Goal: Transaction & Acquisition: Purchase product/service

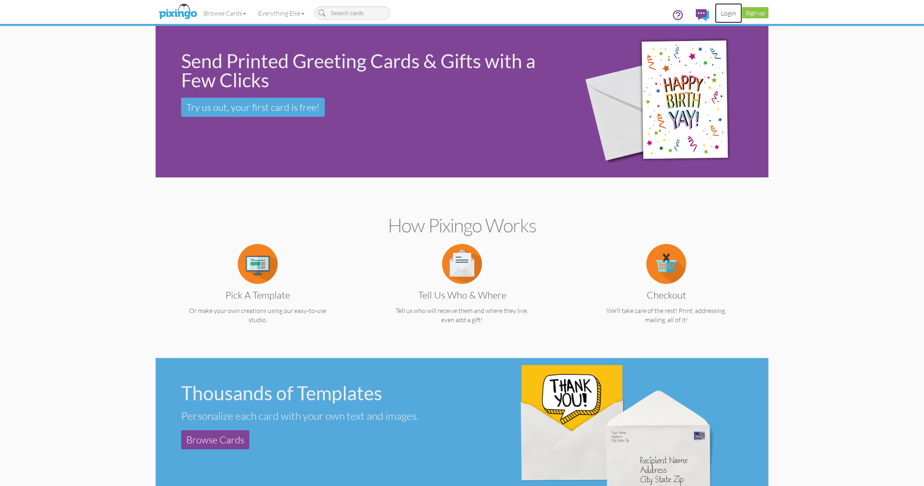
click at [730, 17] on link "Login" at bounding box center [728, 13] width 27 height 20
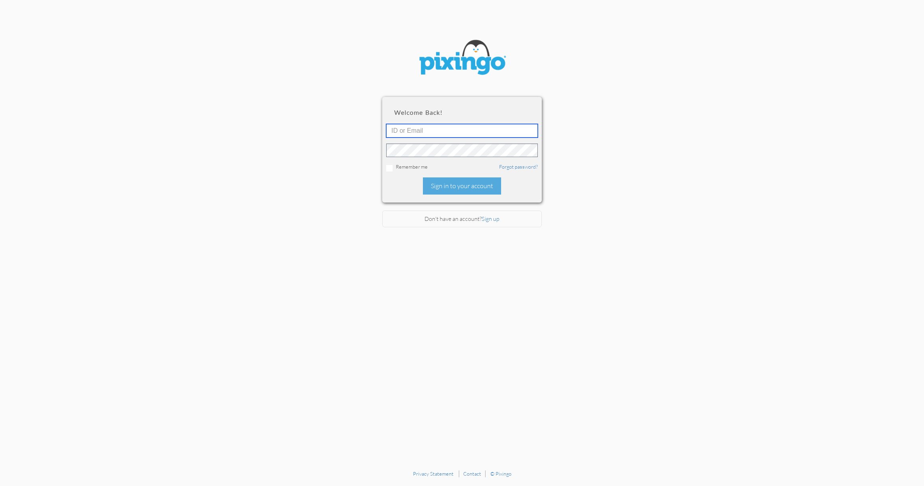
type input "[PERSON_NAME][EMAIL_ADDRESS][DOMAIN_NAME]"
click at [458, 191] on div "Sign in to your account" at bounding box center [462, 186] width 78 height 17
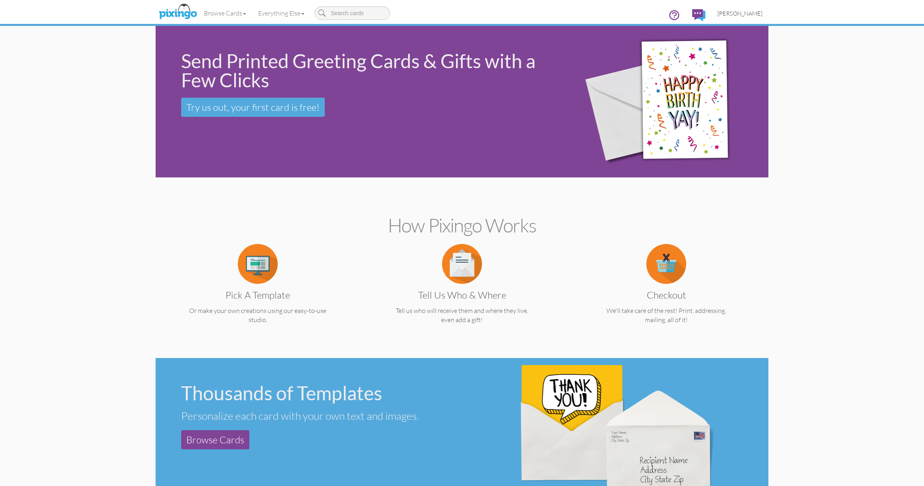
click at [735, 14] on span "[PERSON_NAME]" at bounding box center [740, 13] width 45 height 7
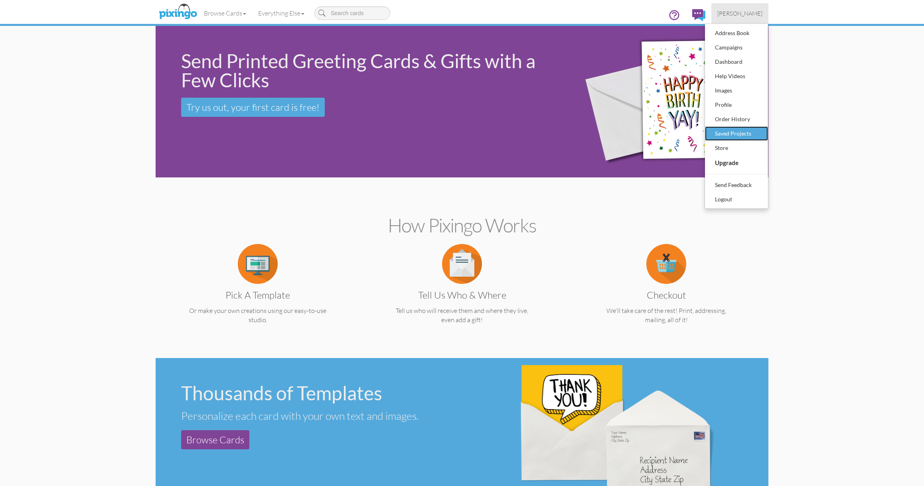
click at [738, 132] on div "Saved Projects" at bounding box center [736, 134] width 47 height 12
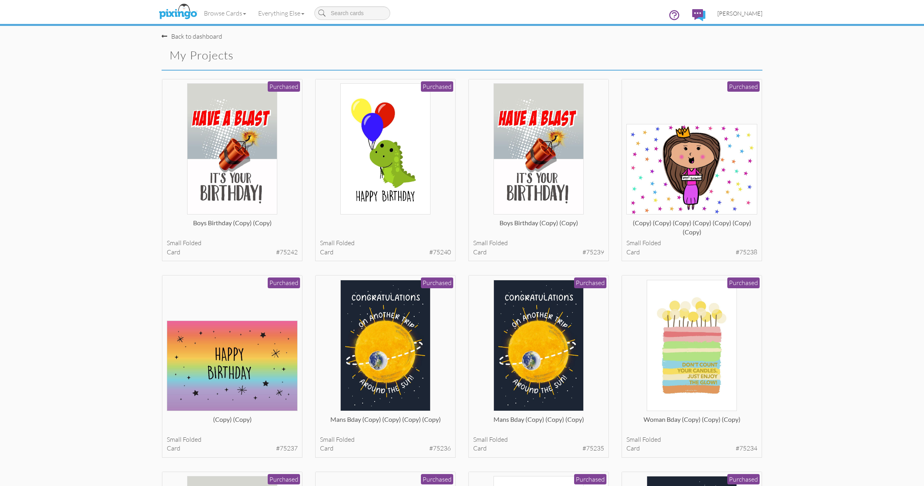
click at [746, 14] on span "[PERSON_NAME]" at bounding box center [740, 13] width 45 height 7
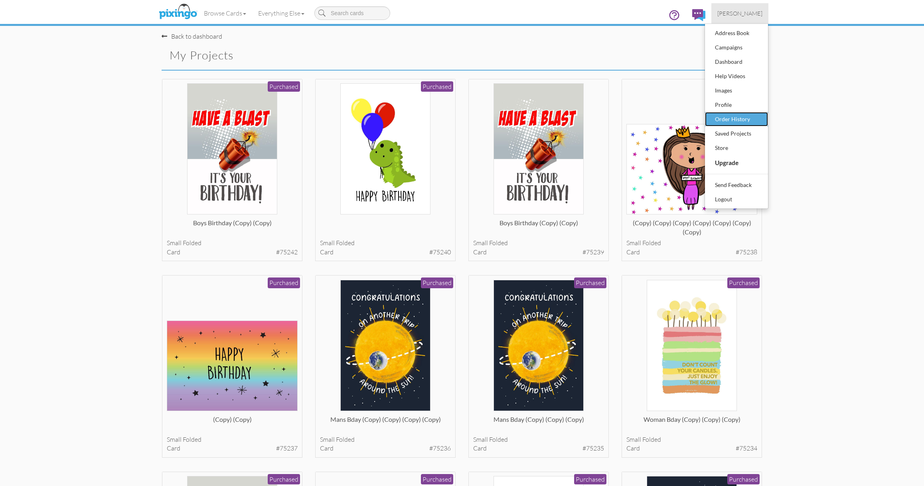
click at [753, 118] on div "Order History" at bounding box center [736, 119] width 47 height 12
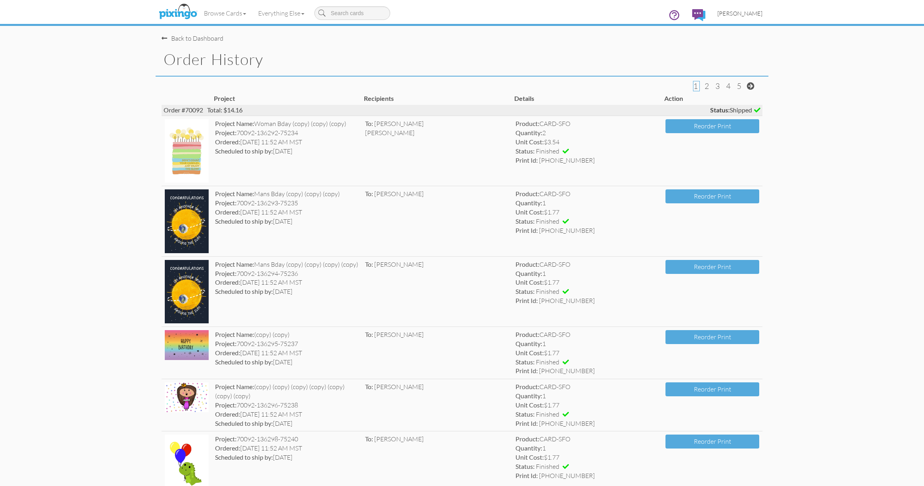
click at [739, 13] on span "[PERSON_NAME]" at bounding box center [740, 13] width 45 height 7
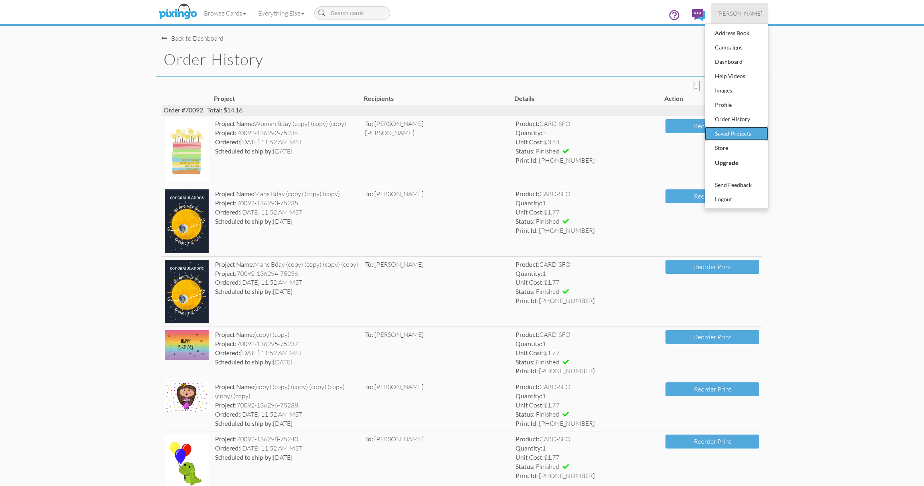
click at [738, 134] on div "Saved Projects" at bounding box center [736, 134] width 47 height 12
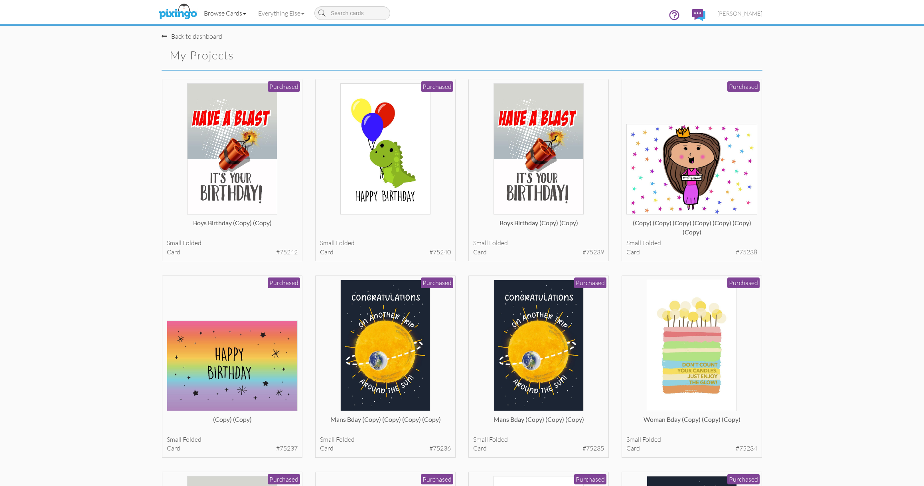
click at [224, 10] on link "Browse Cards" at bounding box center [225, 13] width 54 height 20
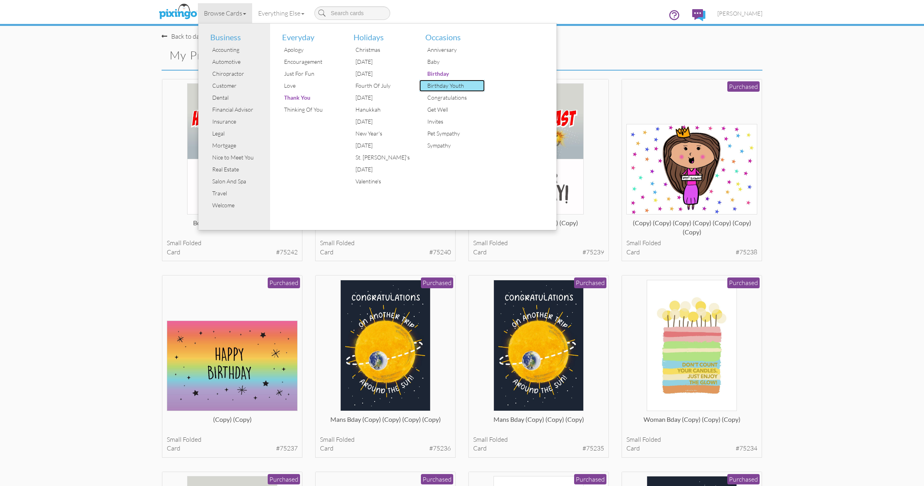
click at [459, 86] on div "Birthday Youth" at bounding box center [455, 86] width 60 height 12
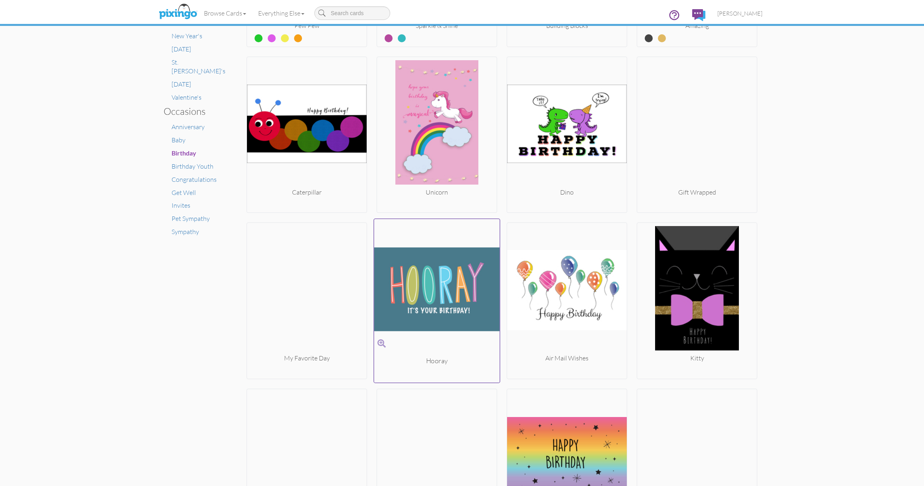
scroll to position [454, 0]
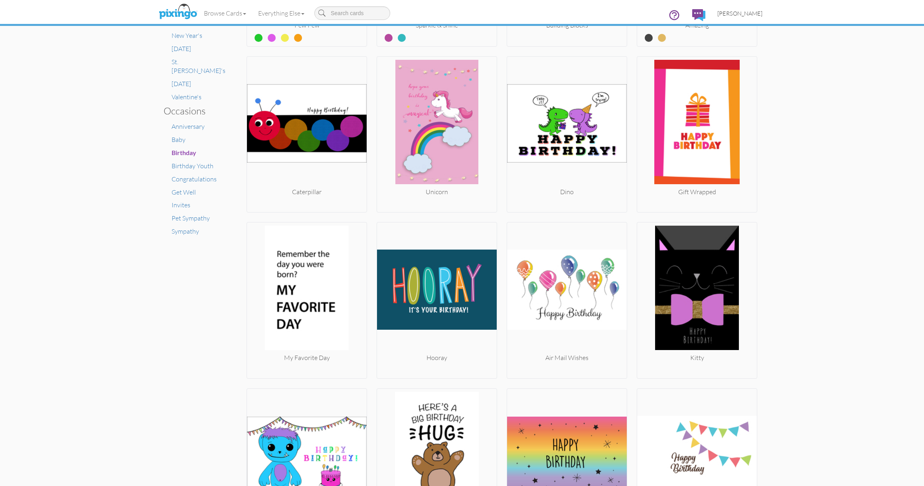
click at [726, 12] on span "[PERSON_NAME]" at bounding box center [740, 13] width 45 height 7
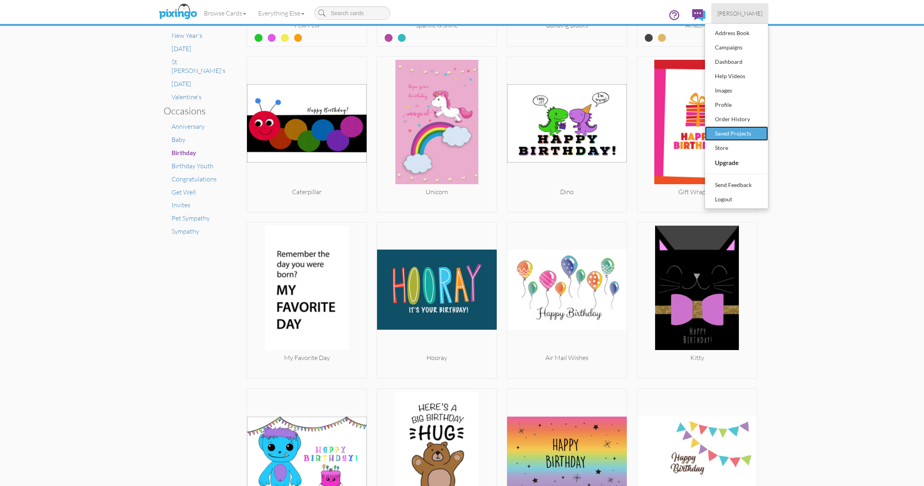
click at [734, 132] on div "Saved Projects" at bounding box center [736, 134] width 47 height 12
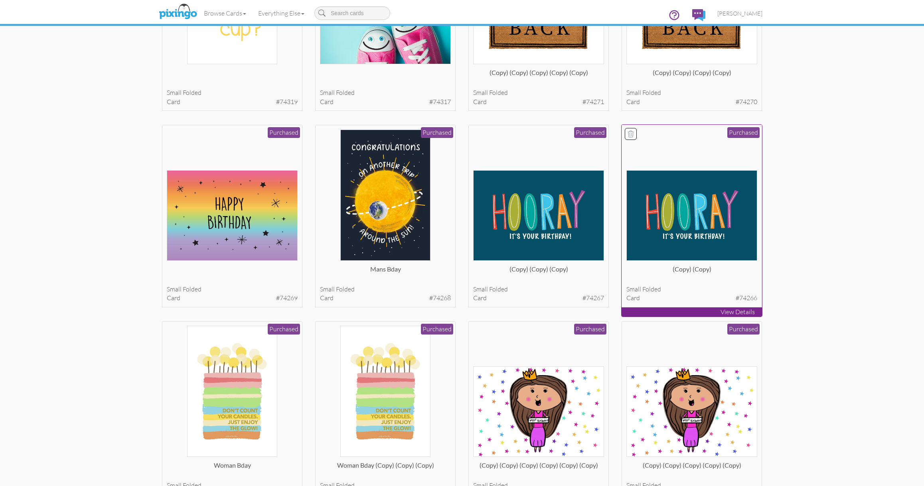
scroll to position [939, 0]
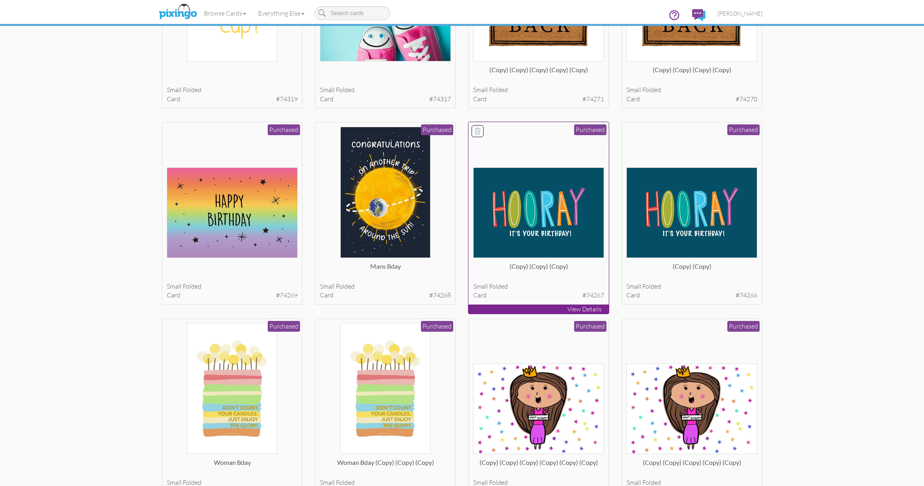
click at [568, 183] on img at bounding box center [538, 213] width 131 height 91
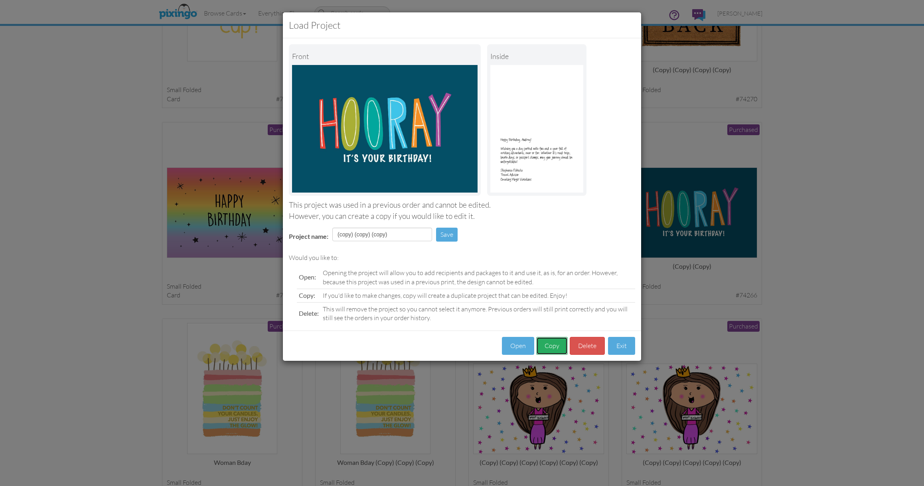
click at [554, 350] on button "Copy" at bounding box center [552, 346] width 32 height 18
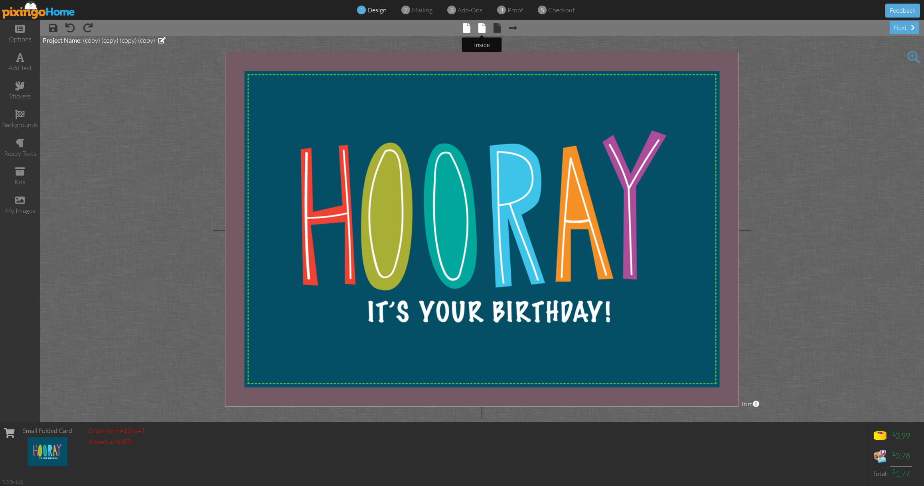
click at [481, 31] on span at bounding box center [481, 28] width 7 height 10
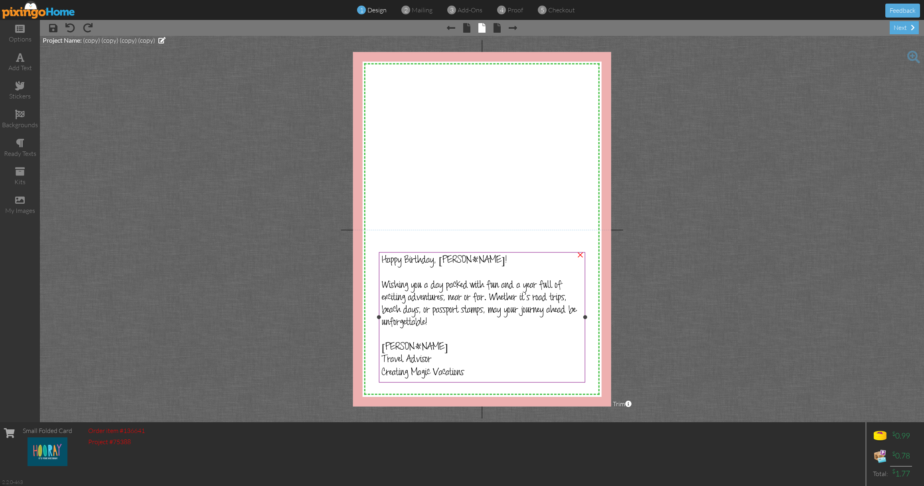
click at [450, 261] on span "Happy Birthday, [PERSON_NAME]!" at bounding box center [444, 261] width 125 height 12
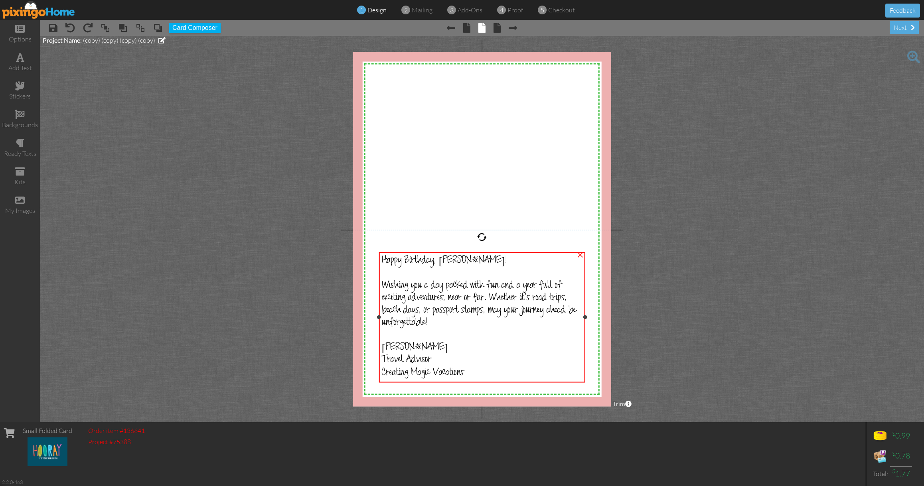
click at [450, 261] on span "Happy Birthday, [PERSON_NAME]!" at bounding box center [444, 261] width 125 height 12
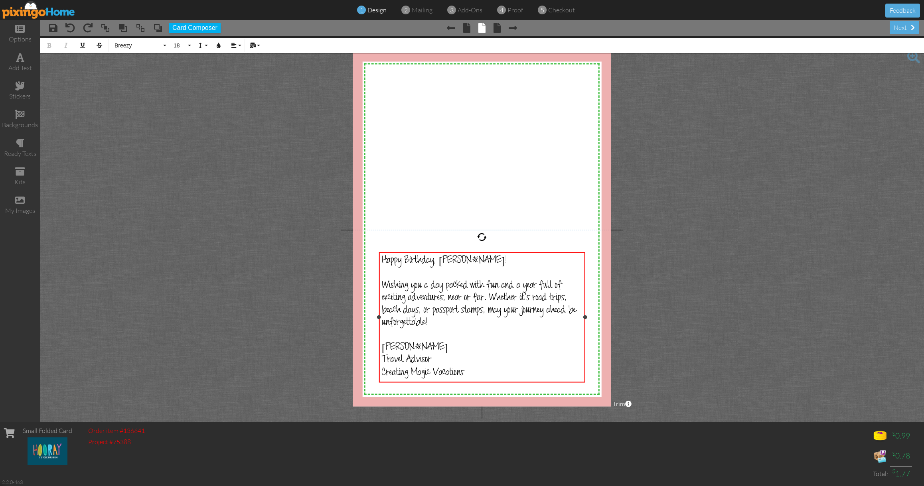
click at [451, 259] on span "Happy Birthday, [PERSON_NAME]!" at bounding box center [444, 261] width 125 height 12
click at [476, 324] on div "Wishing you a day packed with fun and a year full of exciting adventures, near …" at bounding box center [482, 305] width 200 height 49
click at [900, 27] on div "next" at bounding box center [904, 27] width 29 height 13
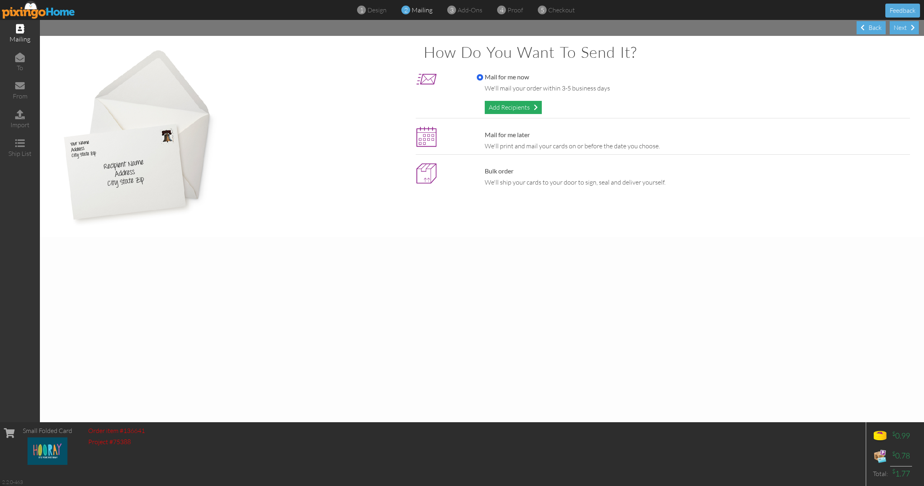
click at [517, 108] on div "Add Recipients" at bounding box center [513, 107] width 57 height 13
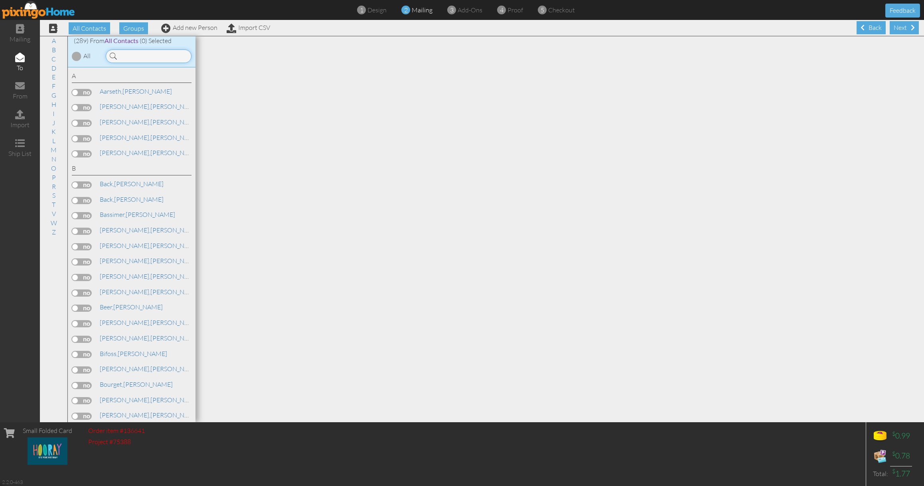
click at [133, 59] on input at bounding box center [149, 56] width 86 height 14
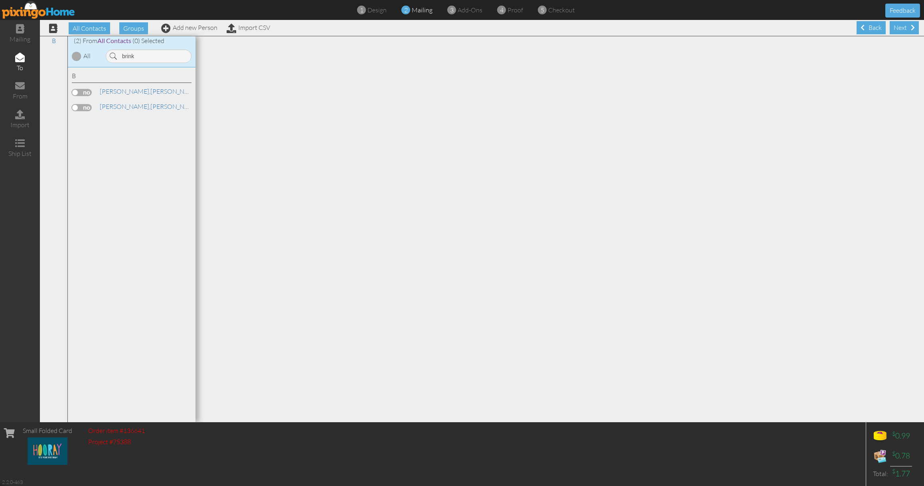
click at [84, 106] on label at bounding box center [82, 107] width 20 height 7
click at [0, 0] on input "checkbox" at bounding box center [0, 0] width 0 height 0
click at [136, 56] on input "brink" at bounding box center [149, 56] width 86 height 14
type input "wess"
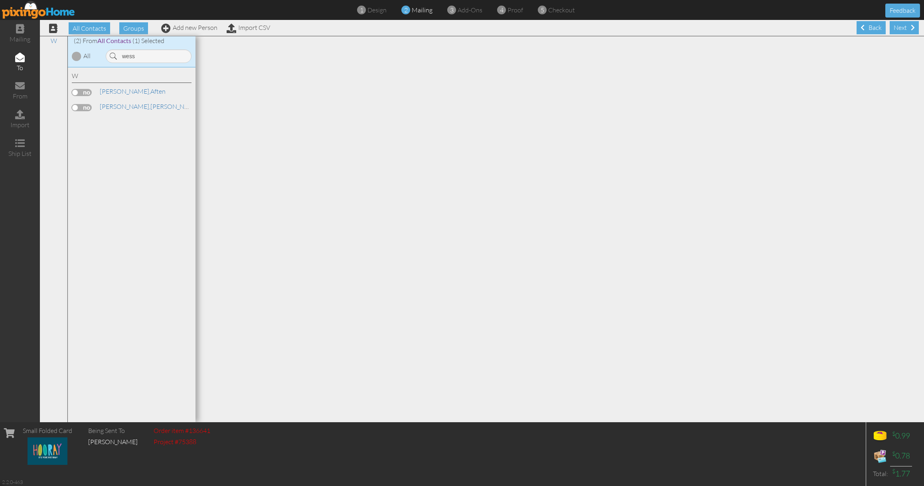
click at [85, 107] on label at bounding box center [82, 107] width 20 height 7
click at [0, 0] on input "checkbox" at bounding box center [0, 0] width 0 height 0
click at [136, 59] on input "wess" at bounding box center [149, 56] width 86 height 14
type input "scar"
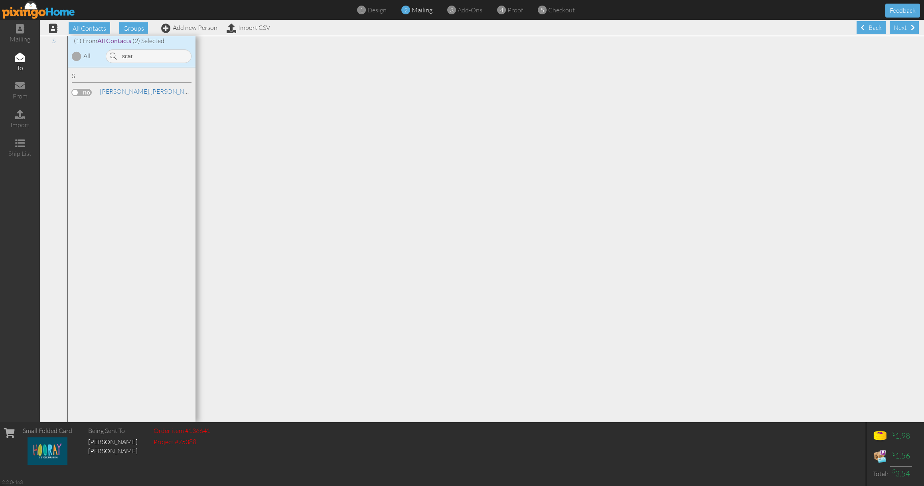
drag, startPoint x: 88, startPoint y: 91, endPoint x: 131, endPoint y: 62, distance: 52.0
click at [91, 91] on label at bounding box center [82, 92] width 20 height 7
click at [0, 0] on input "checkbox" at bounding box center [0, 0] width 0 height 0
click at [127, 57] on input "scar" at bounding box center [149, 56] width 86 height 14
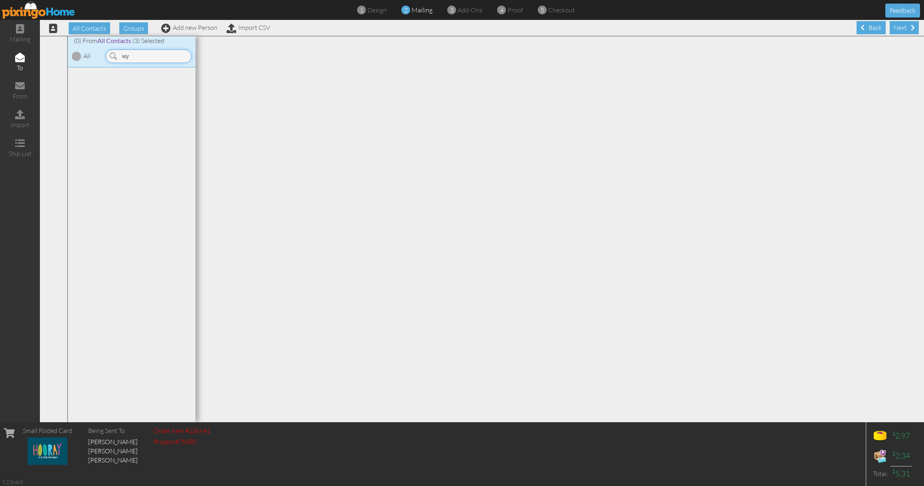
type input "w"
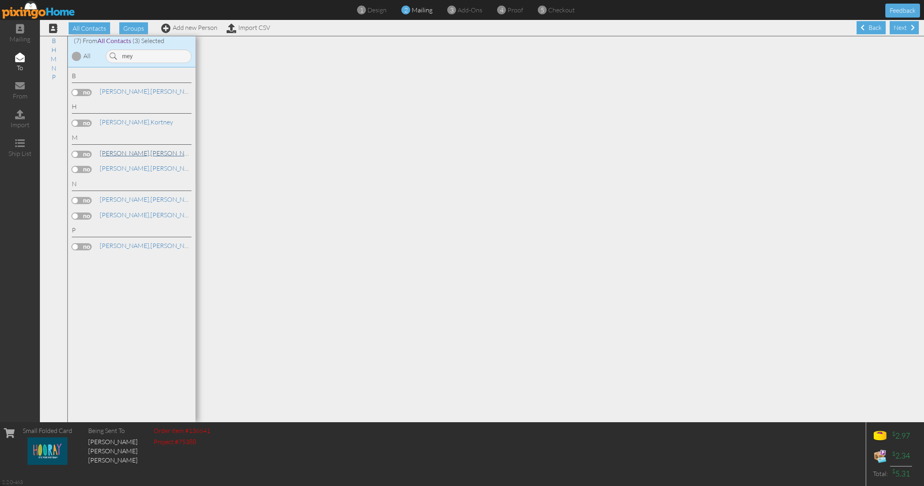
click at [111, 154] on span "[PERSON_NAME]," at bounding box center [125, 153] width 51 height 8
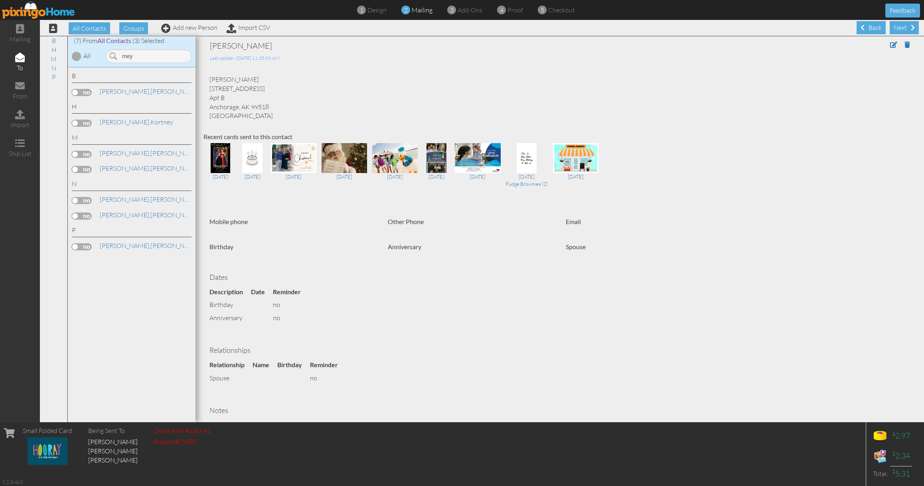
click at [86, 170] on label at bounding box center [82, 169] width 20 height 7
click at [0, 0] on input "checkbox" at bounding box center [0, 0] width 0 height 0
click at [108, 167] on span "[PERSON_NAME]," at bounding box center [125, 168] width 51 height 8
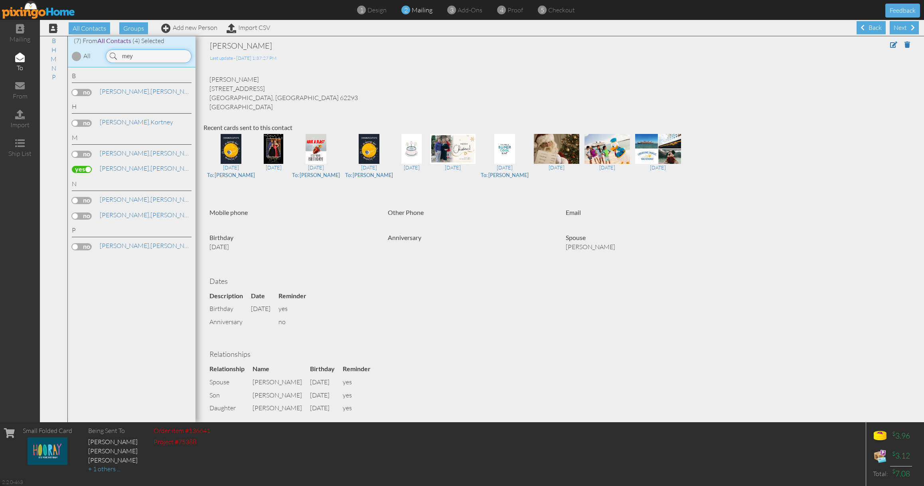
click at [167, 56] on input "mey" at bounding box center [149, 56] width 86 height 14
click at [153, 54] on input "mey" at bounding box center [149, 56] width 86 height 14
type input "m"
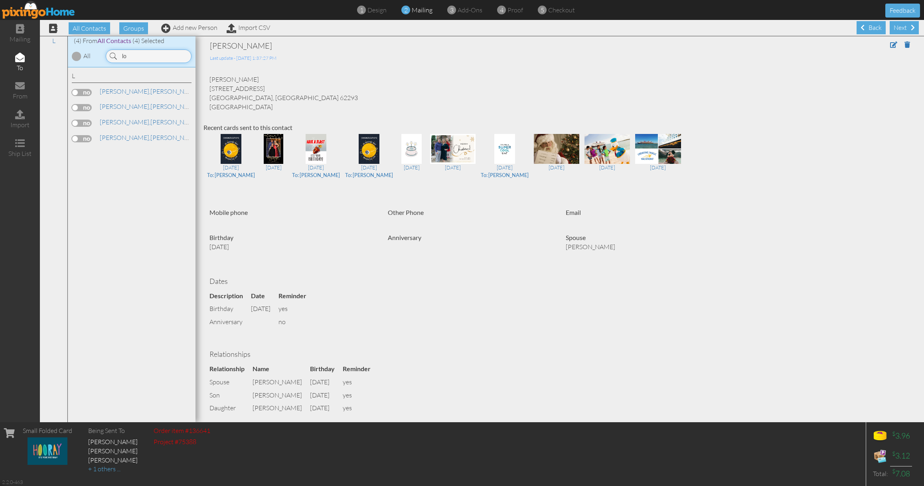
type input "l"
type input "[PERSON_NAME]"
drag, startPoint x: 87, startPoint y: 89, endPoint x: 113, endPoint y: 79, distance: 27.0
click at [87, 89] on label at bounding box center [82, 92] width 20 height 7
click at [0, 0] on input "checkbox" at bounding box center [0, 0] width 0 height 0
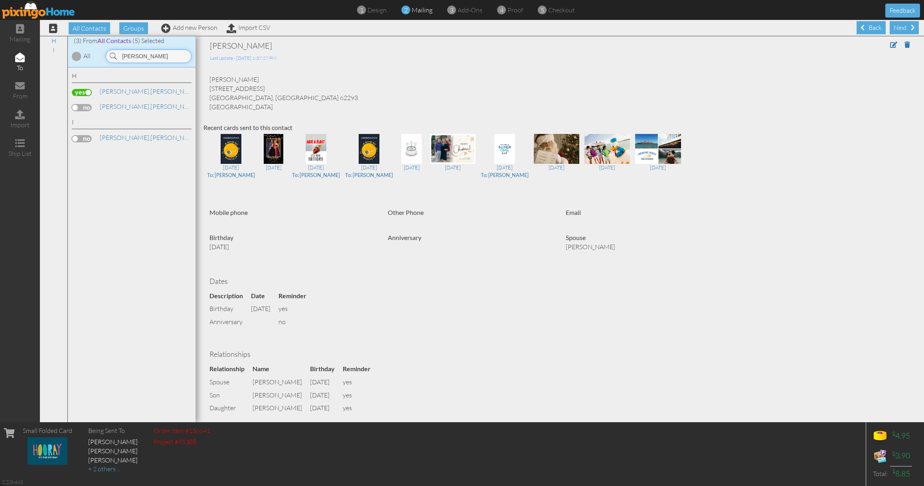
click at [158, 53] on input "[PERSON_NAME]" at bounding box center [149, 56] width 86 height 14
type input "m"
type input "b"
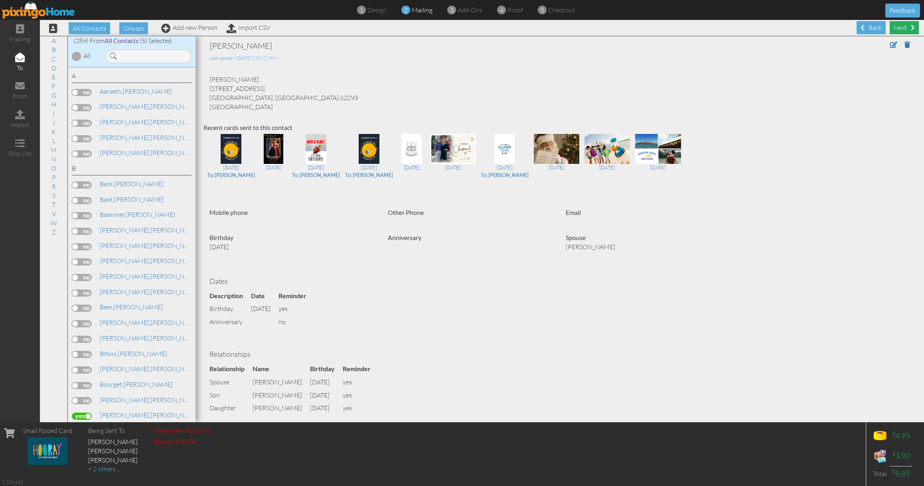
click at [905, 27] on div "Next" at bounding box center [904, 27] width 29 height 13
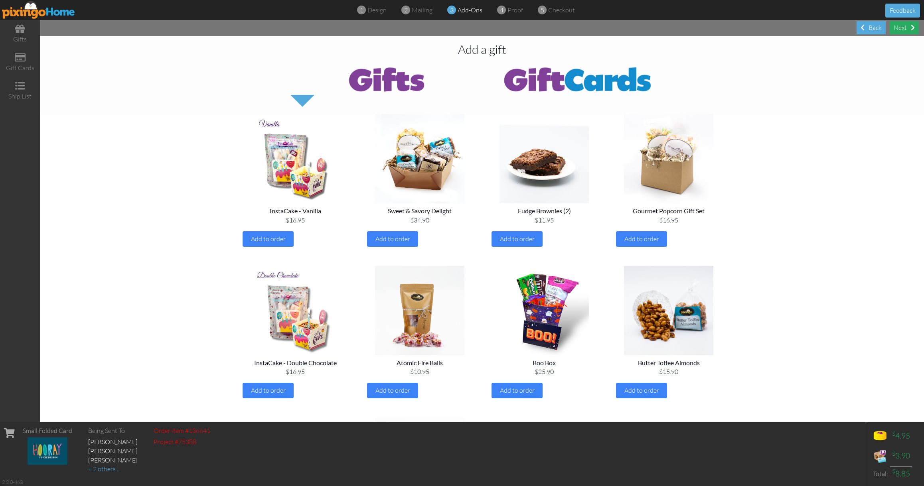
click at [904, 32] on div "Next" at bounding box center [904, 27] width 29 height 13
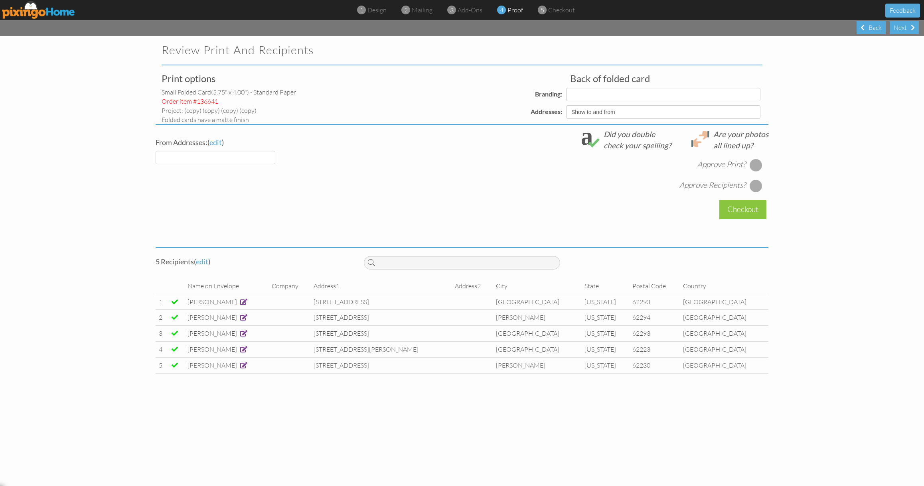
select select "object:10438"
select select "object:10436"
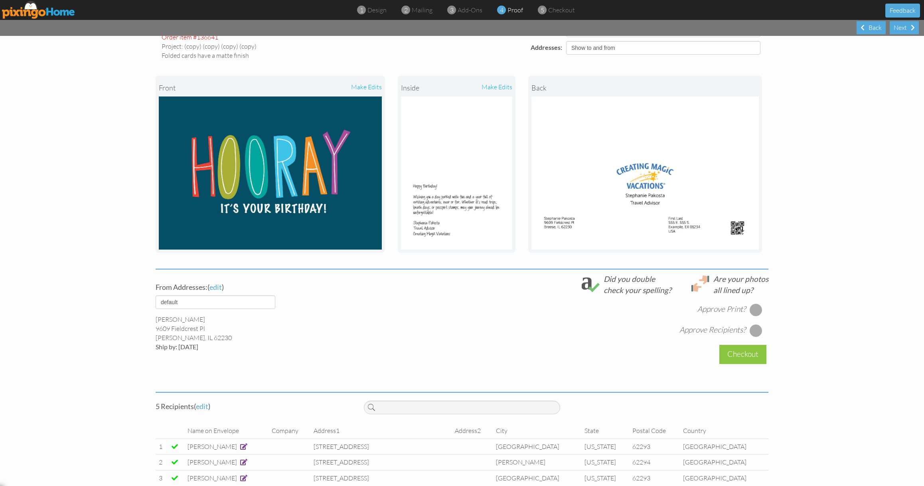
scroll to position [113, 0]
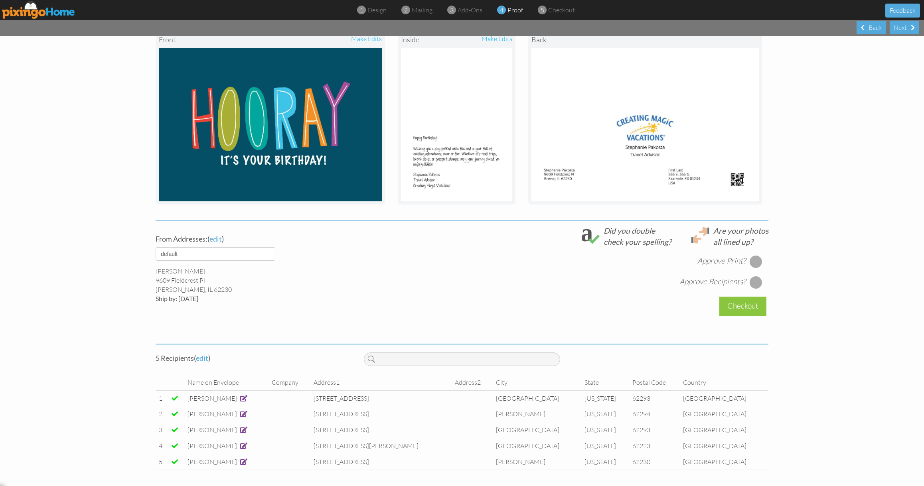
click at [247, 402] on span at bounding box center [242, 399] width 9 height 8
click at [247, 399] on span at bounding box center [243, 398] width 7 height 6
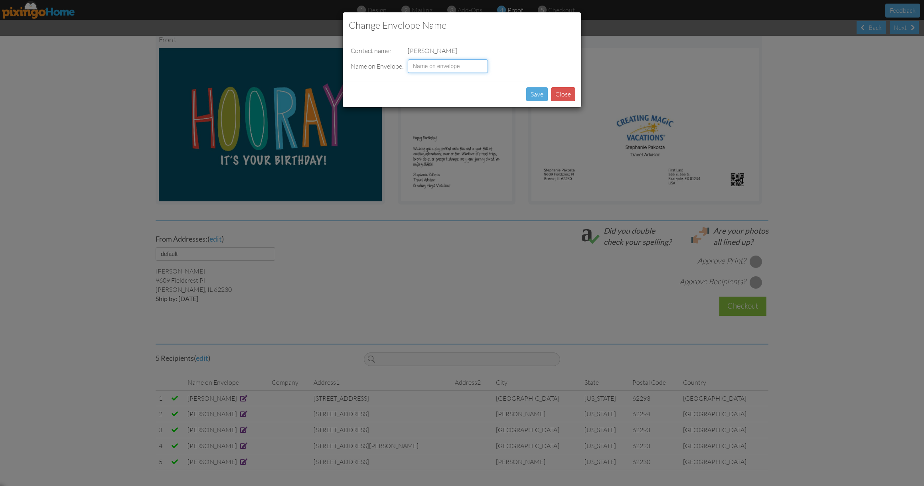
click at [421, 64] on input at bounding box center [448, 66] width 80 height 14
type input "[PERSON_NAME]"
click at [537, 95] on button "Save" at bounding box center [537, 94] width 22 height 14
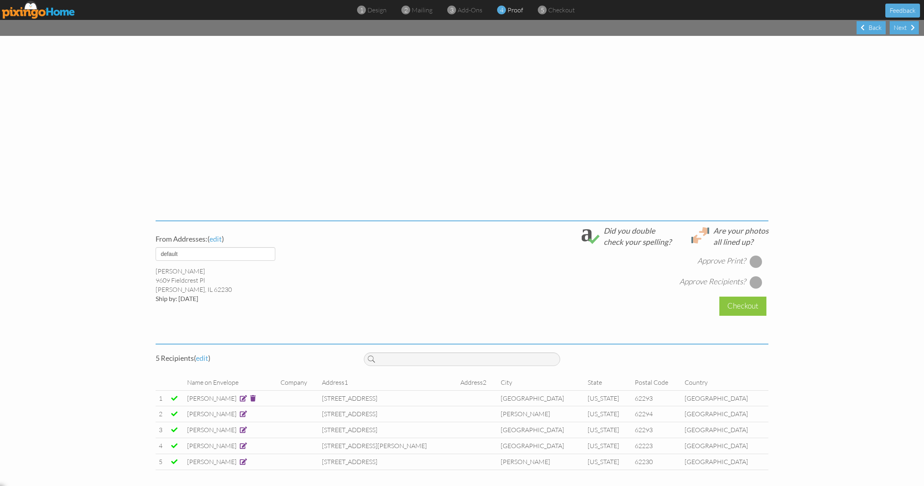
scroll to position [16, 0]
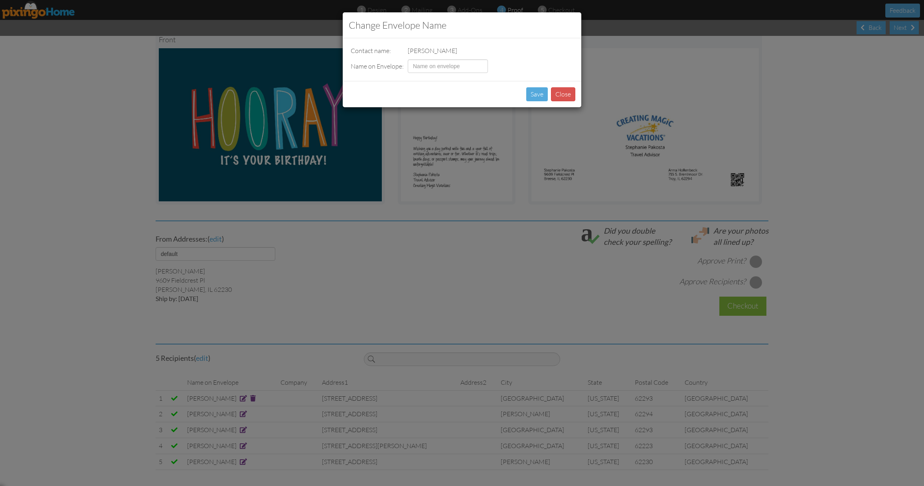
scroll to position [113, 0]
click at [431, 66] on input at bounding box center [448, 66] width 80 height 14
type input "[PERSON_NAME]"
click at [541, 93] on button "Save" at bounding box center [537, 94] width 22 height 14
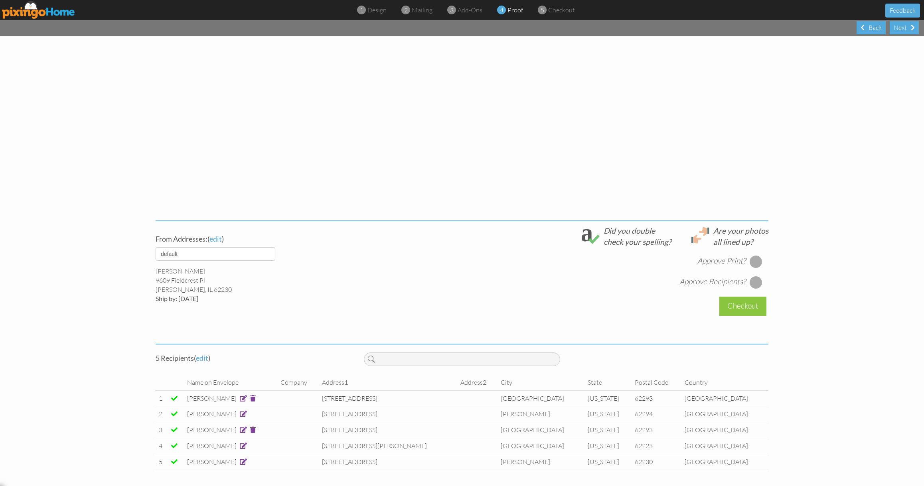
scroll to position [16, 0]
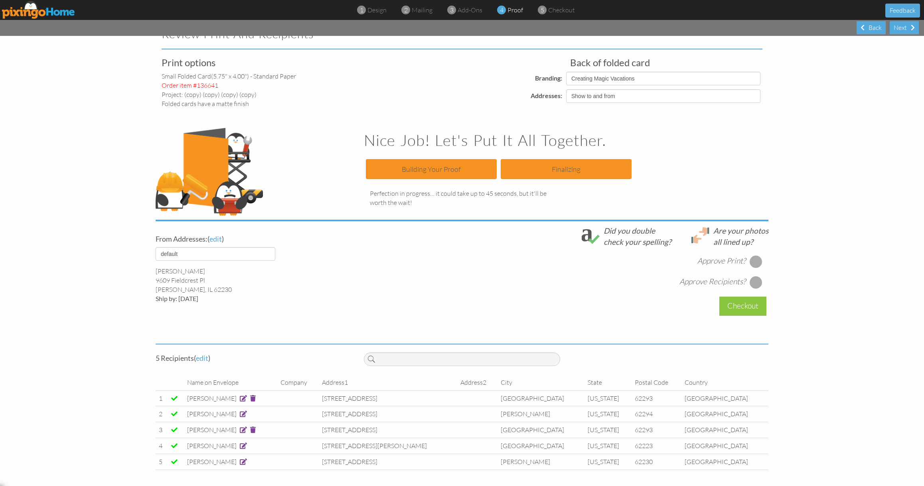
click at [247, 447] on span at bounding box center [243, 446] width 7 height 6
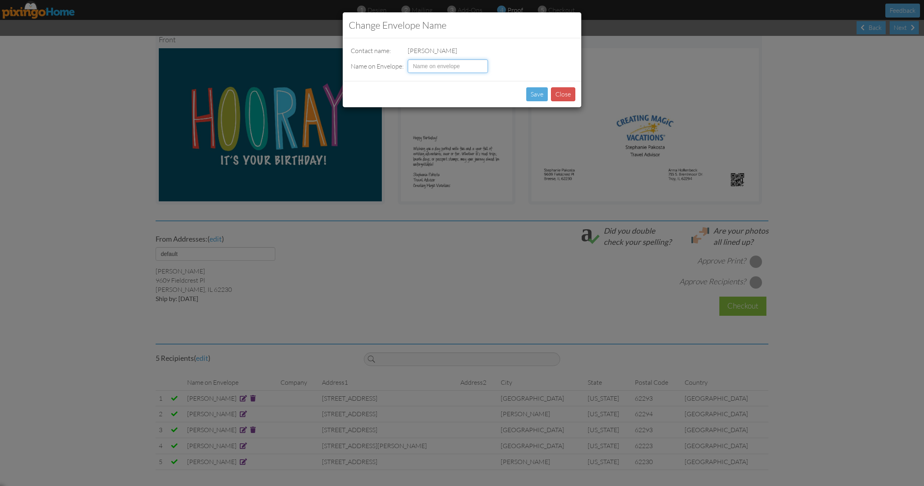
scroll to position [113, 0]
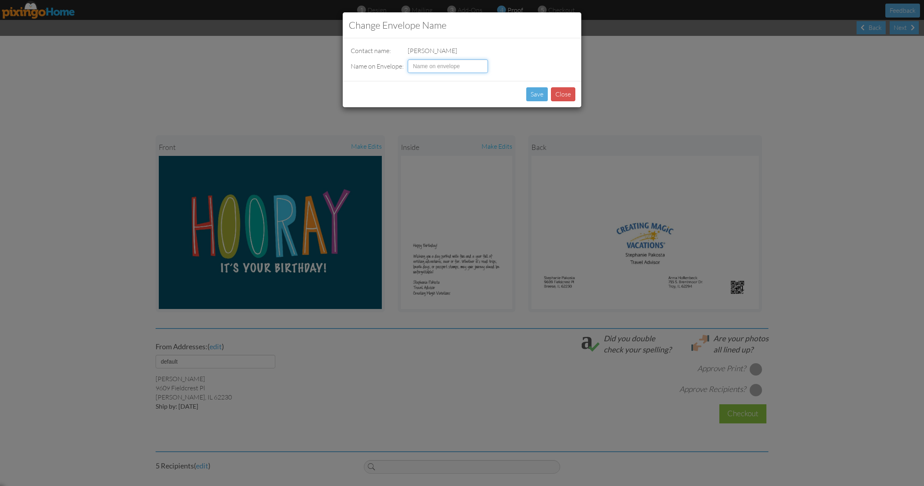
click at [458, 65] on input at bounding box center [448, 66] width 80 height 14
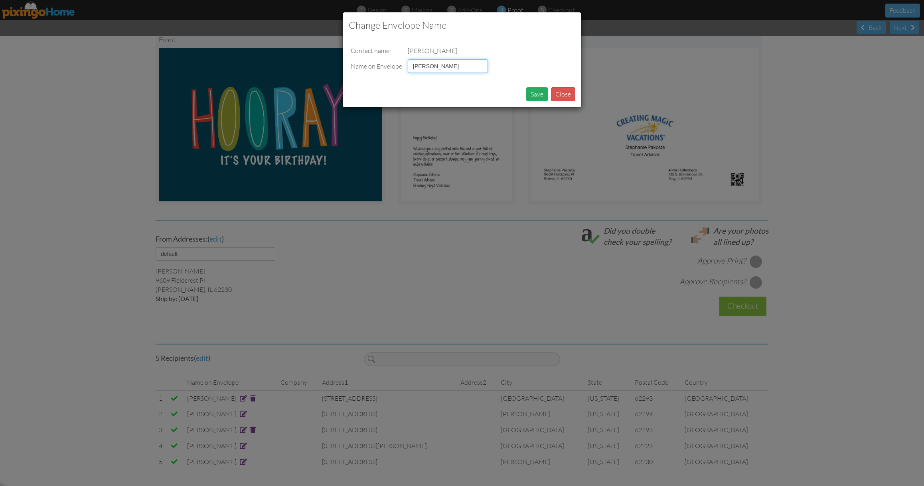
type input "[PERSON_NAME]"
click at [541, 92] on button "Save" at bounding box center [537, 94] width 22 height 14
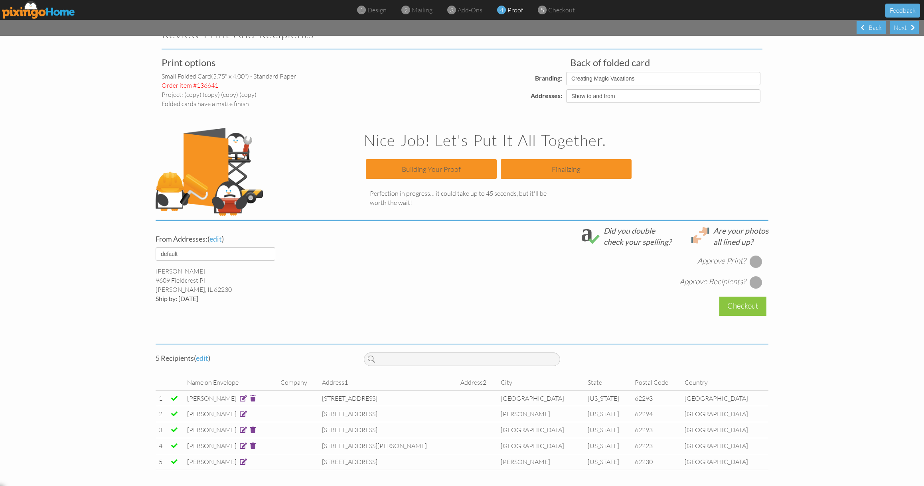
scroll to position [16, 0]
click at [247, 461] on span at bounding box center [242, 462] width 9 height 8
click at [247, 461] on span at bounding box center [243, 462] width 7 height 6
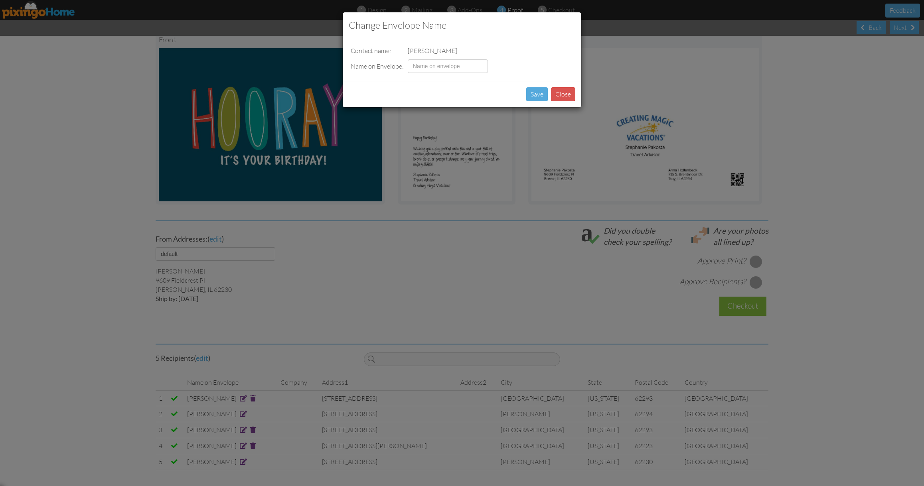
scroll to position [113, 0]
click at [463, 70] on input at bounding box center [448, 66] width 80 height 14
type input "[PERSON_NAME]"
click at [540, 95] on button "Save" at bounding box center [537, 94] width 22 height 14
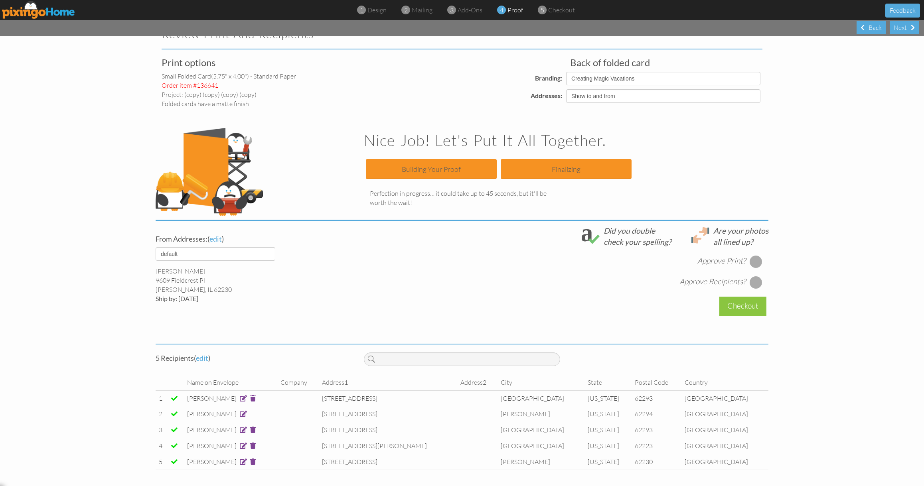
scroll to position [16, 0]
drag, startPoint x: 754, startPoint y: 261, endPoint x: 757, endPoint y: 268, distance: 7.5
click at [754, 262] on div at bounding box center [756, 261] width 13 height 13
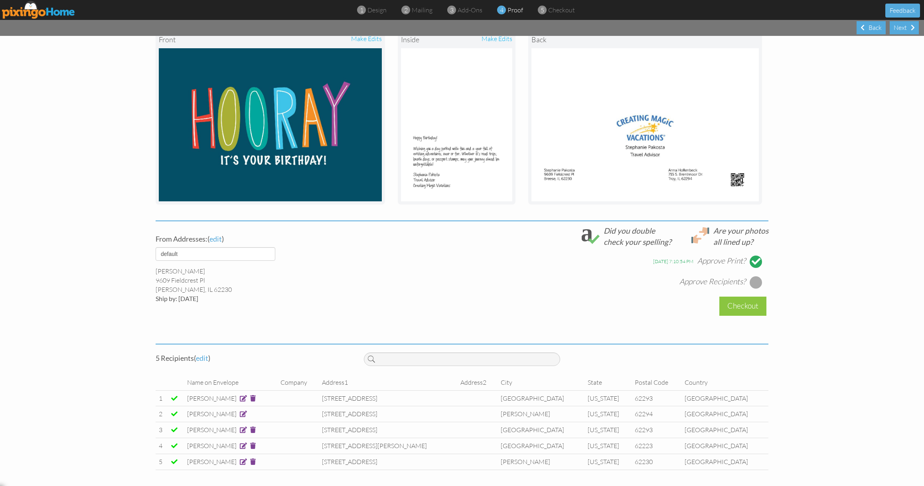
scroll to position [113, 0]
click at [756, 282] on div at bounding box center [756, 282] width 13 height 13
click at [747, 298] on div "Checkout" at bounding box center [743, 306] width 47 height 19
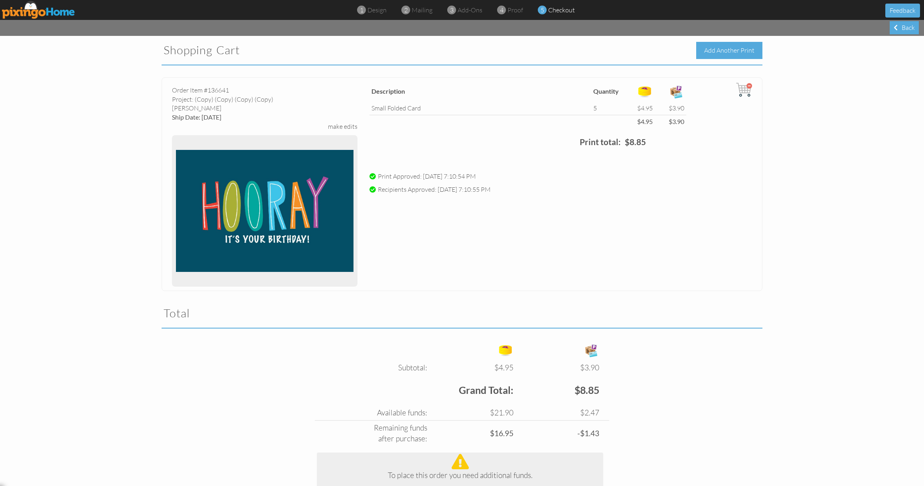
click at [753, 53] on div "Add Another Print" at bounding box center [729, 50] width 66 height 17
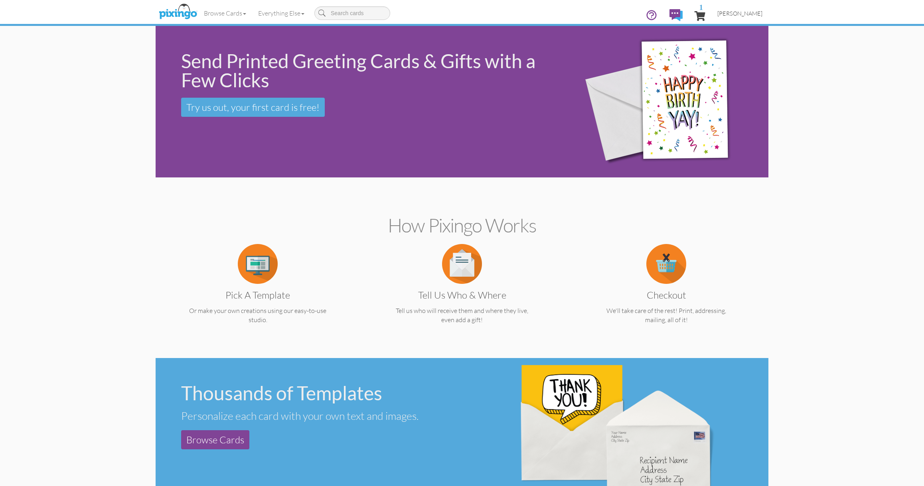
click at [734, 8] on link "[PERSON_NAME]" at bounding box center [740, 13] width 57 height 20
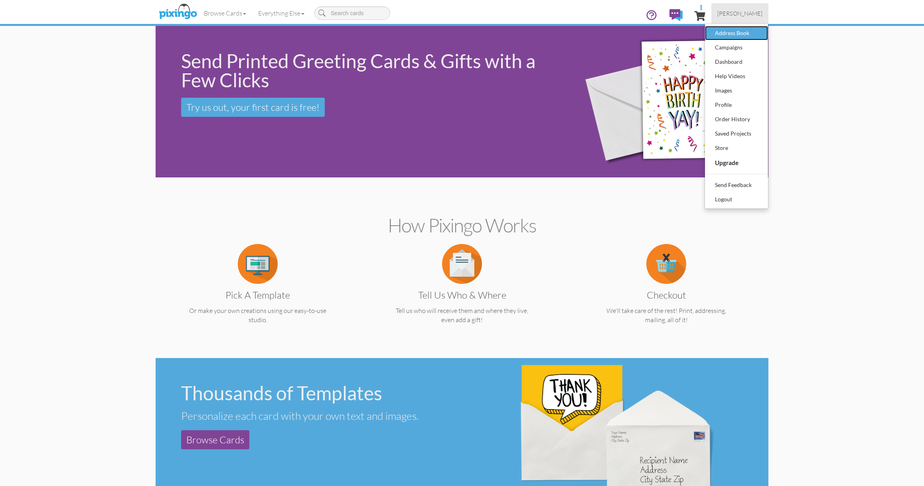
click at [742, 31] on div "Address Book" at bounding box center [736, 33] width 47 height 12
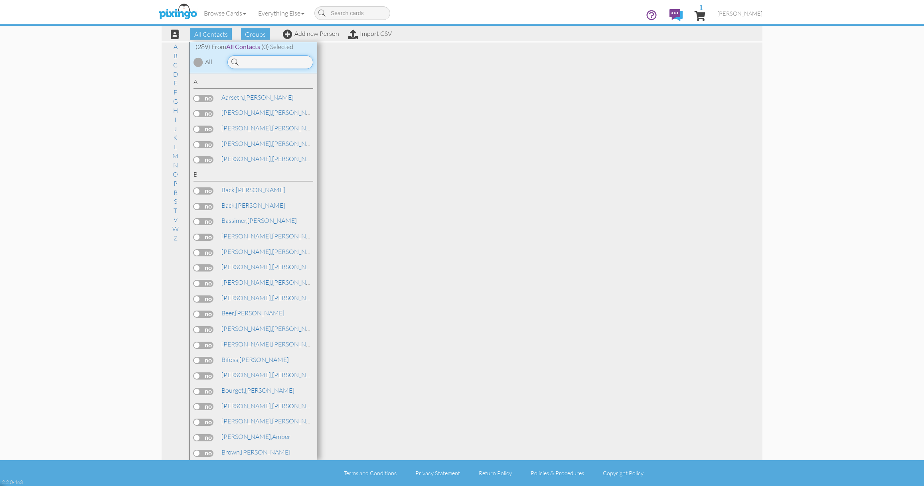
click at [292, 61] on input at bounding box center [270, 62] width 86 height 14
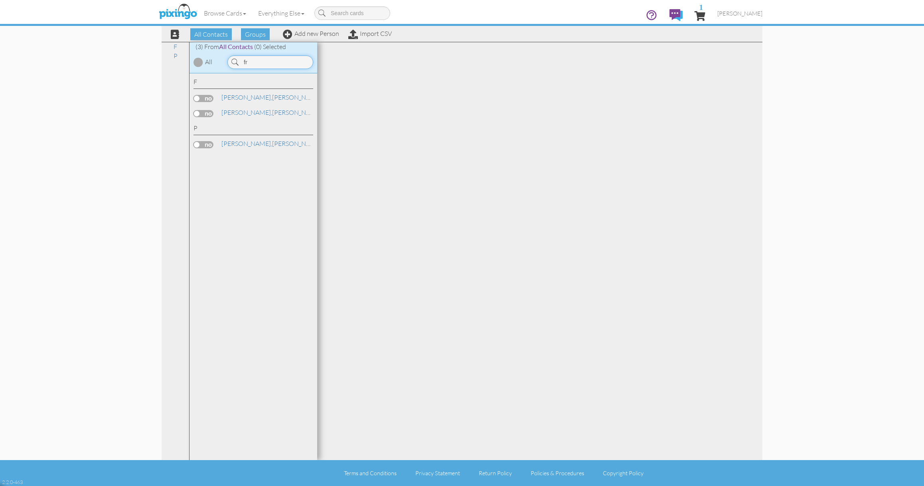
type input "f"
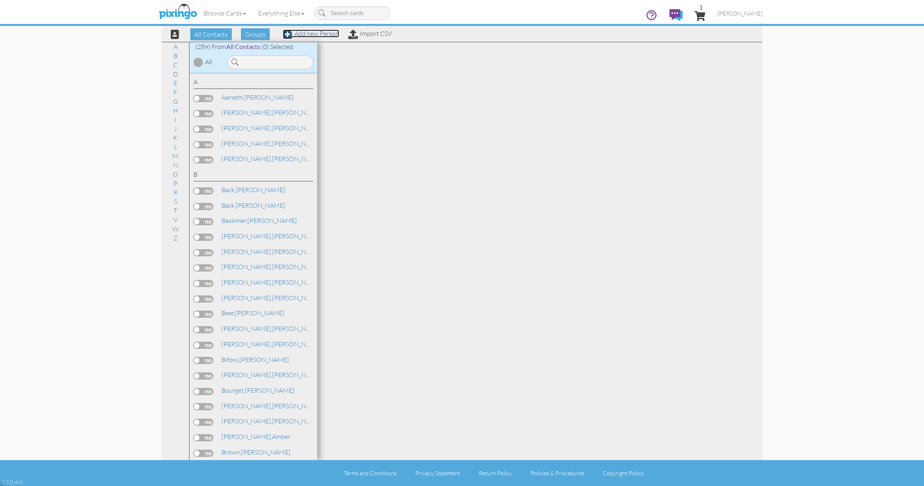
click at [306, 32] on link "Add new Person" at bounding box center [311, 34] width 56 height 8
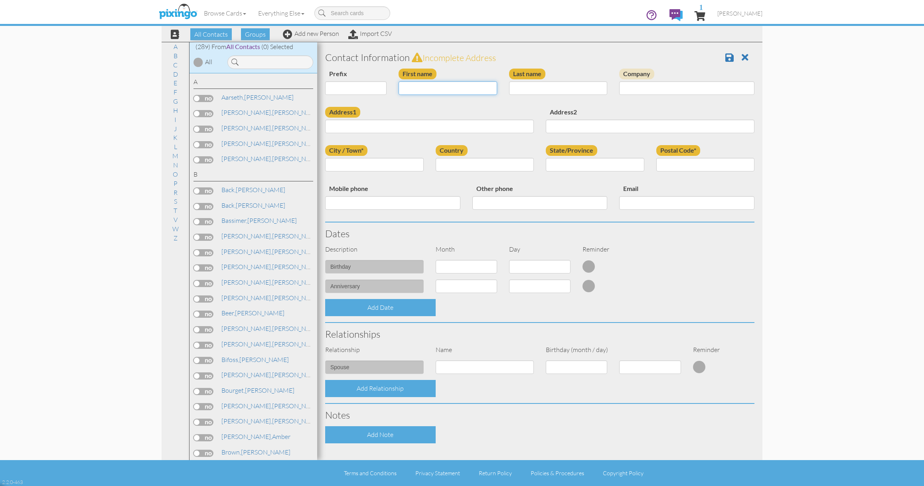
click at [489, 88] on input "First name" at bounding box center [448, 88] width 99 height 14
type input "[PERSON_NAME]"
click at [569, 90] on input "Last name" at bounding box center [558, 88] width 99 height 14
click at [746, 59] on span at bounding box center [745, 58] width 7 height 10
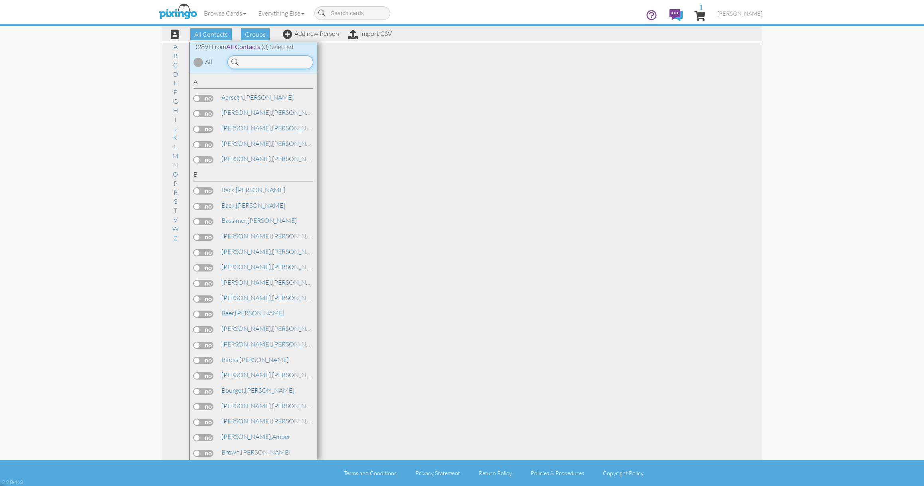
click at [290, 61] on input at bounding box center [270, 62] width 86 height 14
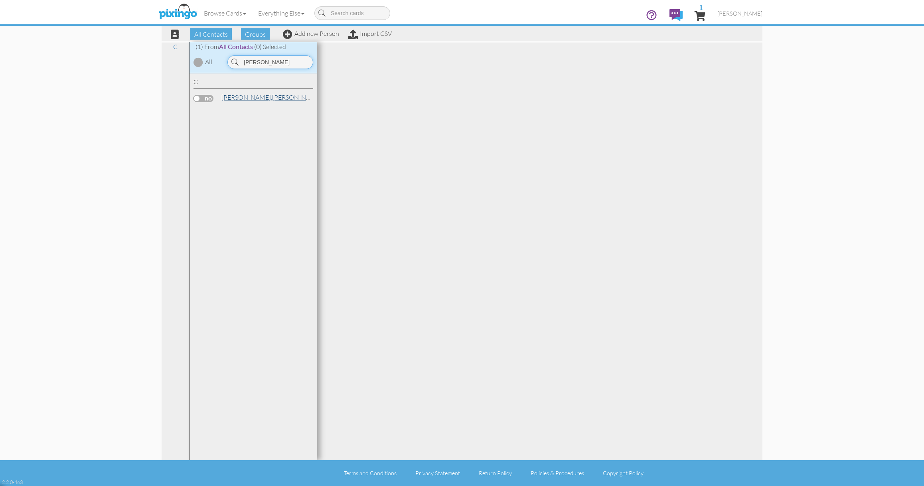
type input "[PERSON_NAME]"
drag, startPoint x: 261, startPoint y: 96, endPoint x: 268, endPoint y: 97, distance: 7.2
click at [261, 96] on link "[PERSON_NAME]" at bounding box center [272, 98] width 102 height 10
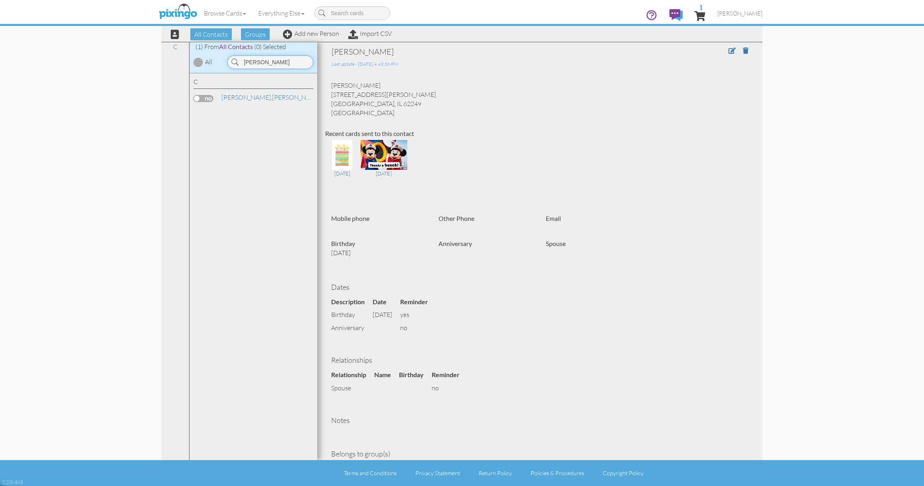
click at [263, 62] on input "[PERSON_NAME]" at bounding box center [270, 62] width 86 height 14
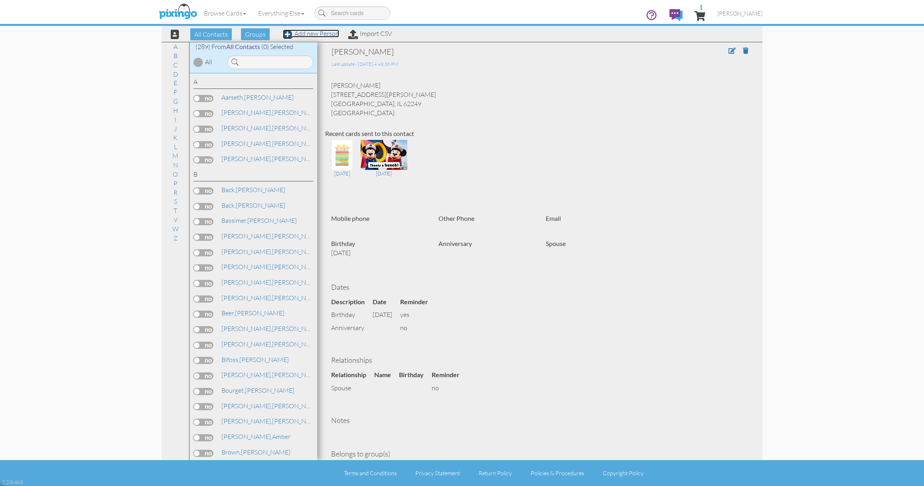
click at [306, 34] on link "Add new Person" at bounding box center [311, 34] width 56 height 8
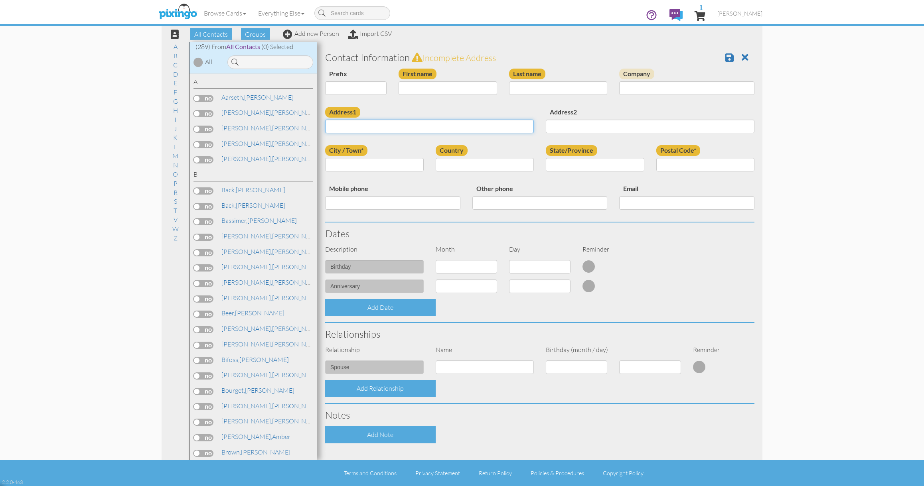
click at [366, 125] on input "Address1" at bounding box center [429, 127] width 209 height 14
paste input "[STREET_ADDRESS]"
click at [350, 127] on input "[STREET_ADDRESS]" at bounding box center [429, 127] width 209 height 14
click at [364, 129] on input "[STREET_ADDRESS]" at bounding box center [429, 127] width 209 height 14
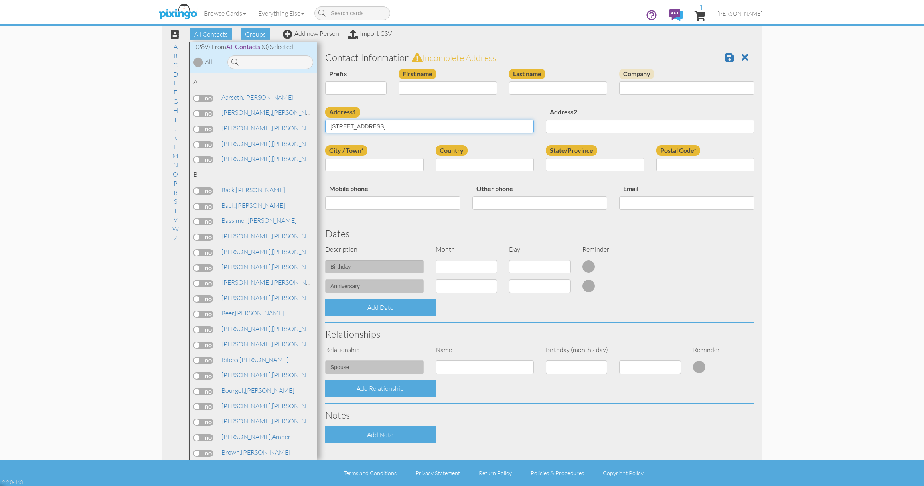
click at [364, 129] on input "[STREET_ADDRESS]" at bounding box center [429, 127] width 209 height 14
click at [372, 127] on input "[STREET_ADDRESS]" at bounding box center [429, 127] width 209 height 14
type input "[STREET_ADDRESS]"
click at [367, 167] on input "City / Town*" at bounding box center [374, 165] width 99 height 14
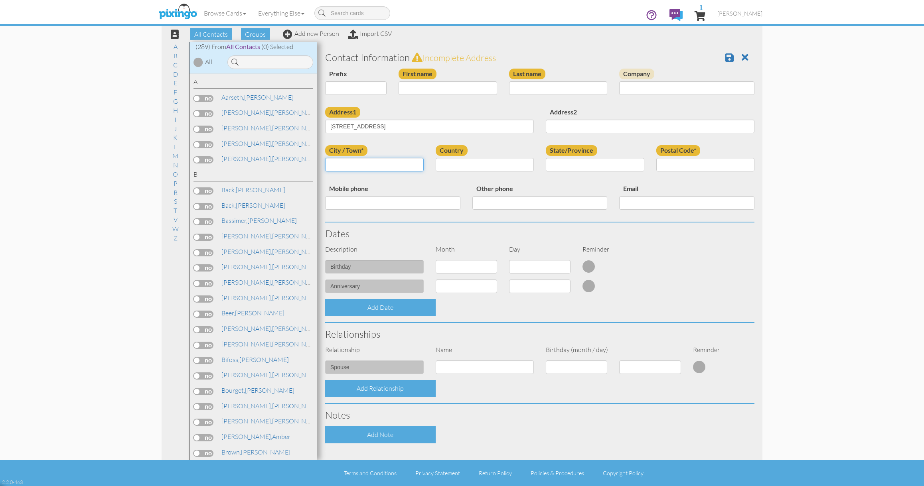
paste input "[GEOGRAPHIC_DATA]"
type input "[GEOGRAPHIC_DATA]"
click at [564, 166] on input "State/Province" at bounding box center [595, 165] width 99 height 14
type input "U"
type input "IL"
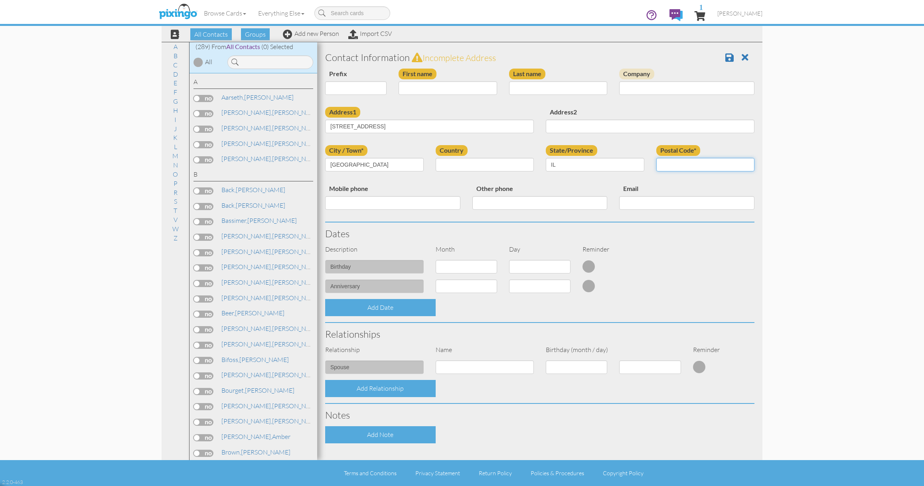
click at [712, 169] on input "Postal Code*" at bounding box center [705, 165] width 99 height 14
paste input "62215"
type input "62215"
click at [573, 87] on input "Last name" at bounding box center [558, 88] width 99 height 14
paste input "[PERSON_NAME]"
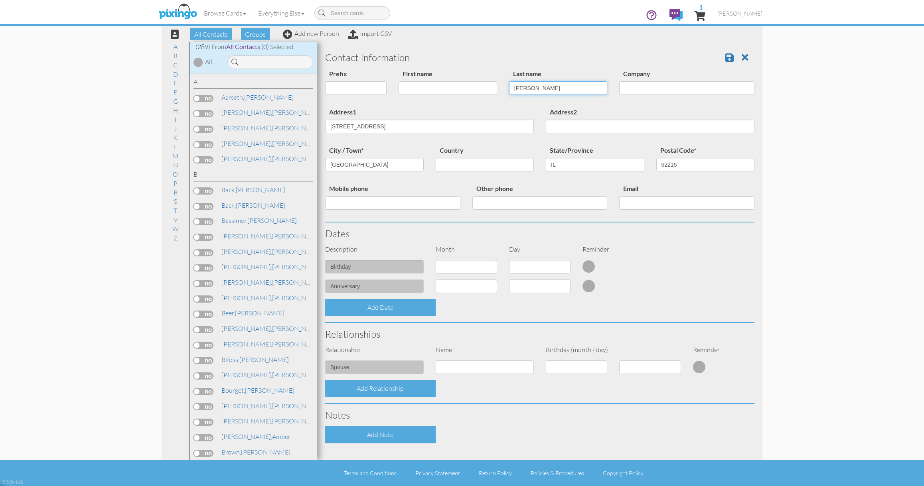
click at [534, 88] on input "[PERSON_NAME]" at bounding box center [558, 88] width 99 height 14
type input "[PERSON_NAME]"
click at [473, 89] on input "First name" at bounding box center [448, 88] width 99 height 14
type input "[PERSON_NAME]"
click at [496, 101] on div "First name [PERSON_NAME]" at bounding box center [448, 85] width 111 height 32
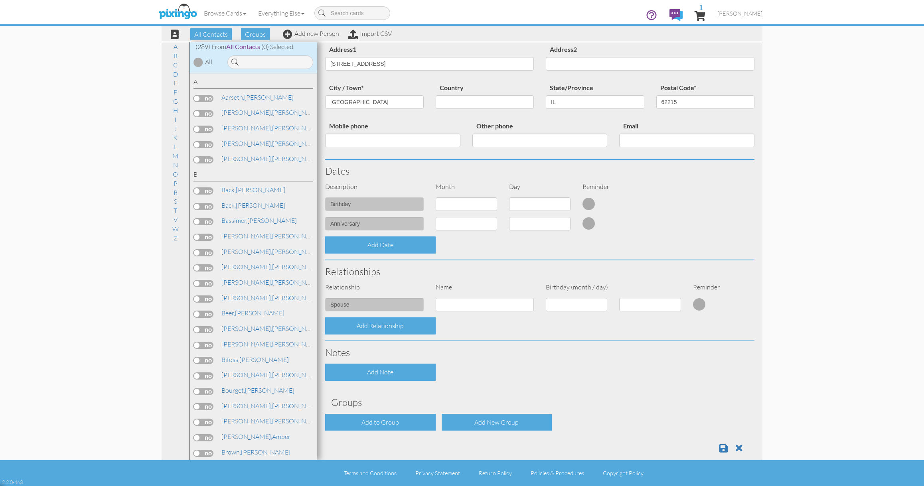
scroll to position [74, 0]
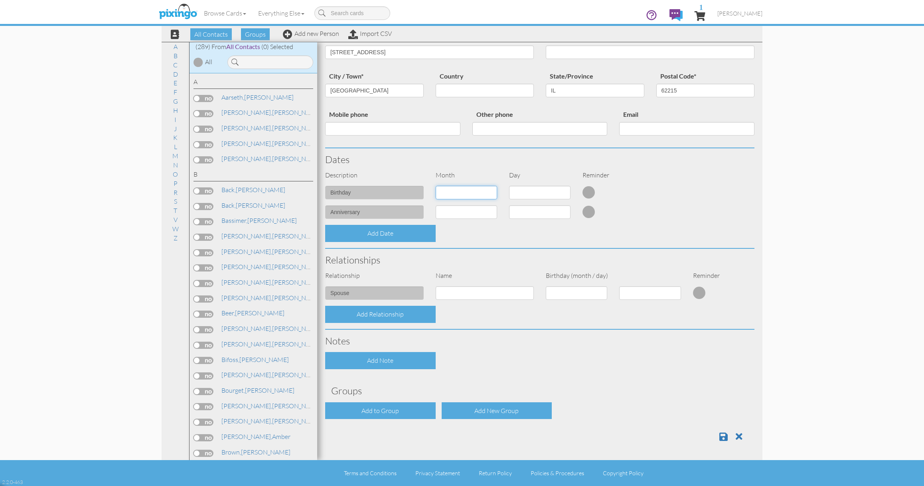
click at [482, 188] on select "1 - [DATE] - [DATE] - [DATE] - [DATE] - [DATE] - [DATE] - [DATE] - [DATE] - [DA…" at bounding box center [466, 193] width 61 height 14
select select "object:13219"
click at [436, 186] on select "1 - [DATE] - [DATE] - [DATE] - [DATE] - [DATE] - [DATE] - [DATE] - [DATE] - [DA…" at bounding box center [466, 193] width 61 height 14
click at [548, 194] on select at bounding box center [539, 193] width 61 height 14
select select "number:4"
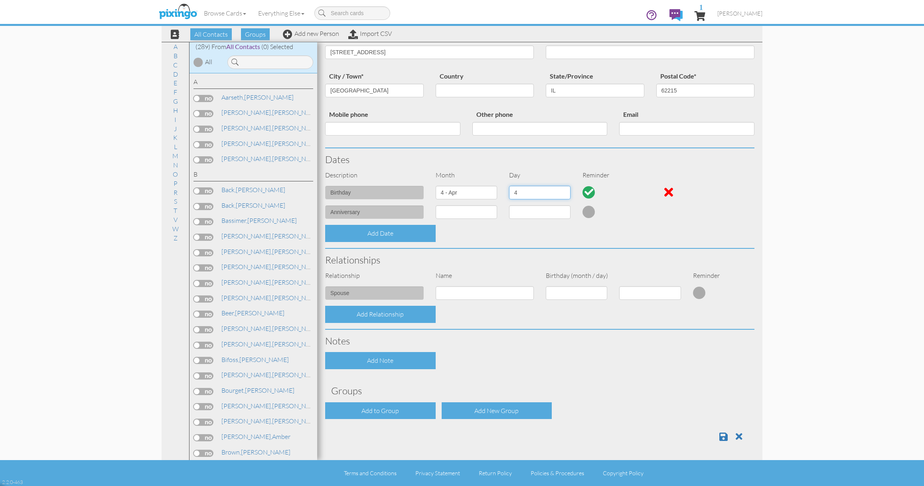
click at [509, 186] on select "1 2 3 4 5 6 7 8 9 10 11 12 13 14 15 16 17 18 19 20 21 22 23 24 25 26 27 28 29 30" at bounding box center [539, 193] width 61 height 14
click at [459, 291] on input at bounding box center [485, 294] width 99 height 14
type input "[PERSON_NAME]"
click at [558, 298] on select "1 - [DATE] - [DATE] - [DATE] - [DATE] - [DATE] - [DATE] - [DATE] - [DATE] - [DA…" at bounding box center [576, 294] width 61 height 14
click at [593, 295] on select "1 - [DATE] - [DATE] - [DATE] - [DATE] - [DATE] - [DATE] - [DATE] - [DATE] - [DA…" at bounding box center [576, 294] width 61 height 14
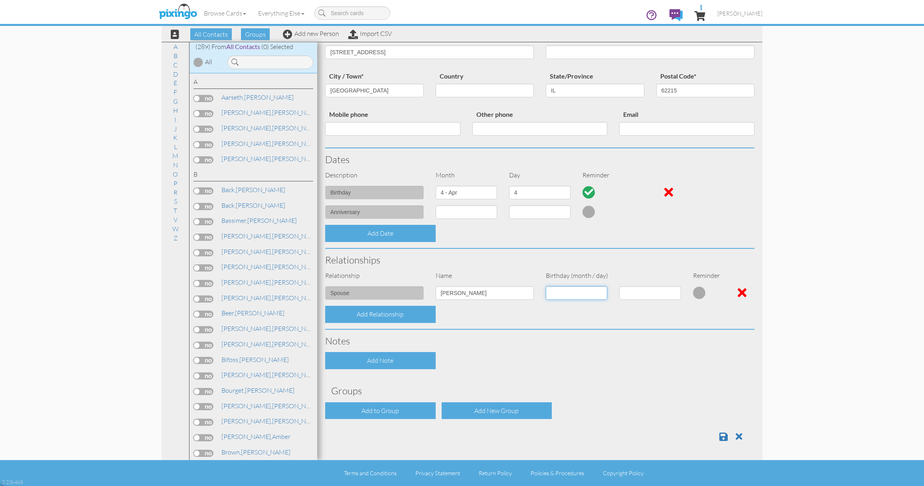
select select "object:13223"
click at [546, 287] on select "1 - [DATE] - [DATE] - [DATE] - [DATE] - [DATE] - [DATE] - [DATE] - [DATE] - [DA…" at bounding box center [576, 294] width 61 height 14
click at [656, 298] on select at bounding box center [649, 294] width 61 height 14
select select "number:29"
click at [619, 287] on select "1 2 3 4 5 6 7 8 9 10 11 12 13 14 15 16 17 18 19 20 21 22 23 24 25 26 27 28 29 3…" at bounding box center [649, 294] width 61 height 14
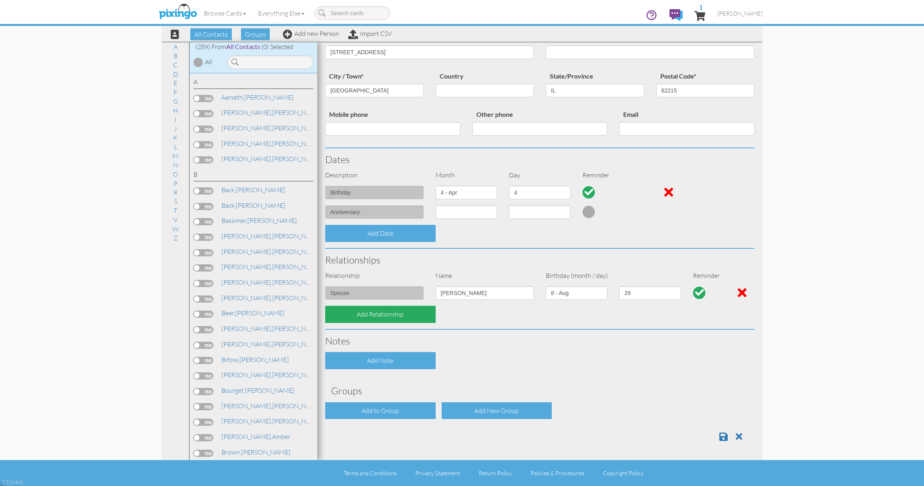
click at [402, 321] on div "Add Relationship" at bounding box center [380, 314] width 111 height 17
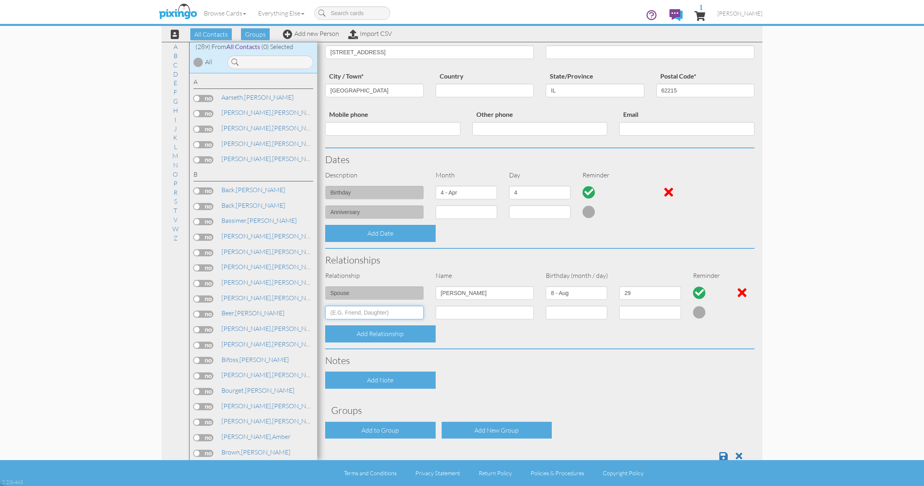
click at [396, 318] on input at bounding box center [374, 313] width 99 height 14
type input "Daughter"
click at [445, 318] on input at bounding box center [485, 313] width 99 height 14
type input "[PERSON_NAME]"
click at [595, 316] on select "1 - [DATE] - [DATE] - [DATE] - [DATE] - [DATE] - [DATE] - [DATE] - [DATE] - [DA…" at bounding box center [576, 313] width 61 height 14
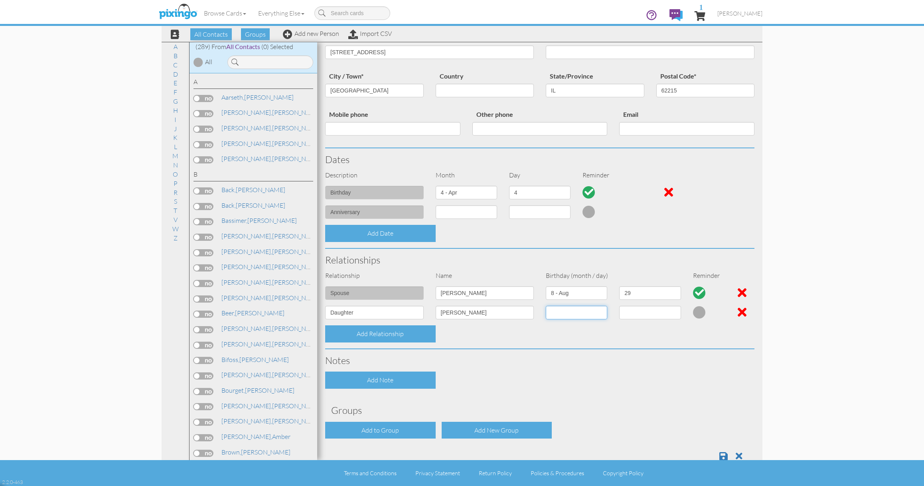
click at [589, 306] on select "1 - [DATE] - [DATE] - [DATE] - [DATE] - [DATE] - [DATE] - [DATE] - [DATE] - [DA…" at bounding box center [576, 313] width 61 height 14
select select "object:13220"
click at [546, 306] on select "1 - [DATE] - [DATE] - [DATE] - [DATE] - [DATE] - [DATE] - [DATE] - [DATE] - [DA…" at bounding box center [576, 313] width 61 height 14
click at [645, 311] on select "1 2 3 4 5 6 7 8 9 10 11 12 13 14 15 16 17 18 19 20 21 22 23 24 25 26 27 28 29 3…" at bounding box center [649, 313] width 61 height 14
select select "number:23"
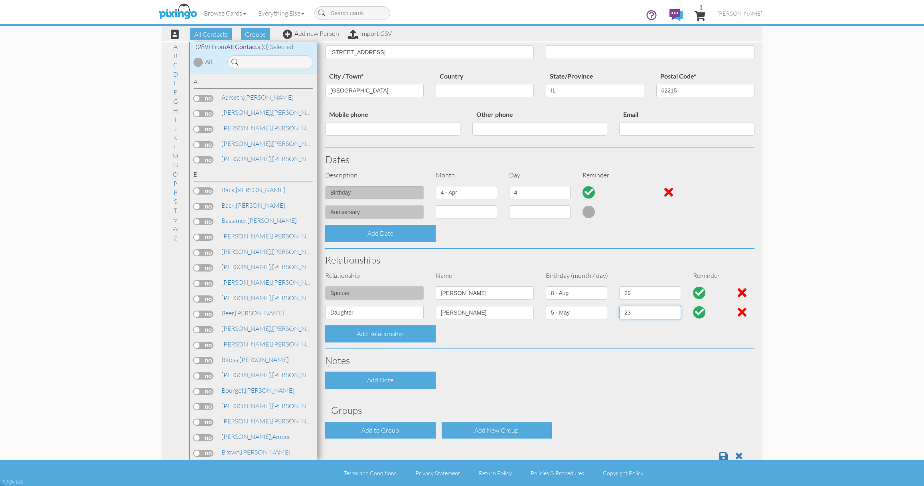
click at [619, 306] on select "1 2 3 4 5 6 7 8 9 10 11 12 13 14 15 16 17 18 19 20 21 22 23 24 25 26 27 28 29 3…" at bounding box center [649, 313] width 61 height 14
click at [360, 335] on div "Add Relationship" at bounding box center [380, 334] width 111 height 17
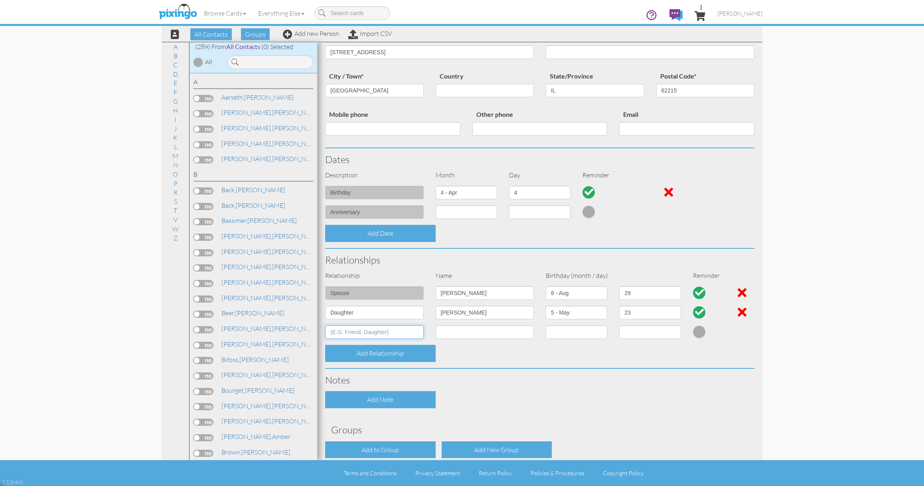
click at [362, 335] on input at bounding box center [374, 333] width 99 height 14
type input "Son"
click at [455, 331] on input at bounding box center [485, 333] width 99 height 14
type input "[PERSON_NAME]"
click at [584, 333] on select "1 - [DATE] - [DATE] - [DATE] - [DATE] - [DATE] - [DATE] - [DATE] - [DATE] - [DA…" at bounding box center [576, 333] width 61 height 14
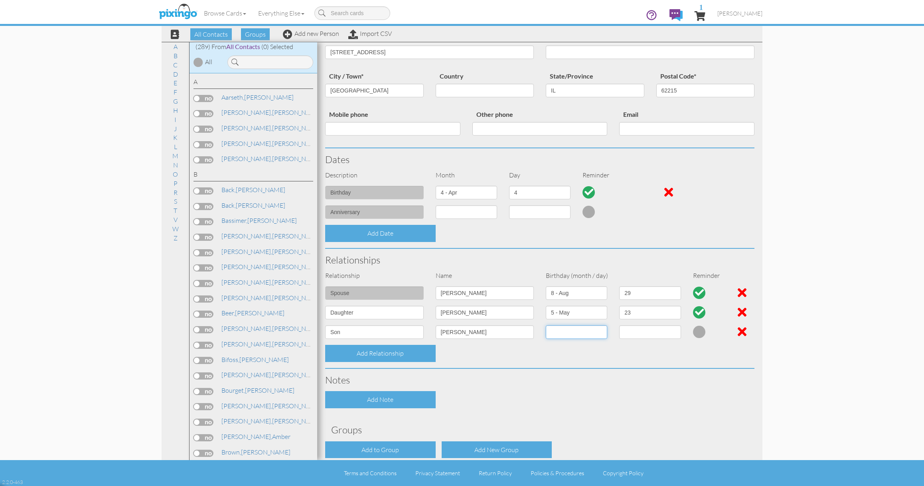
click at [582, 334] on select "1 - [DATE] - [DATE] - [DATE] - [DATE] - [DATE] - [DATE] - [DATE] - [DATE] - [DA…" at bounding box center [576, 333] width 61 height 14
select select "object:13217"
click at [546, 326] on select "1 - [DATE] - [DATE] - [DATE] - [DATE] - [DATE] - [DATE] - [DATE] - [DATE] - [DA…" at bounding box center [576, 333] width 61 height 14
click at [645, 333] on select at bounding box center [649, 333] width 61 height 14
select select "number:25"
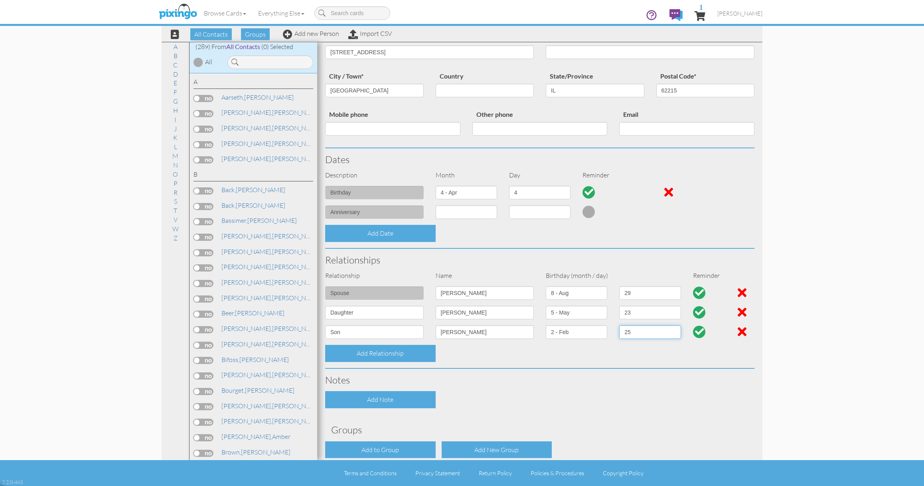
click at [619, 326] on select "1 2 3 4 5 6 7 8 9 10 11 12 13 14 15 16 17 18 19 20 21 22 23 24 25 26 27 28 29" at bounding box center [649, 333] width 61 height 14
click at [417, 352] on div "Add Relationship" at bounding box center [380, 353] width 111 height 17
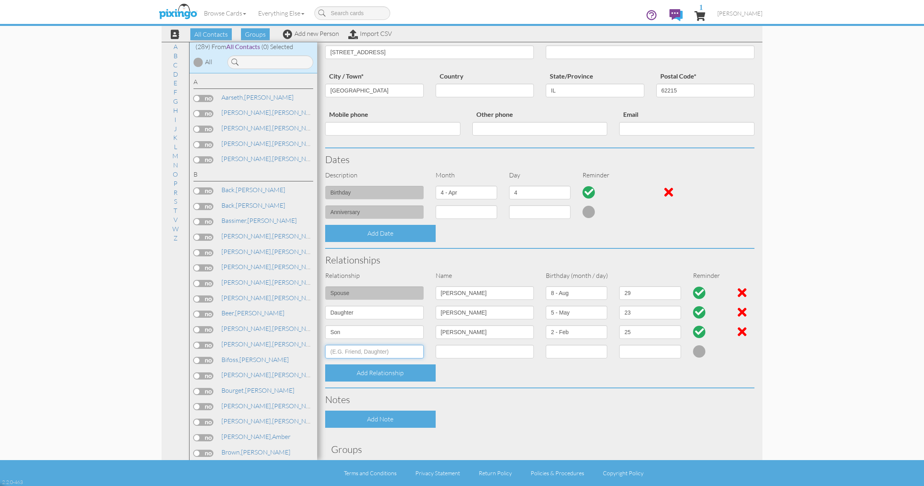
click at [407, 351] on input at bounding box center [374, 352] width 99 height 14
click at [348, 346] on input "[PERSON_NAME]" at bounding box center [374, 352] width 99 height 14
type input "[PERSON_NAME]"
click at [453, 354] on input at bounding box center [485, 352] width 99 height 14
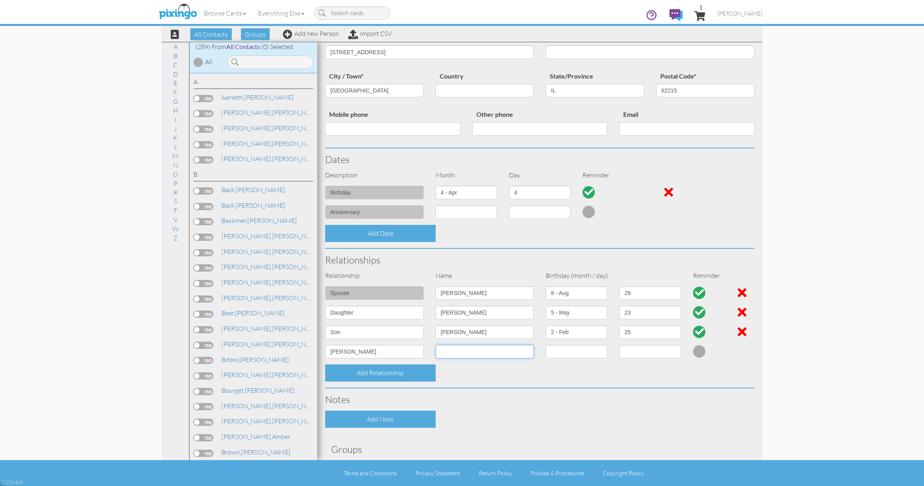
paste input "[PERSON_NAME]"
type input "[PERSON_NAME]"
click at [364, 352] on input "[PERSON_NAME]" at bounding box center [374, 352] width 99 height 14
type input "Daughter"
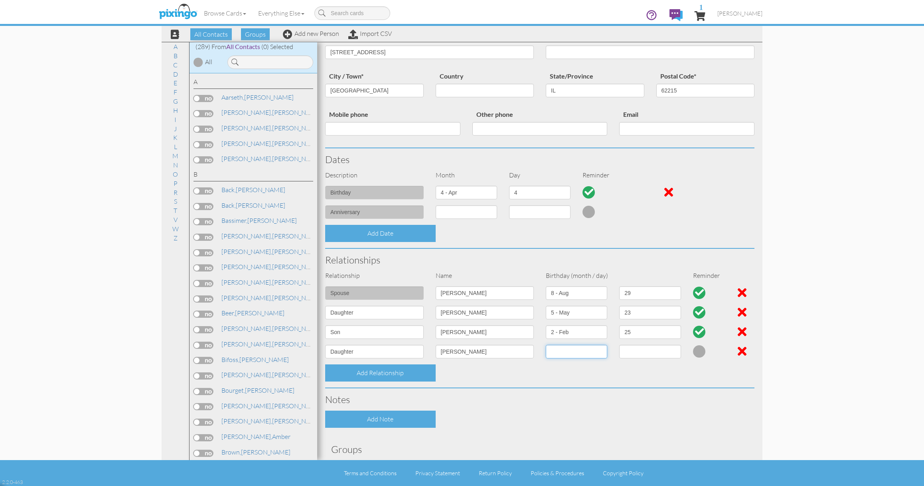
click at [582, 353] on select "1 - [DATE] - [DATE] - [DATE] - [DATE] - [DATE] - [DATE] - [DATE] - [DATE] - [DA…" at bounding box center [576, 352] width 61 height 14
click at [598, 357] on select "1 - [DATE] - [DATE] - [DATE] - [DATE] - [DATE] - [DATE] - [DATE] - [DATE] - [DA…" at bounding box center [576, 353] width 61 height 14
select select "object:13225"
click at [546, 346] on select "1 - [DATE] - [DATE] - [DATE] - [DATE] - [DATE] - [DATE] - [DATE] - [DATE] - [DA…" at bounding box center [576, 353] width 61 height 14
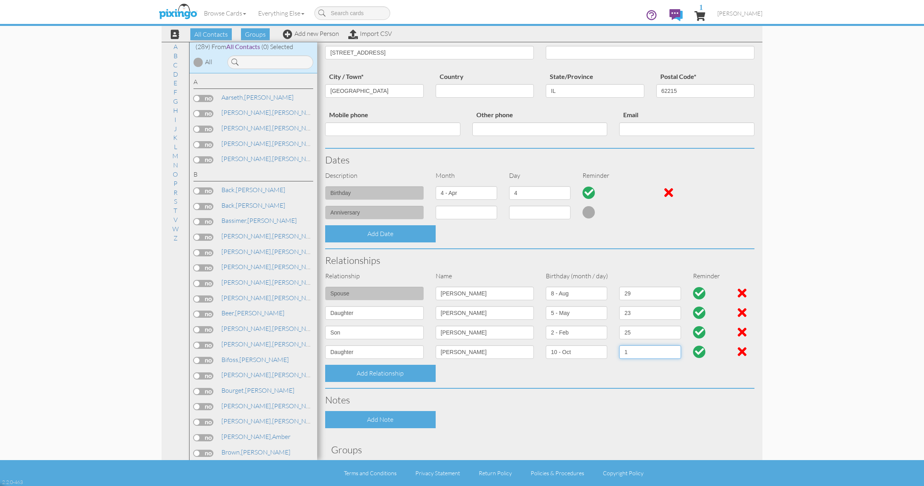
click at [652, 351] on select "1 2 3 4 5 6 7 8 9 10 11 12 13 14 15 16 17 18 19 20 21 22 23 24 25 26 27 28 29 3…" at bounding box center [649, 353] width 61 height 14
select select "number:17"
click at [619, 346] on select "1 2 3 4 5 6 7 8 9 10 11 12 13 14 15 16 17 18 19 20 21 22 23 24 25 26 27 28 29 3…" at bounding box center [649, 353] width 61 height 14
click at [393, 375] on div "Add Relationship" at bounding box center [380, 373] width 111 height 17
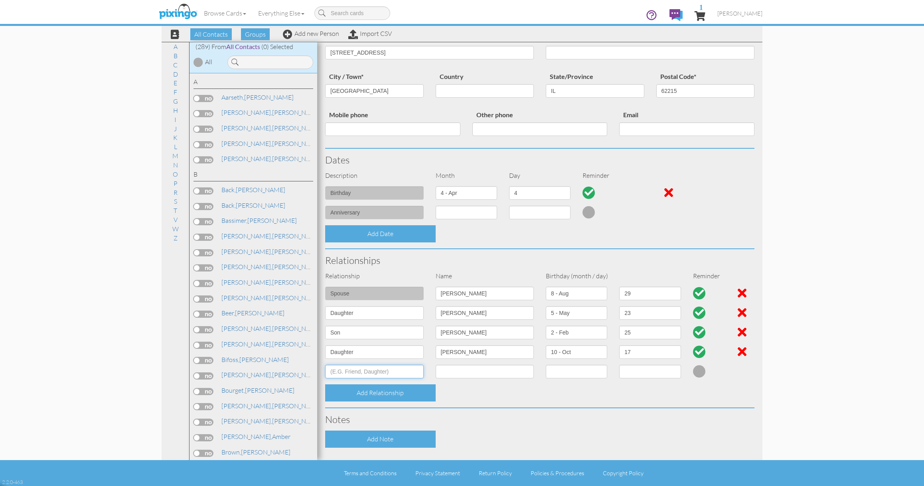
click at [380, 373] on input at bounding box center [374, 372] width 99 height 14
type input "Daughter"
drag, startPoint x: 448, startPoint y: 367, endPoint x: 452, endPoint y: 368, distance: 4.0
click at [449, 367] on input at bounding box center [485, 372] width 99 height 14
type input "[PERSON_NAME]"
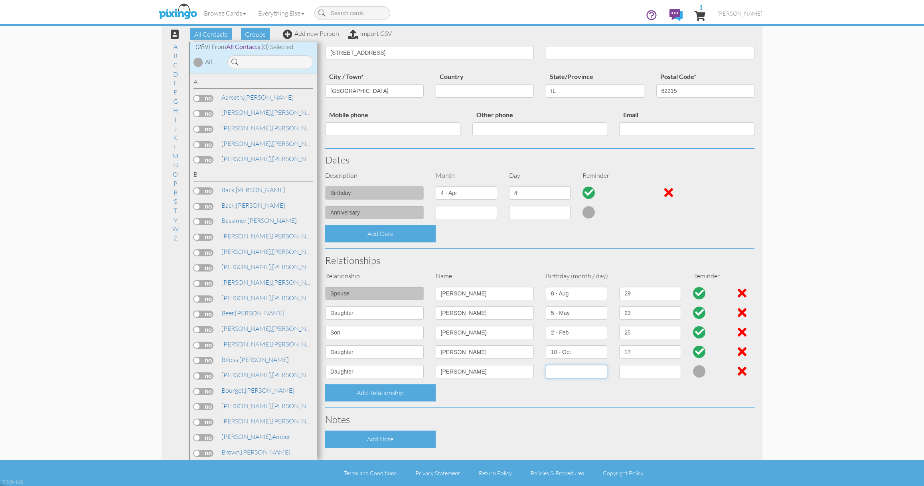
select select "object:13223"
click at [546, 365] on select "1 - [DATE] - [DATE] - [DATE] - [DATE] - [DATE] - [DATE] - [DATE] - [DATE] - [DA…" at bounding box center [576, 372] width 61 height 14
click at [634, 371] on select "1 2 3 4 5 6 7 8 9 10 11 12 13 14 15 16 17 18 19 20 21 22 23 24 25 26 27 28 29 3…" at bounding box center [649, 372] width 61 height 14
select select "number:24"
click at [619, 365] on select "1 2 3 4 5 6 7 8 9 10 11 12 13 14 15 16 17 18 19 20 21 22 23 24 25 26 27 28 29 3…" at bounding box center [649, 372] width 61 height 14
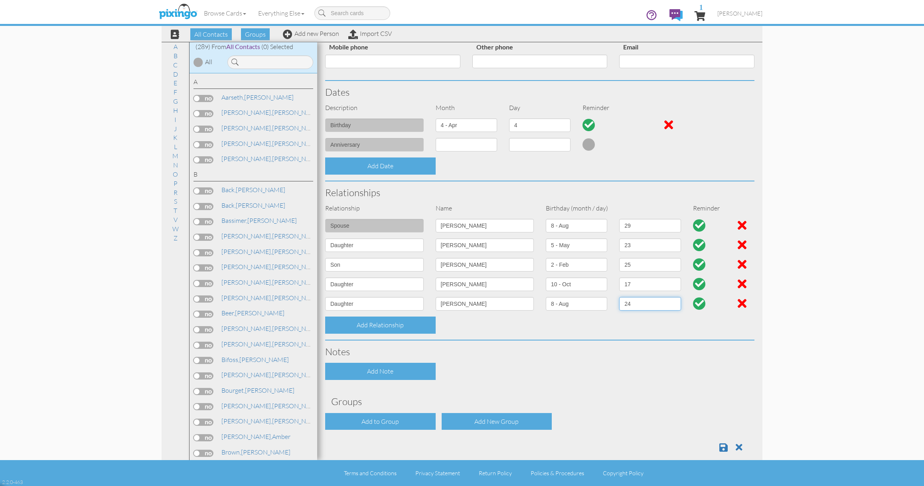
scroll to position [152, 0]
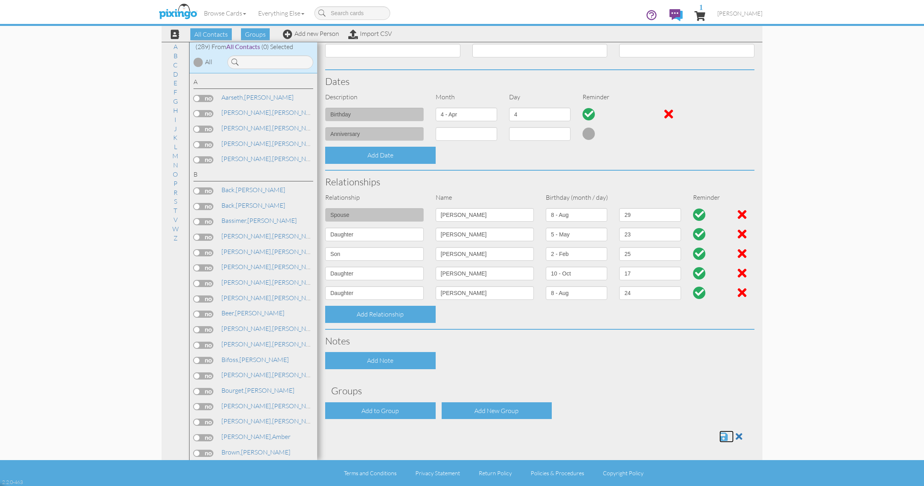
click at [723, 434] on span at bounding box center [724, 437] width 8 height 10
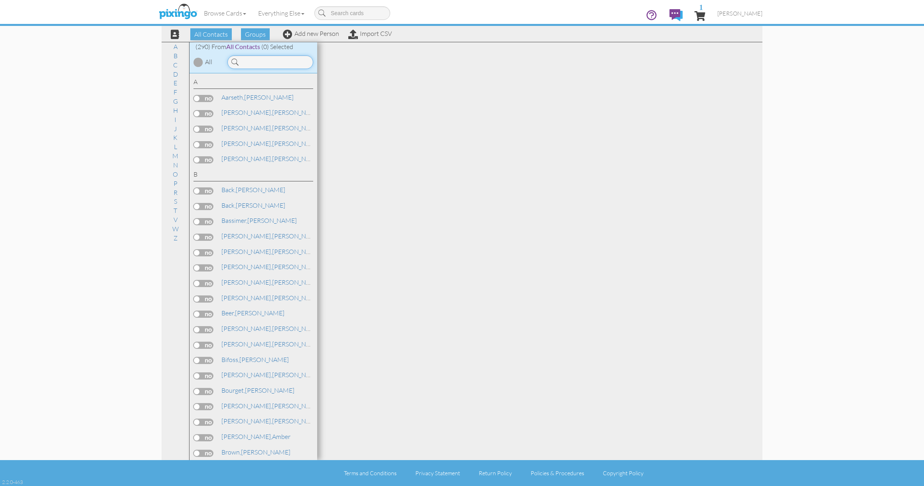
click at [277, 59] on input at bounding box center [270, 62] width 86 height 14
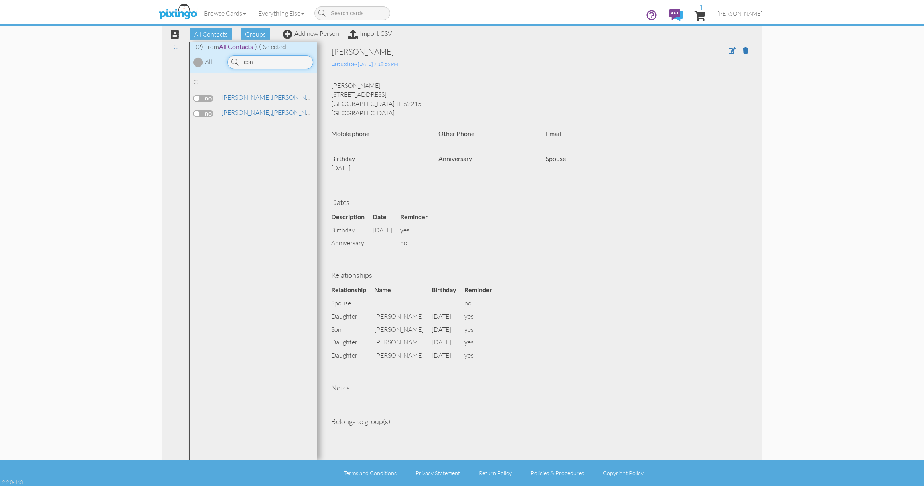
type input "con"
click at [207, 114] on label at bounding box center [204, 113] width 20 height 7
click at [0, 0] on input "checkbox" at bounding box center [0, 0] width 0 height 0
click at [507, 39] on span "Send Card" at bounding box center [503, 34] width 36 height 12
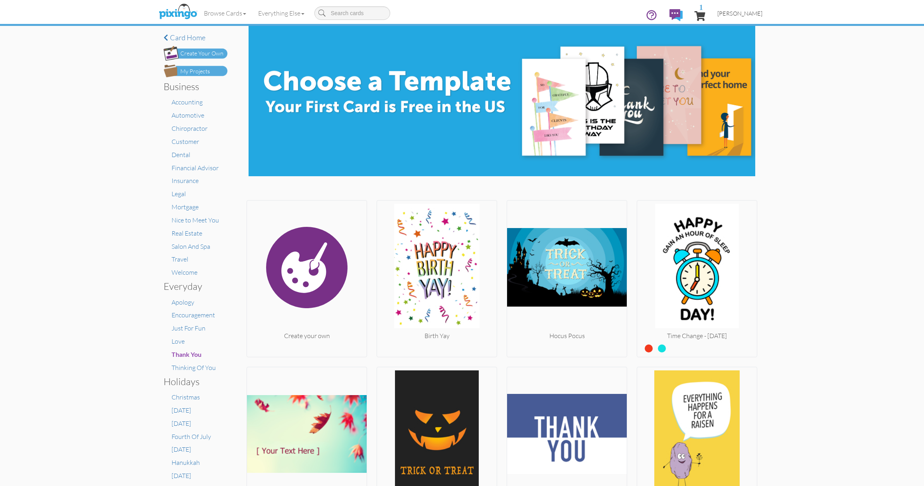
click at [751, 12] on span "[PERSON_NAME]" at bounding box center [740, 13] width 45 height 7
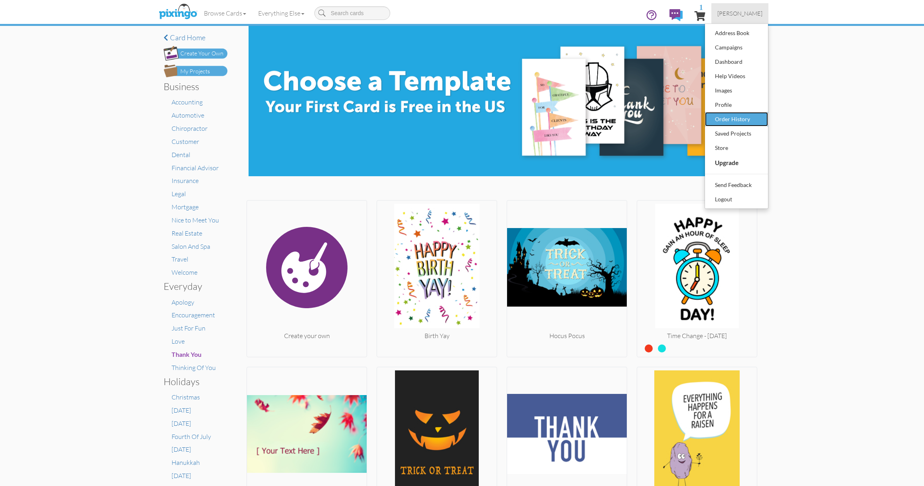
click at [743, 116] on div "Order History" at bounding box center [736, 119] width 47 height 12
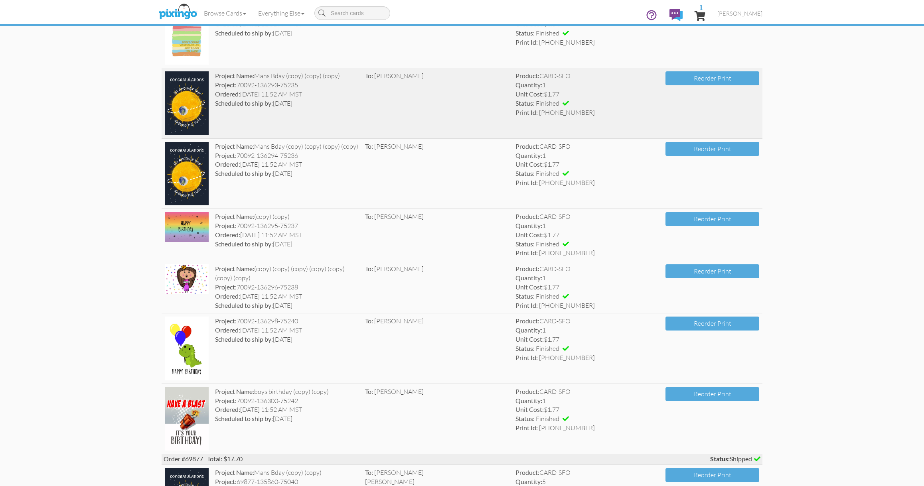
scroll to position [146, 0]
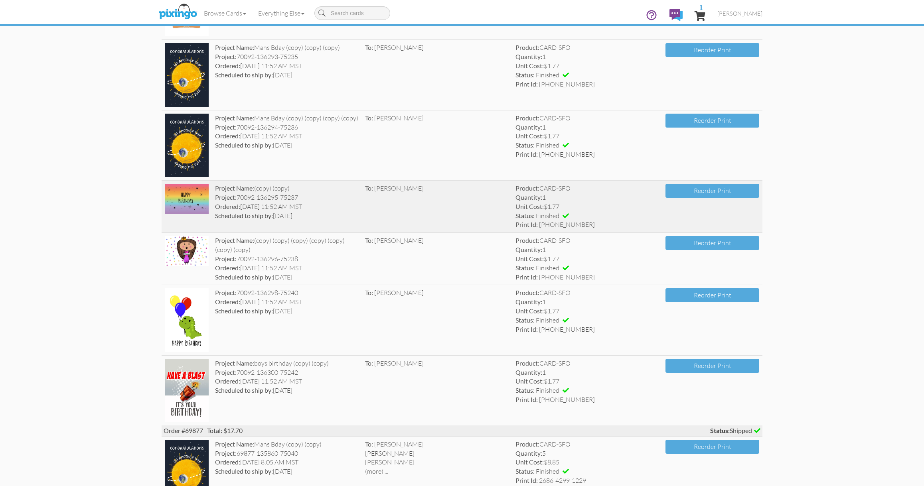
click at [356, 196] on div "Project: 70092-136295-75237" at bounding box center [287, 197] width 144 height 9
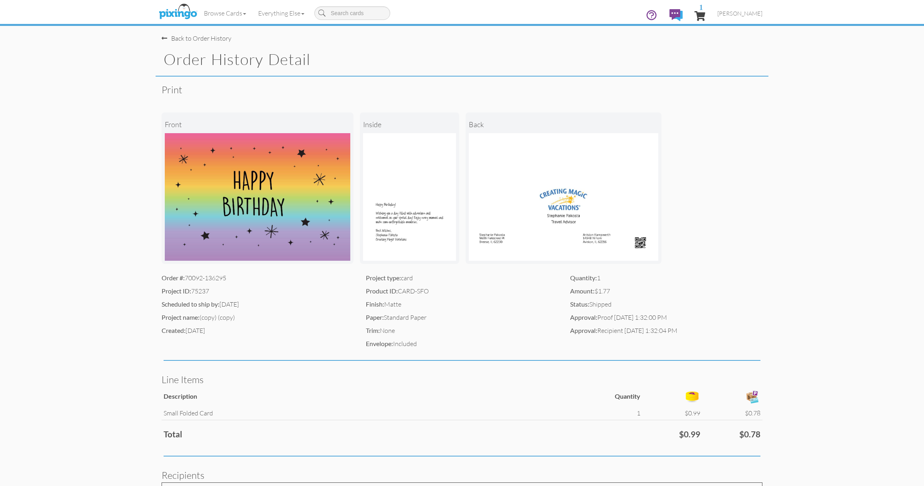
click at [207, 37] on div "Back to Order History" at bounding box center [197, 38] width 70 height 9
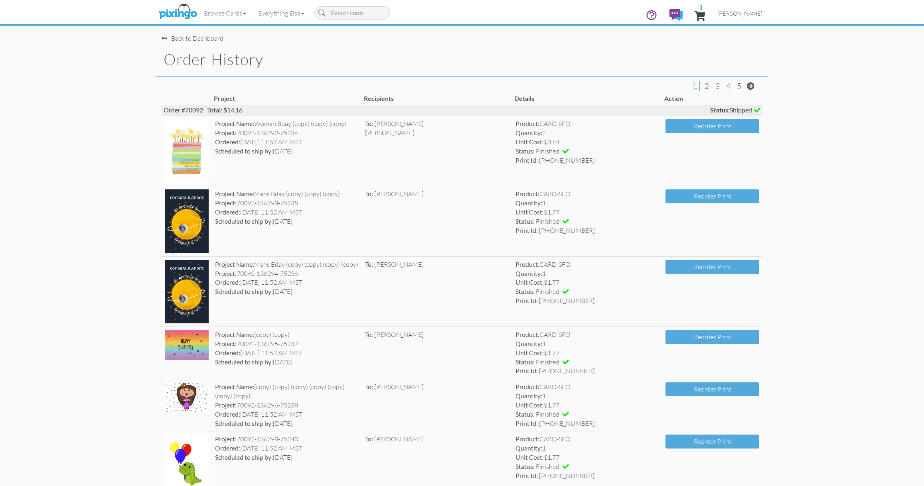
click at [743, 17] on link "[PERSON_NAME]" at bounding box center [740, 13] width 57 height 20
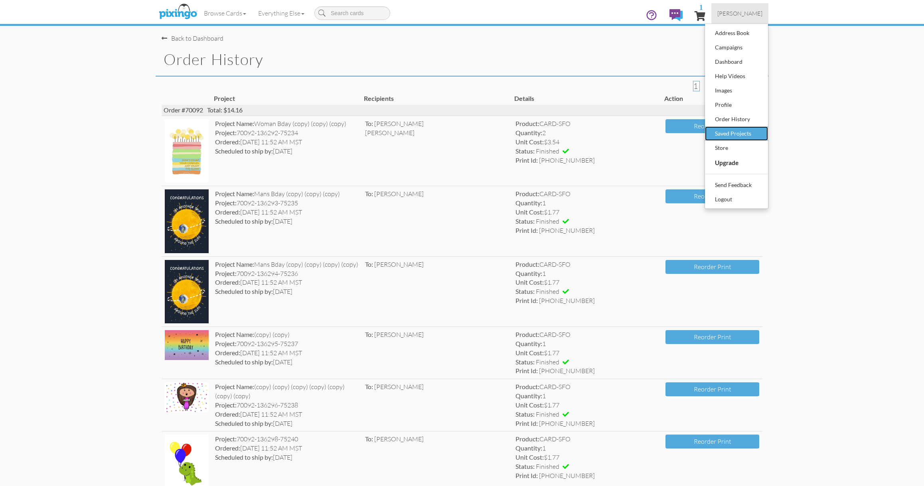
click at [737, 133] on div "Saved Projects" at bounding box center [736, 134] width 47 height 12
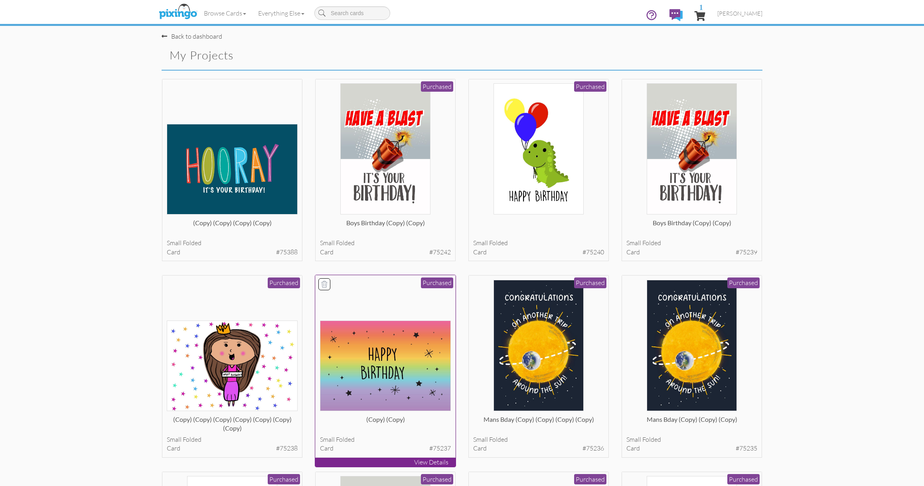
click at [359, 313] on div at bounding box center [385, 345] width 131 height 131
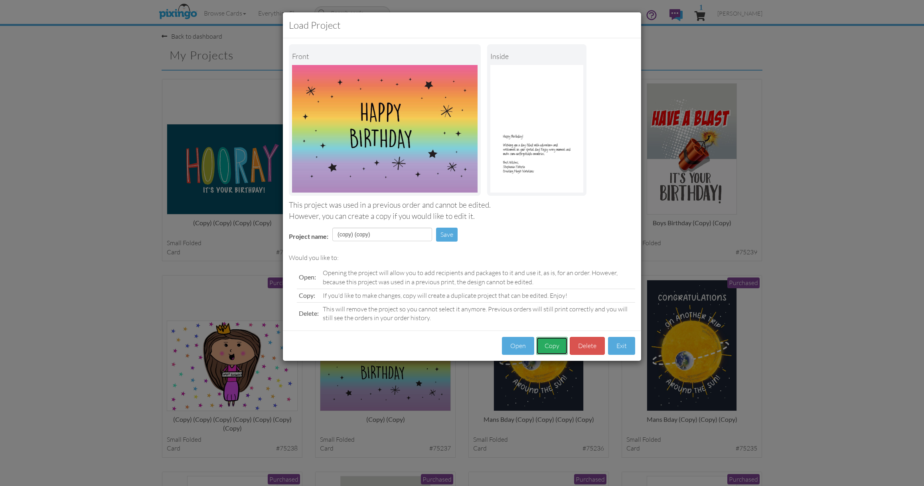
click at [552, 346] on button "Copy" at bounding box center [552, 346] width 32 height 18
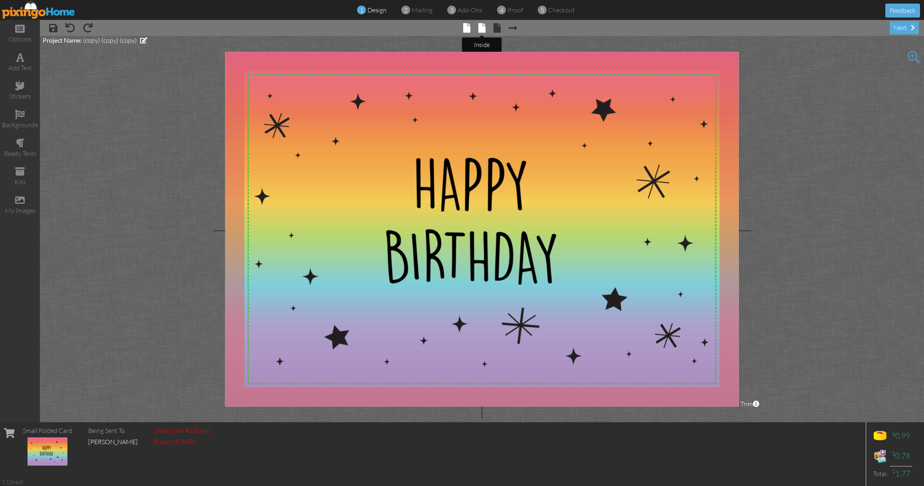
click at [482, 28] on span at bounding box center [481, 28] width 7 height 10
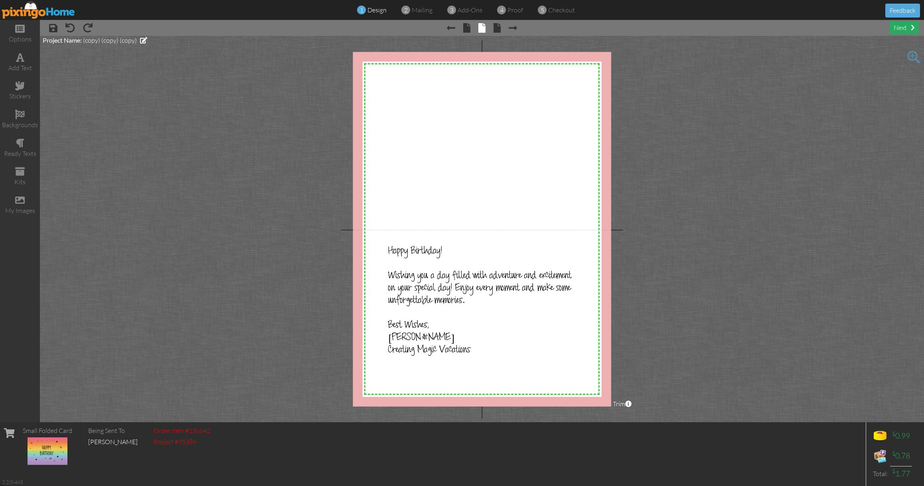
click at [906, 32] on div "next" at bounding box center [904, 27] width 29 height 13
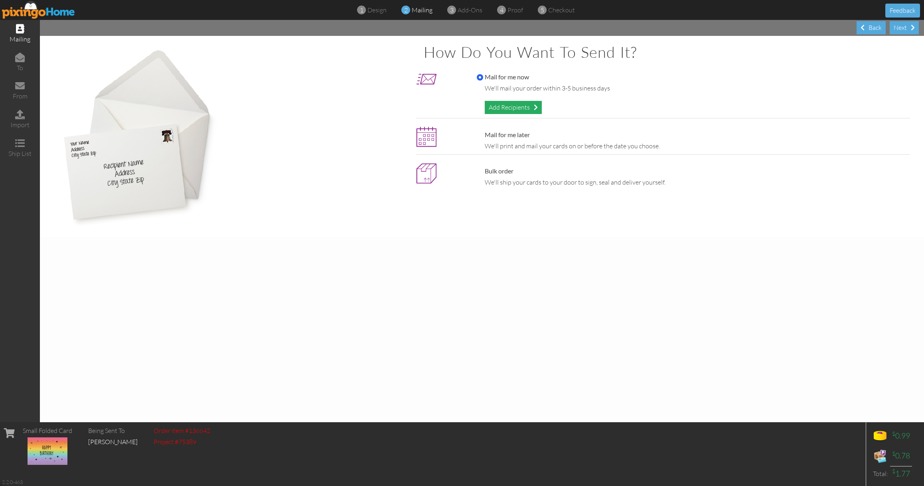
click at [531, 105] on div "Add Recipients" at bounding box center [513, 107] width 57 height 13
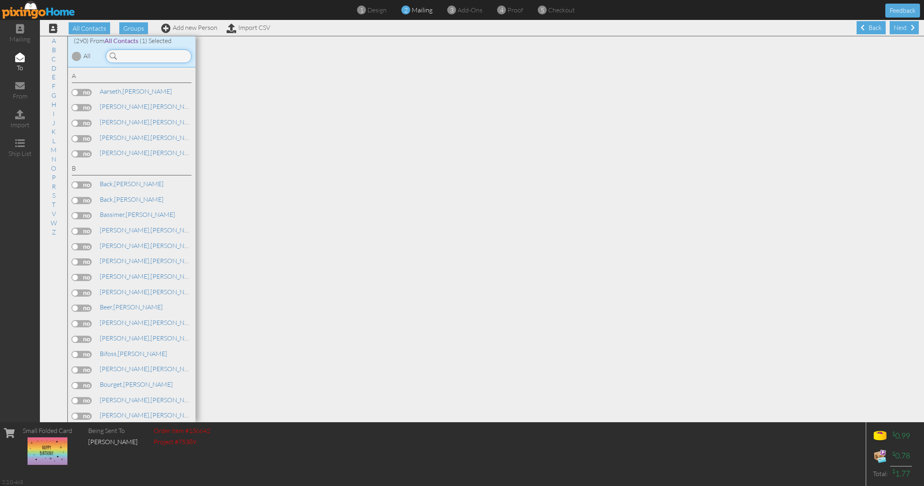
click at [155, 53] on input at bounding box center [149, 56] width 86 height 14
type input "c"
click at [910, 27] on div "Next" at bounding box center [904, 27] width 29 height 13
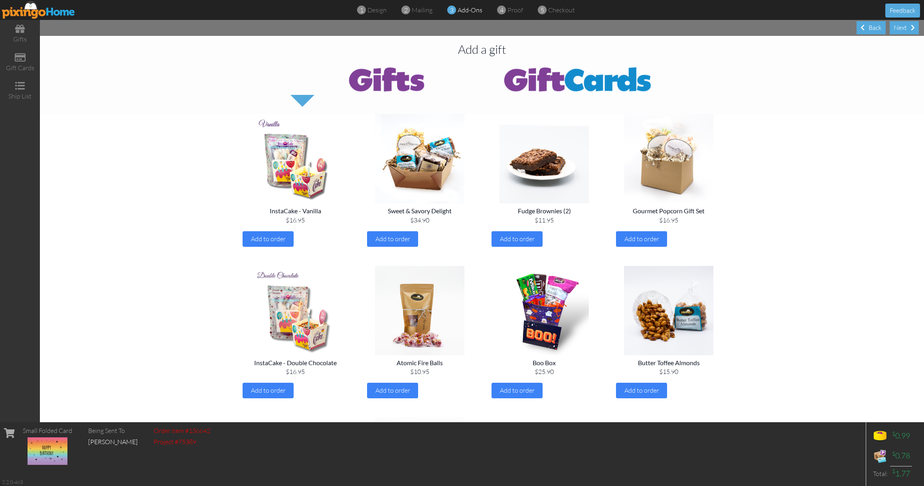
click at [910, 27] on div "Next" at bounding box center [904, 27] width 29 height 13
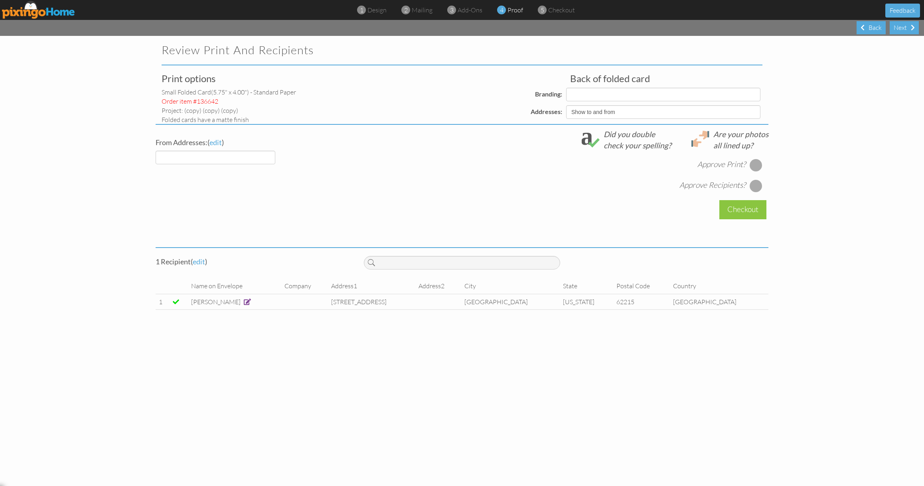
select select "object:6299"
select select "object:6301"
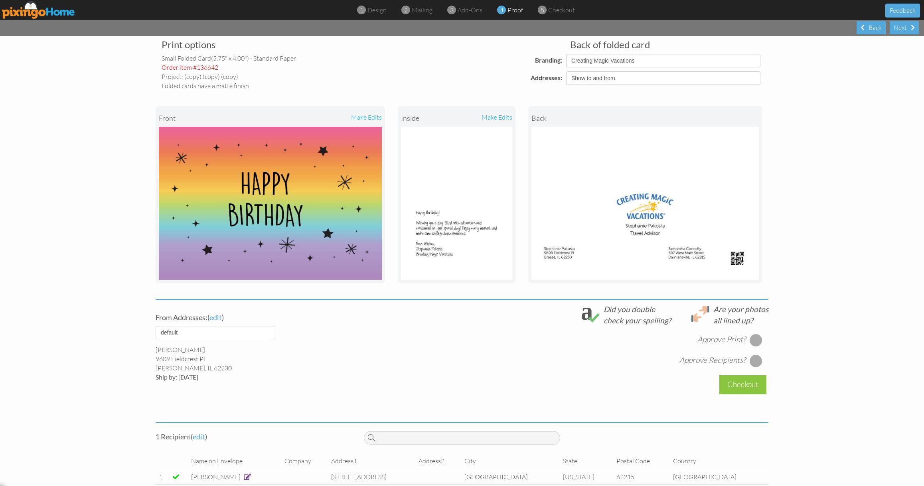
scroll to position [49, 0]
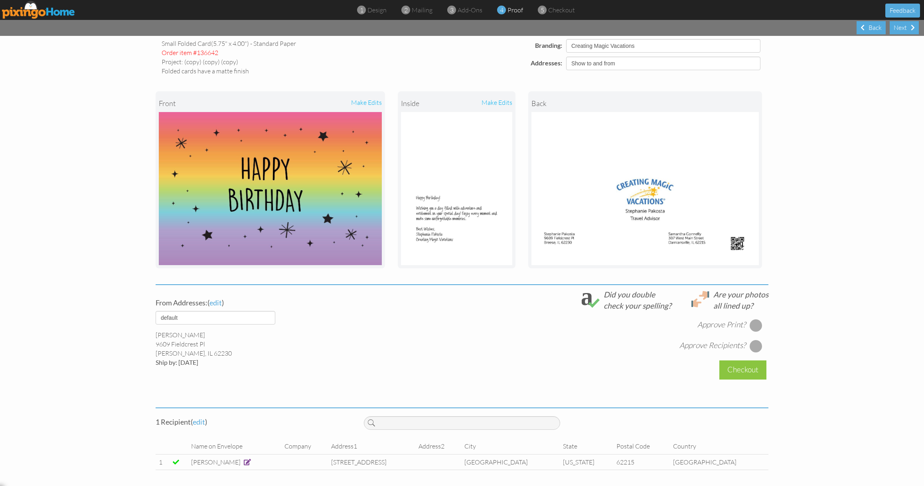
click at [251, 464] on span at bounding box center [247, 462] width 7 height 6
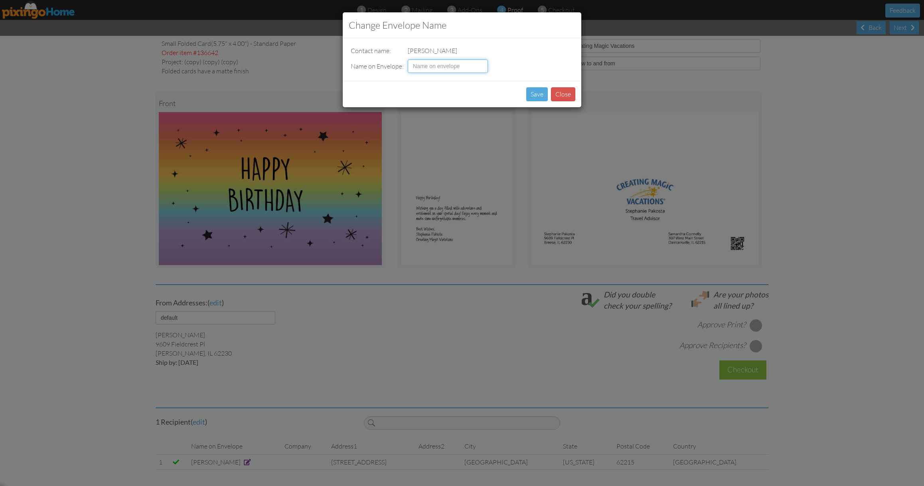
click at [460, 63] on input at bounding box center [448, 66] width 80 height 14
type input "Taylor Connelly"
click at [531, 97] on button "Save" at bounding box center [537, 94] width 22 height 14
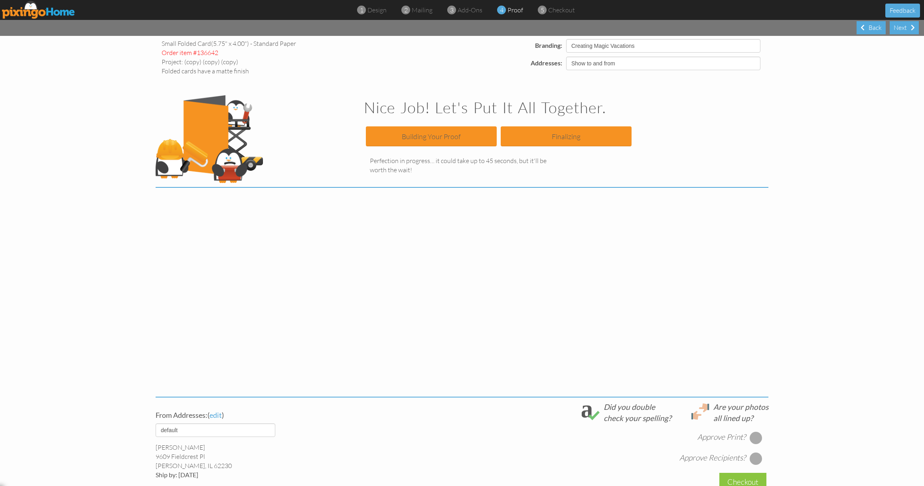
scroll to position [0, 0]
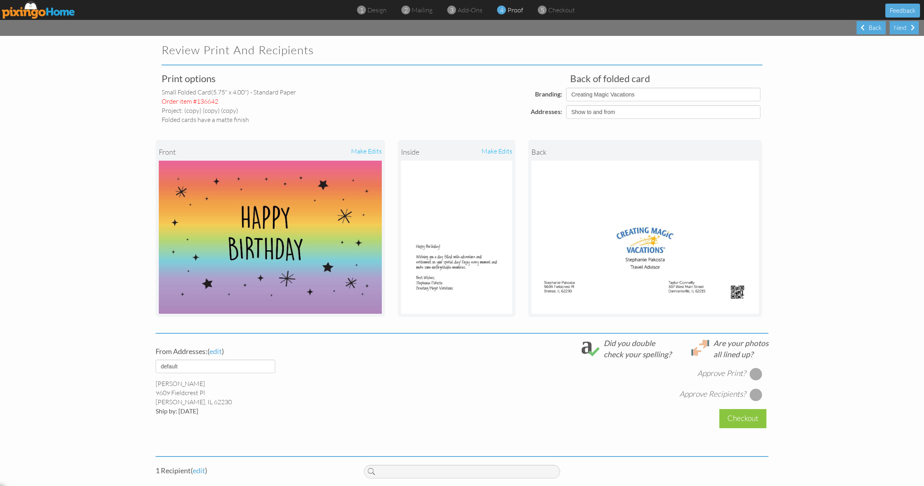
drag, startPoint x: 757, startPoint y: 375, endPoint x: 758, endPoint y: 384, distance: 8.9
click at [757, 375] on div at bounding box center [756, 374] width 13 height 13
click at [757, 396] on div at bounding box center [756, 395] width 13 height 13
drag, startPoint x: 755, startPoint y: 415, endPoint x: 751, endPoint y: 410, distance: 6.8
click at [755, 415] on div "Checkout" at bounding box center [743, 418] width 47 height 19
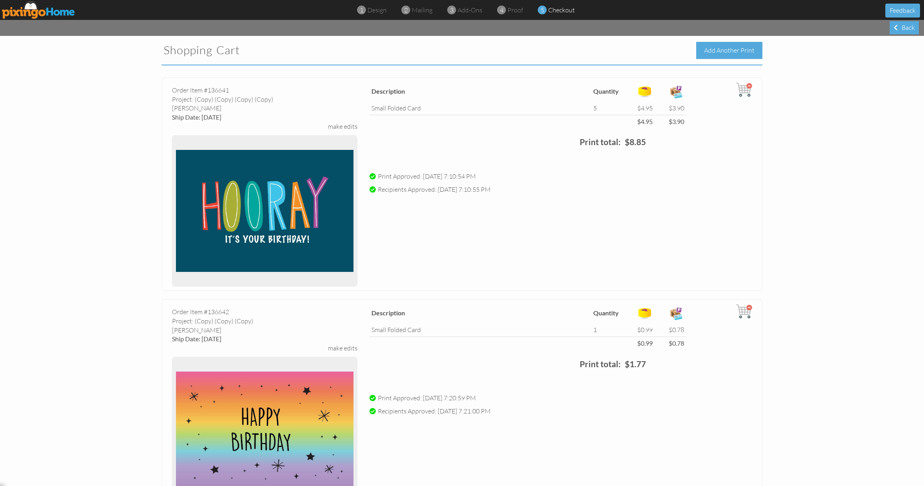
click at [714, 55] on div "Add Another Print" at bounding box center [729, 50] width 66 height 17
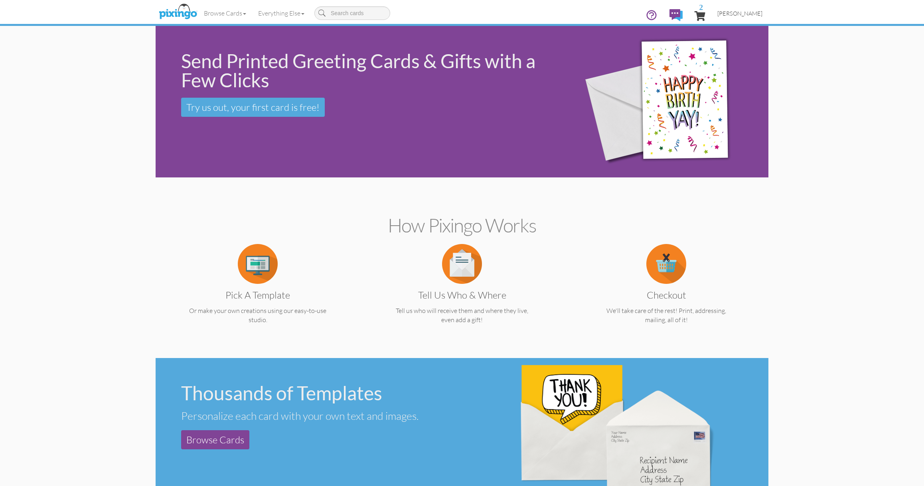
click at [734, 14] on span "[PERSON_NAME]" at bounding box center [740, 13] width 45 height 7
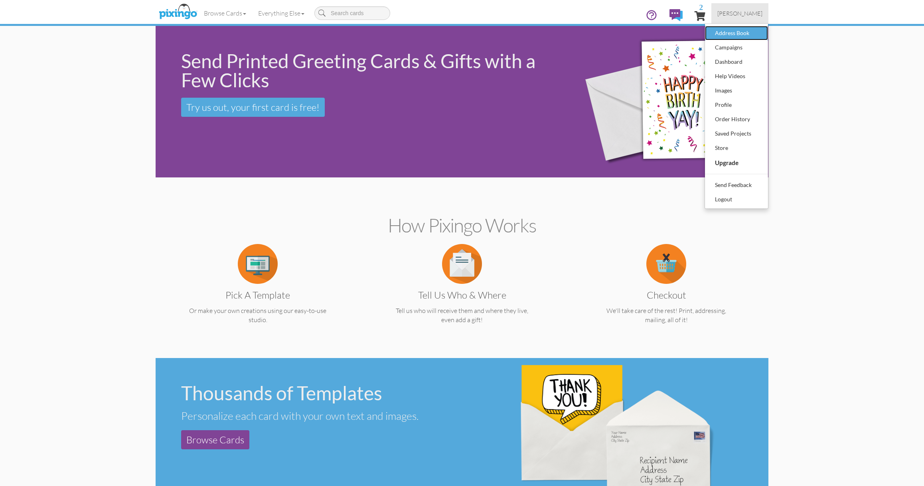
click at [751, 35] on div "Address Book" at bounding box center [736, 33] width 47 height 12
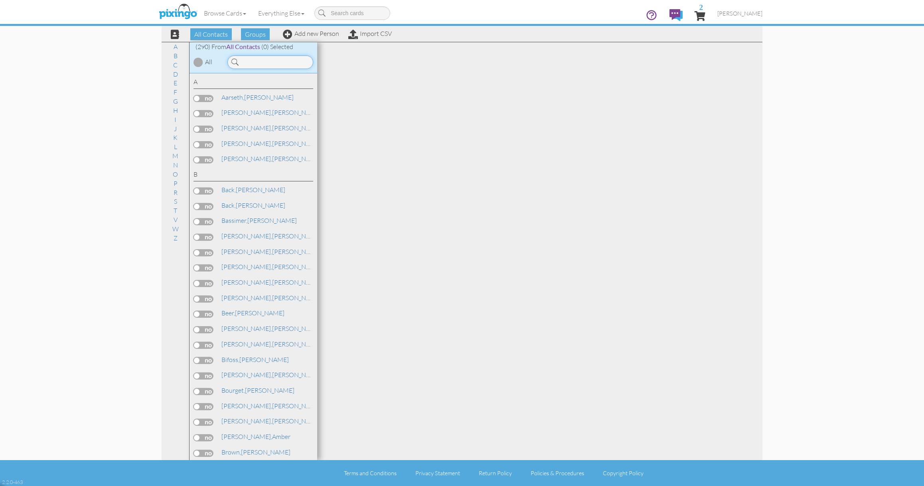
click at [262, 61] on input at bounding box center [270, 62] width 86 height 14
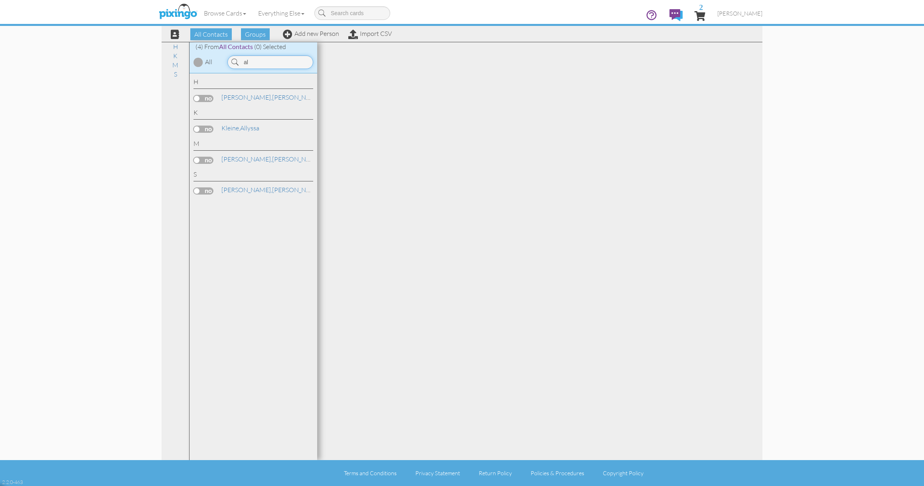
type input "a"
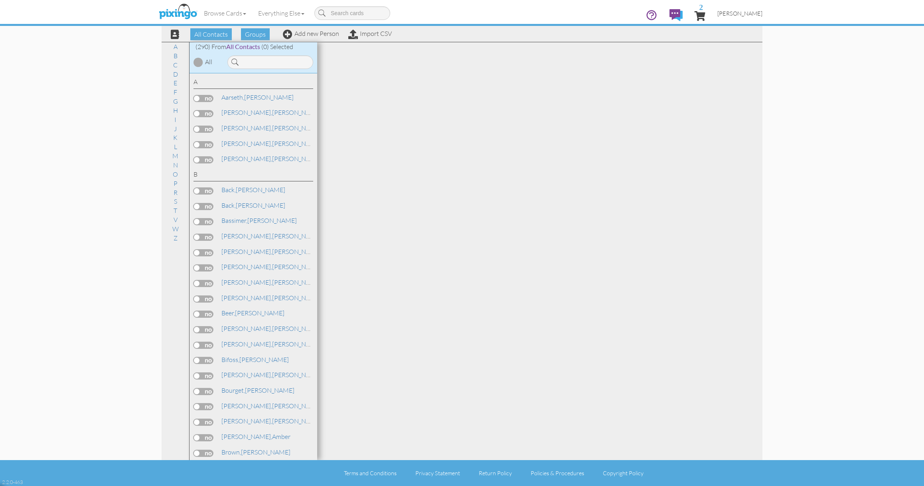
click at [740, 16] on span "[PERSON_NAME]" at bounding box center [740, 13] width 45 height 7
click at [302, 62] on input at bounding box center [270, 62] width 86 height 14
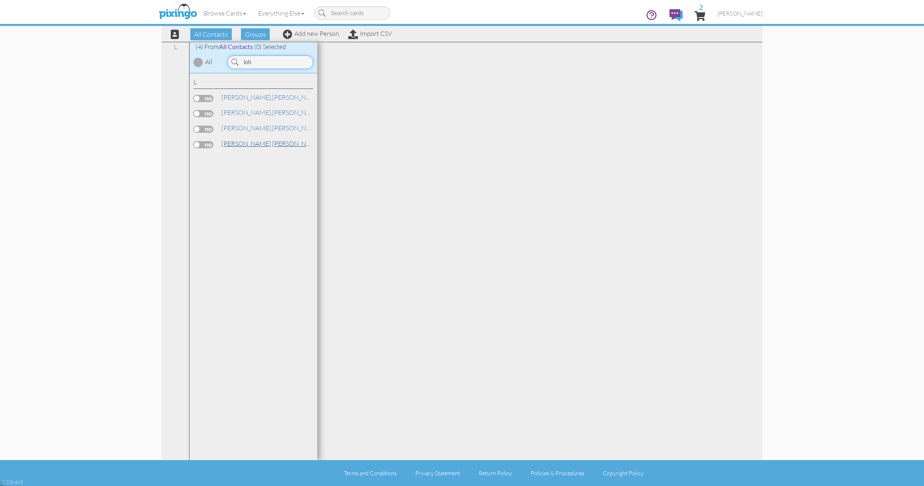
type input "loh"
click at [243, 146] on span "[PERSON_NAME]," at bounding box center [246, 144] width 51 height 8
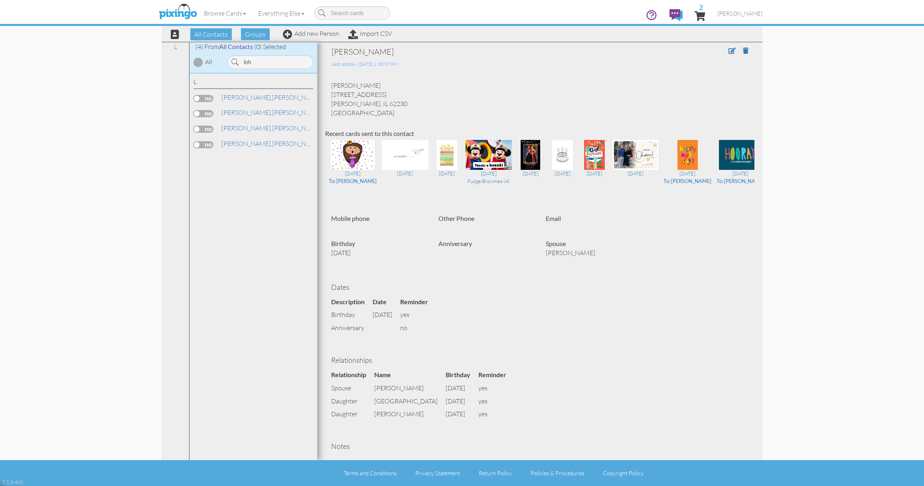
click at [212, 146] on label at bounding box center [204, 144] width 20 height 7
click at [0, 0] on input "checkbox" at bounding box center [0, 0] width 0 height 0
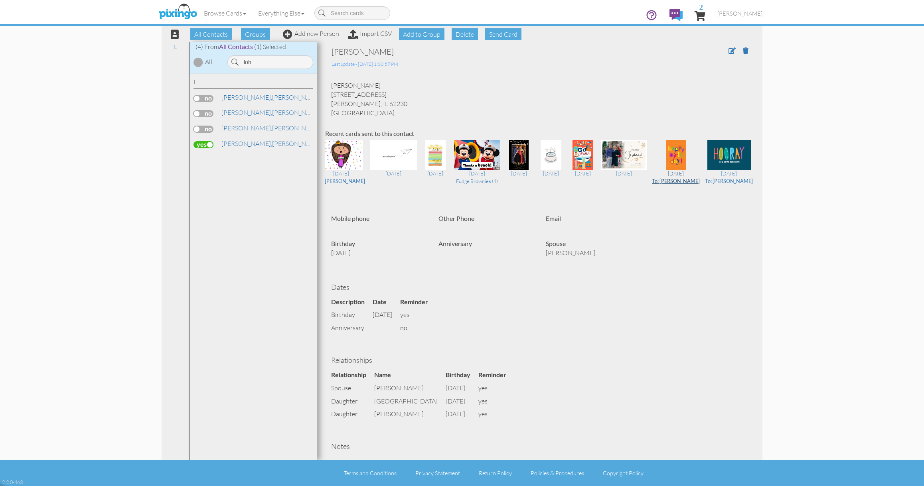
scroll to position [0, 8]
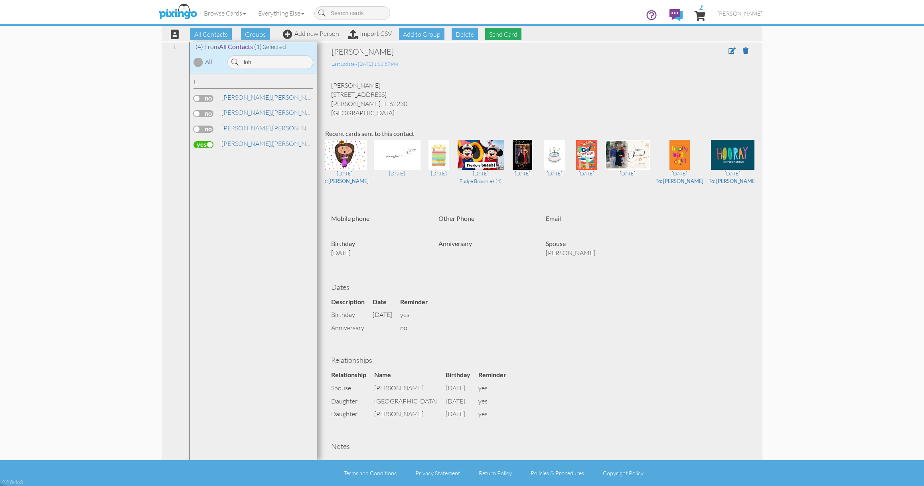
click at [504, 35] on span "Send Card" at bounding box center [503, 34] width 36 height 12
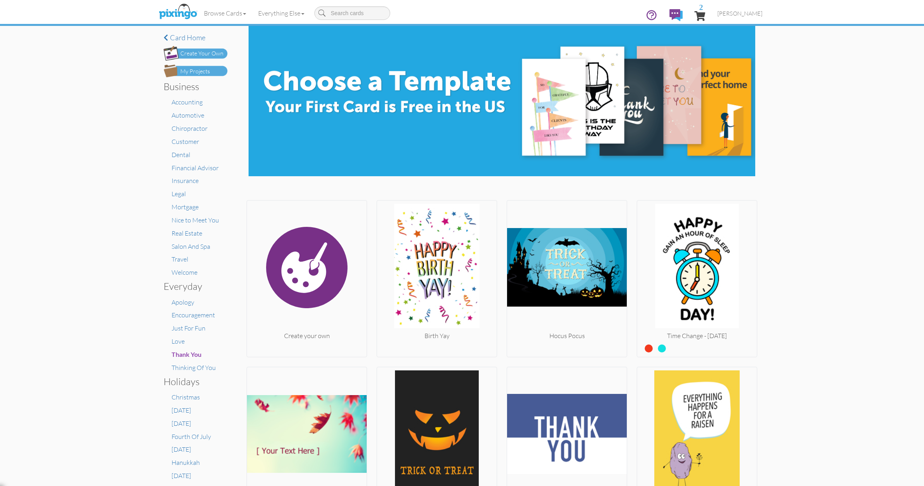
scroll to position [1, 0]
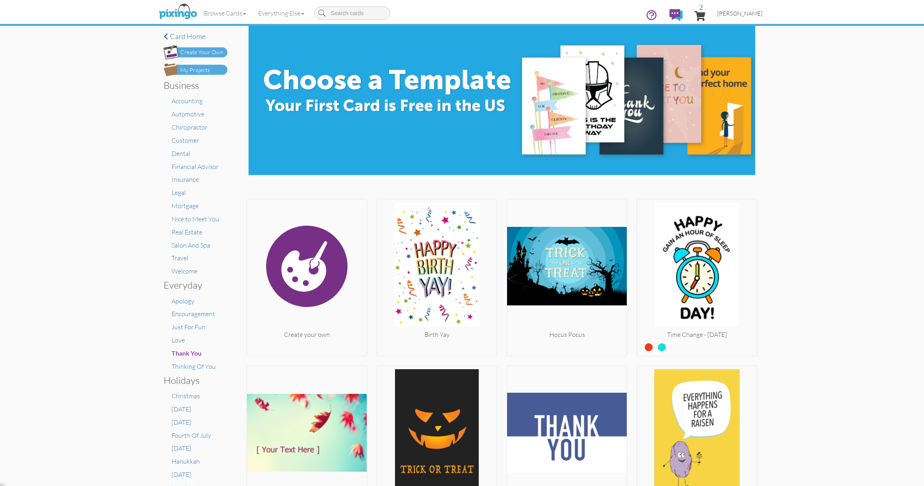
click at [736, 15] on span "[PERSON_NAME]" at bounding box center [740, 13] width 45 height 7
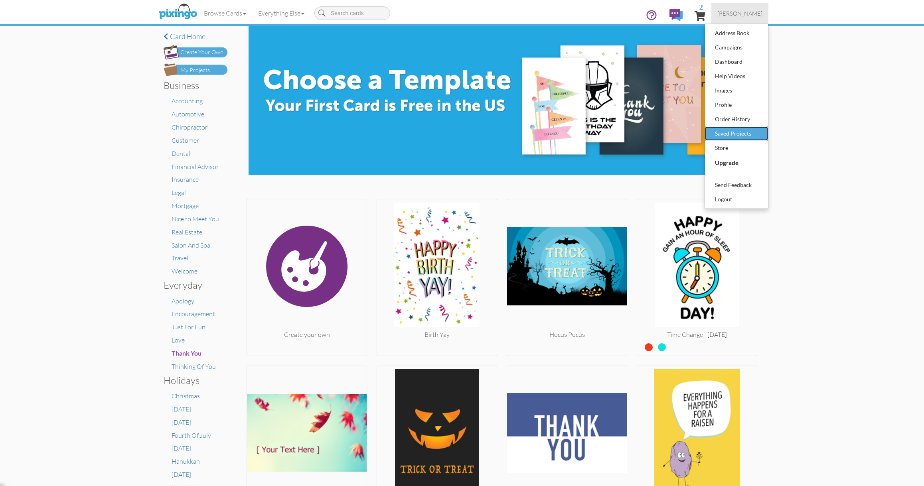
click at [735, 131] on div "Saved Projects" at bounding box center [736, 134] width 47 height 12
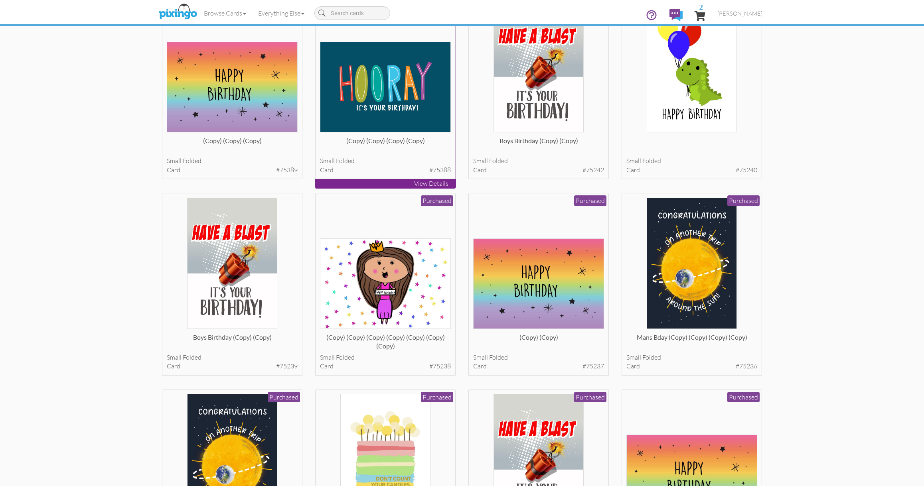
scroll to position [134, 0]
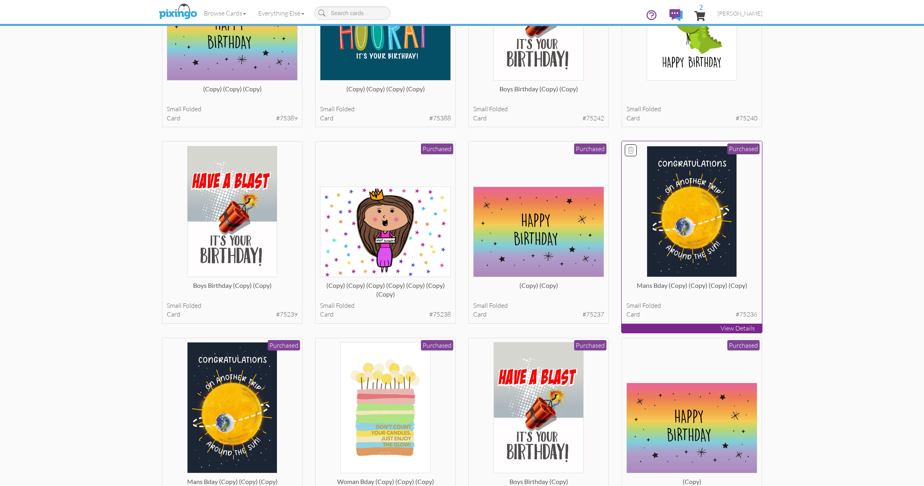
click at [665, 261] on img at bounding box center [692, 211] width 91 height 131
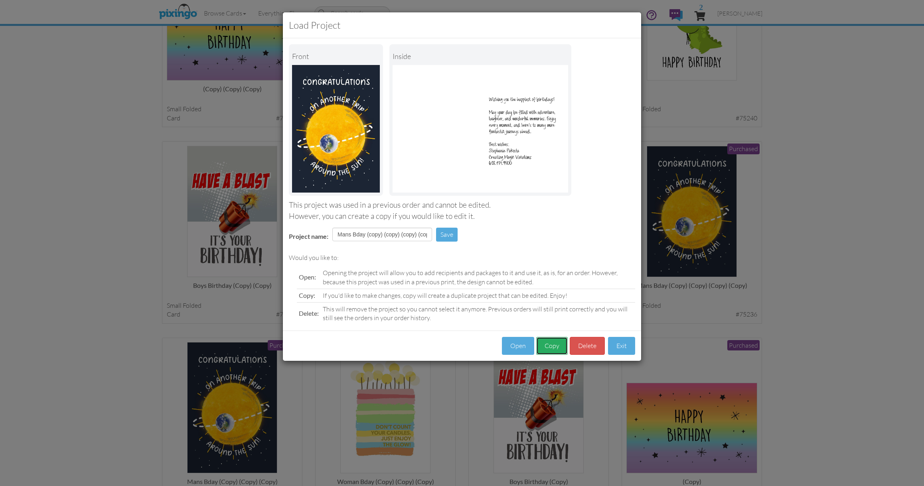
click at [551, 343] on button "Copy" at bounding box center [552, 346] width 32 height 18
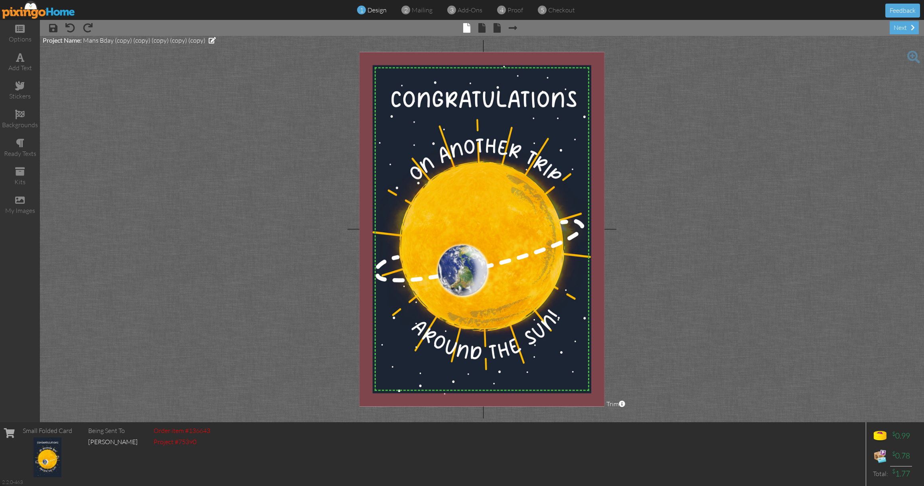
click at [489, 30] on span "× back" at bounding box center [493, 27] width 15 height 13
click at [486, 30] on span "× back" at bounding box center [493, 27] width 15 height 13
click at [484, 30] on span at bounding box center [481, 28] width 7 height 10
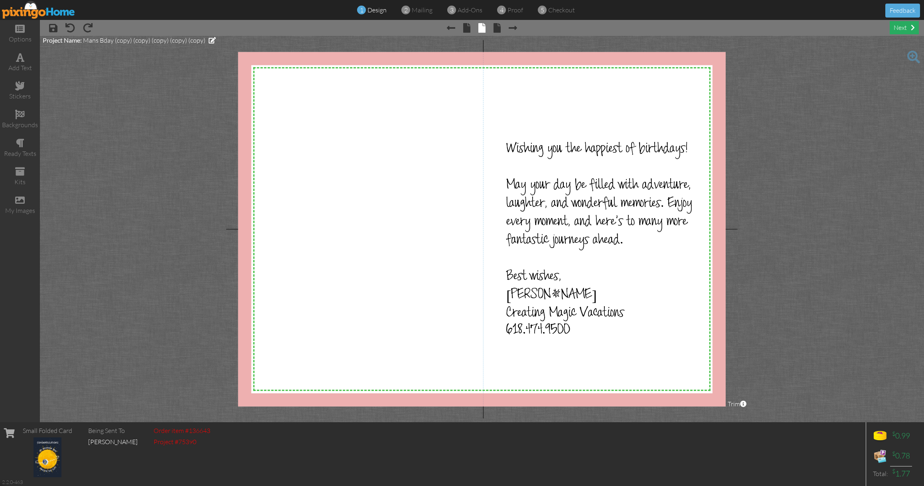
click at [901, 32] on div "next" at bounding box center [904, 27] width 29 height 13
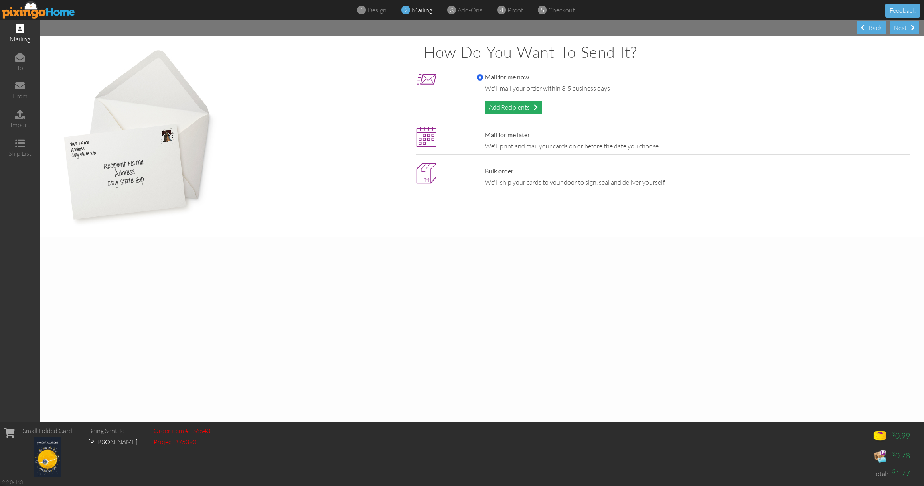
click at [507, 106] on div "Add Recipients" at bounding box center [513, 107] width 57 height 13
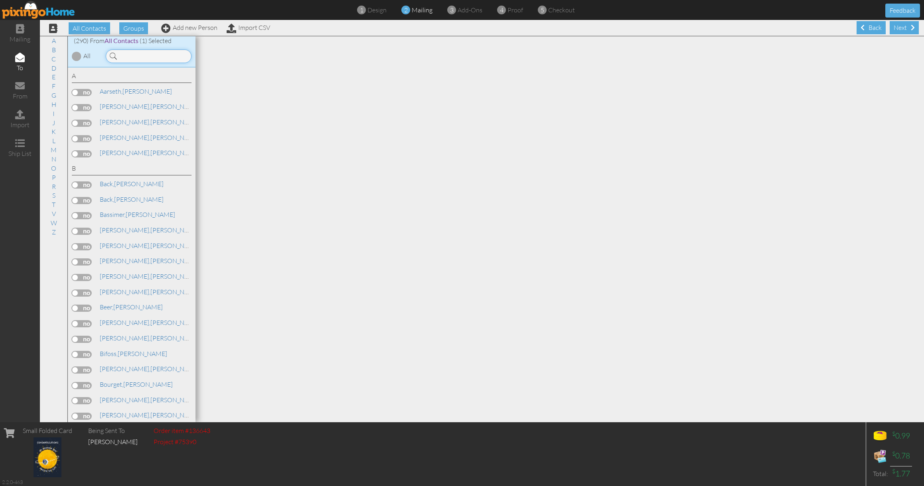
click at [151, 53] on input at bounding box center [149, 56] width 86 height 14
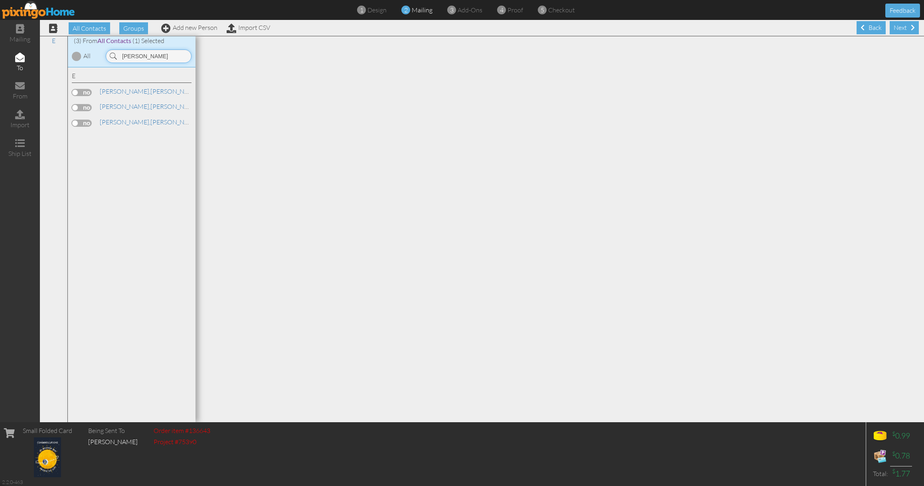
type input "eiler"
drag, startPoint x: 88, startPoint y: 109, endPoint x: 164, endPoint y: 94, distance: 77.3
click at [88, 109] on label at bounding box center [82, 107] width 20 height 7
click at [0, 0] on input "checkbox" at bounding box center [0, 0] width 0 height 0
click at [911, 29] on span at bounding box center [913, 27] width 4 height 6
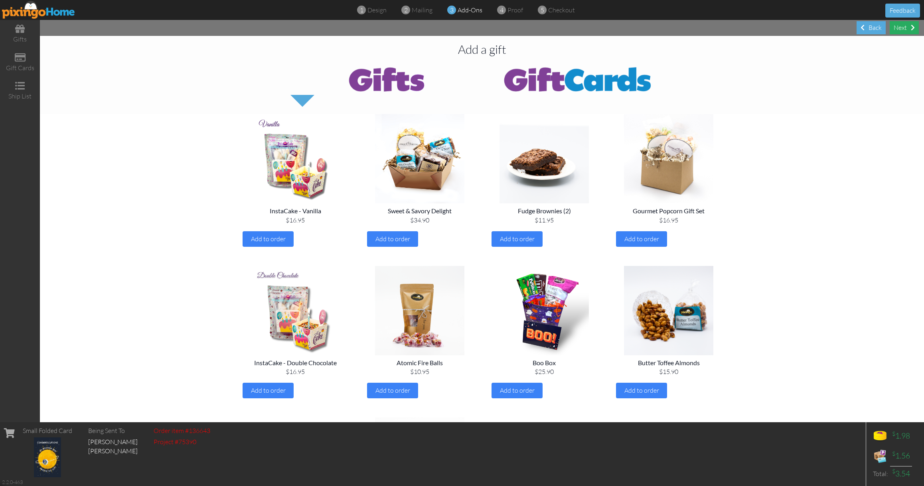
click at [906, 28] on div "Next" at bounding box center [904, 27] width 29 height 13
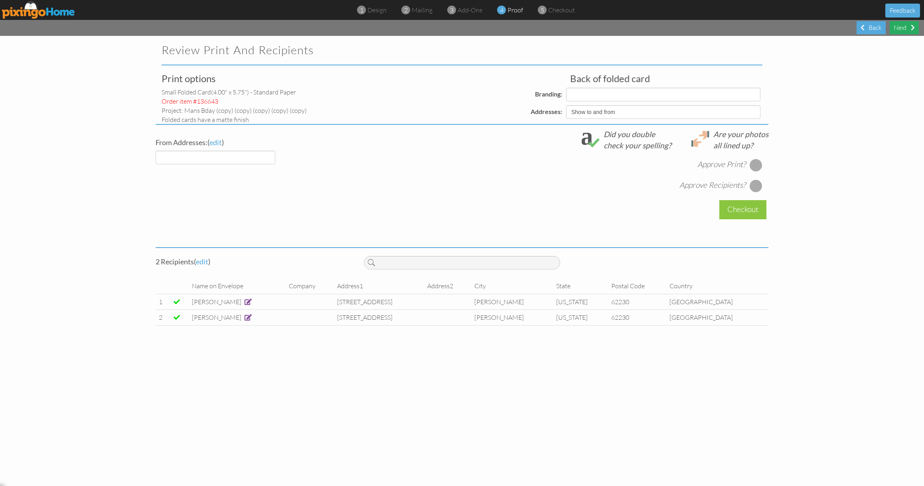
select select "object:9877"
select select "object:9879"
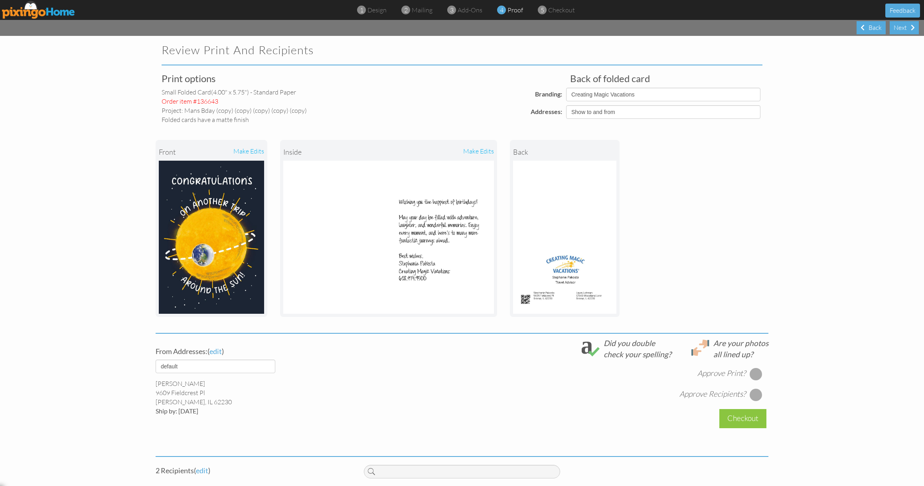
scroll to position [65, 0]
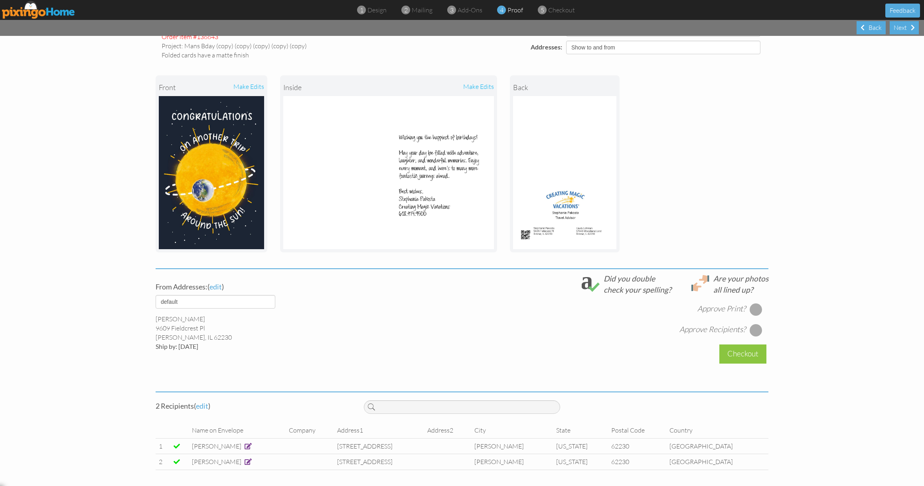
click at [250, 449] on span at bounding box center [248, 446] width 7 height 6
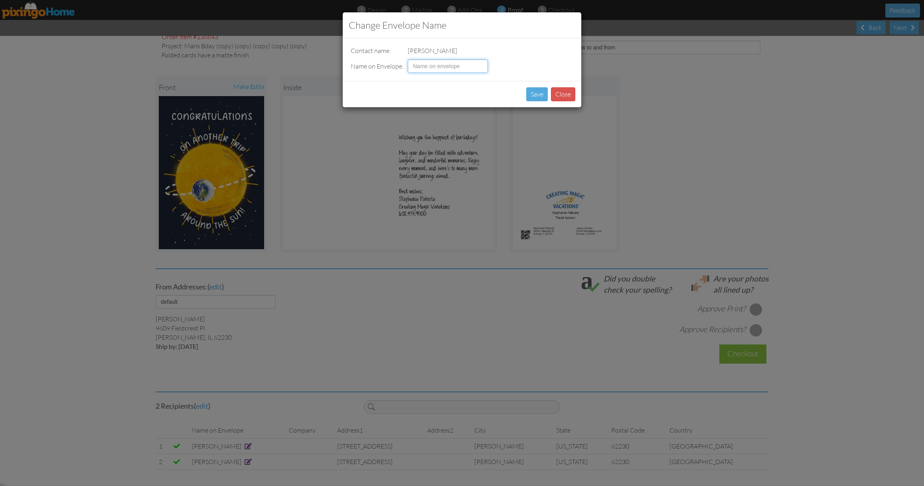
click at [464, 63] on input at bounding box center [448, 66] width 80 height 14
type input "Justin Eilermann"
click at [544, 93] on button "Save" at bounding box center [537, 94] width 22 height 14
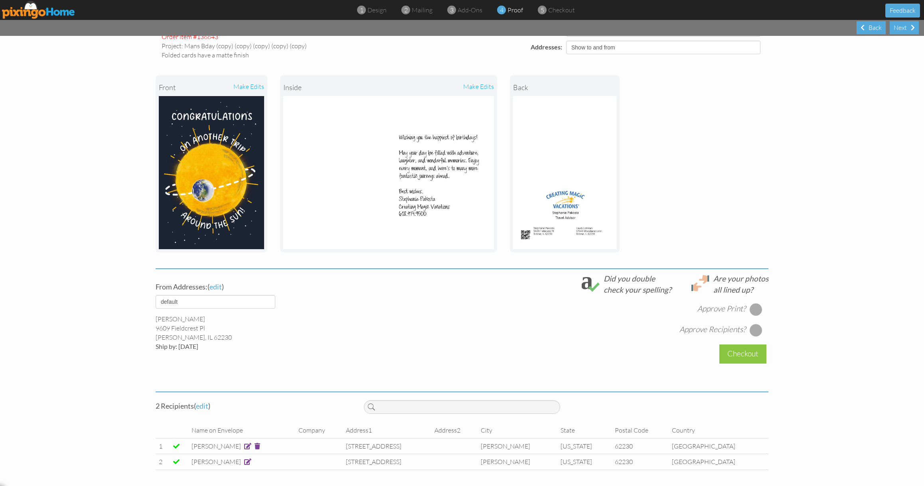
click at [244, 464] on span at bounding box center [247, 462] width 7 height 6
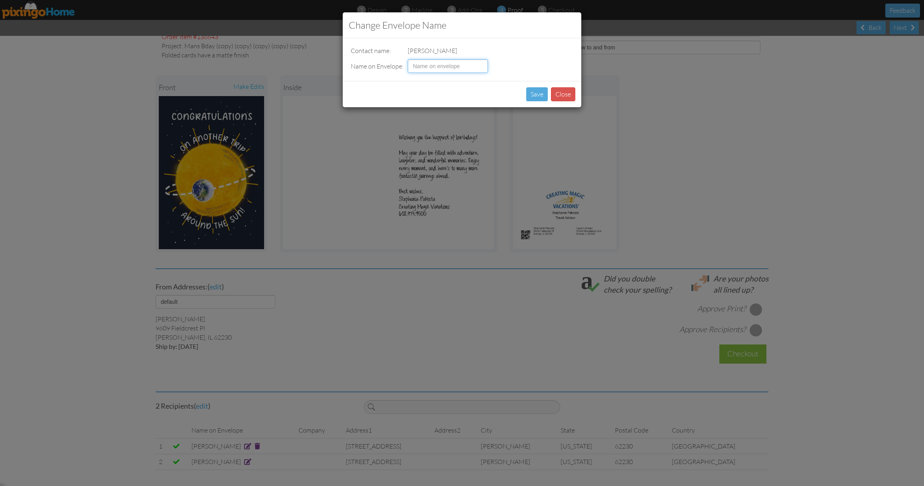
click at [439, 64] on input at bounding box center [448, 66] width 80 height 14
type input "Neil Lohman"
click at [534, 99] on button "Save" at bounding box center [537, 94] width 22 height 14
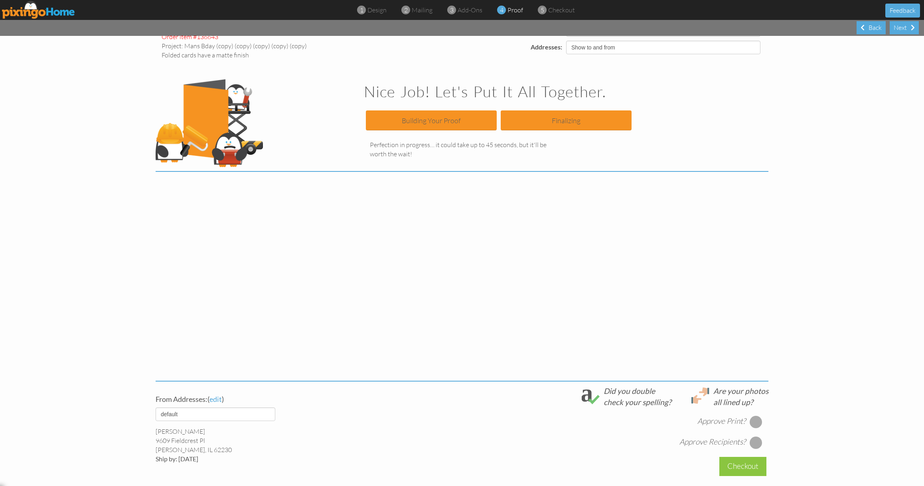
scroll to position [0, 0]
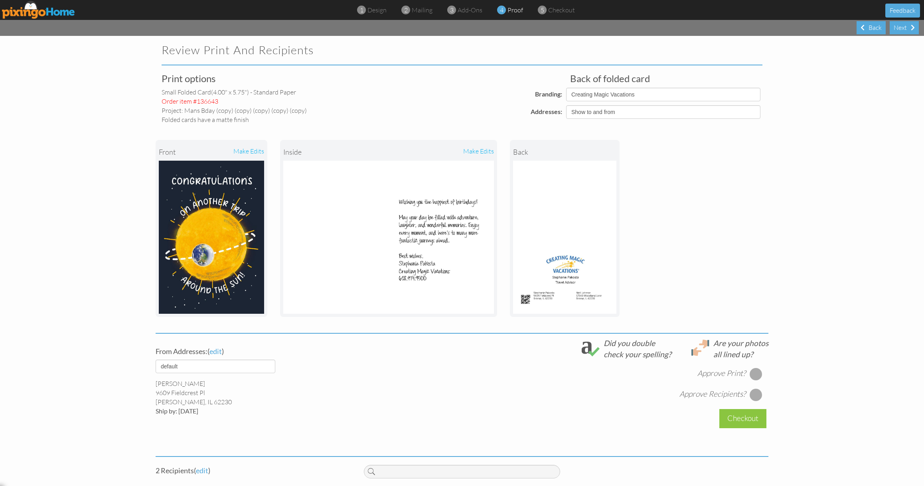
drag, startPoint x: 757, startPoint y: 373, endPoint x: 755, endPoint y: 388, distance: 15.4
click at [758, 373] on div at bounding box center [756, 374] width 13 height 13
click at [755, 396] on div at bounding box center [756, 395] width 13 height 13
click at [756, 419] on div "Checkout" at bounding box center [743, 418] width 47 height 19
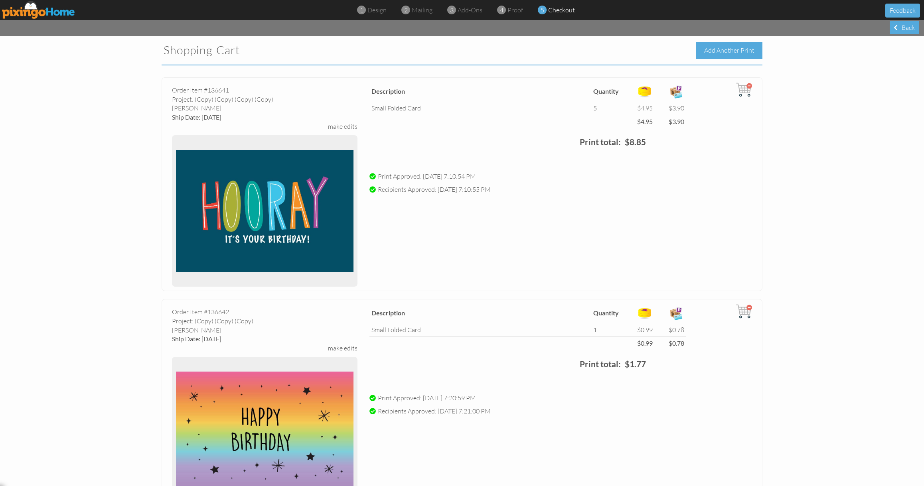
click at [706, 49] on div "Add Another Print" at bounding box center [729, 50] width 66 height 17
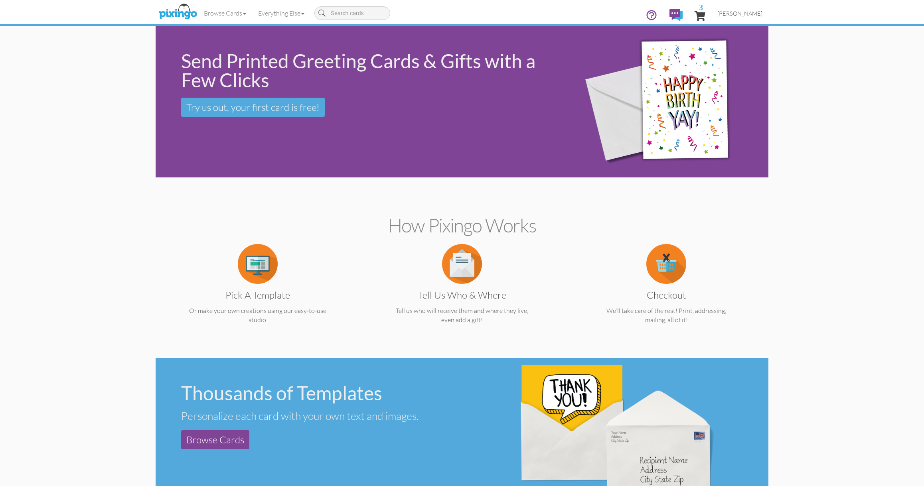
click at [734, 15] on span "[PERSON_NAME]" at bounding box center [740, 13] width 45 height 7
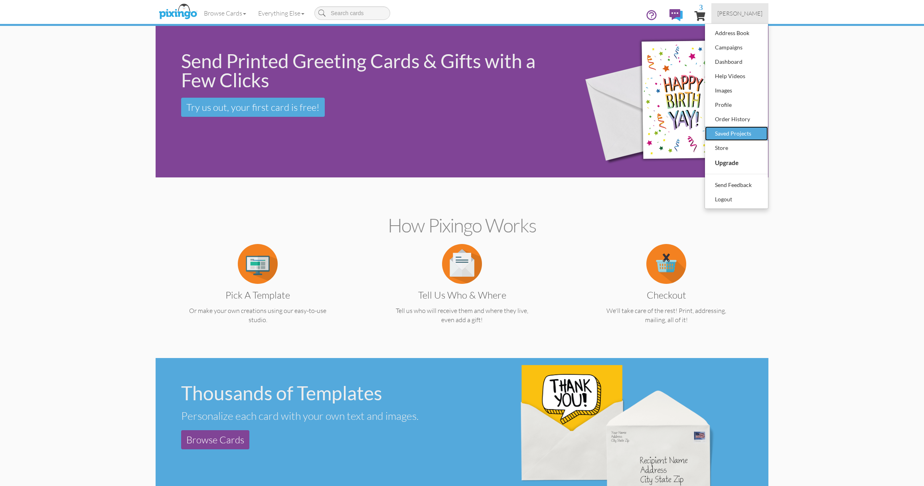
click at [725, 130] on div "Saved Projects" at bounding box center [736, 134] width 47 height 12
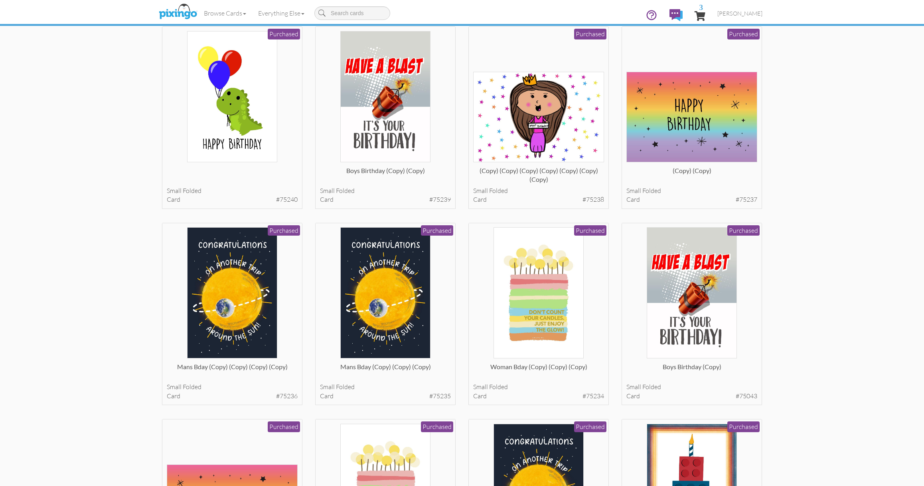
scroll to position [312, 0]
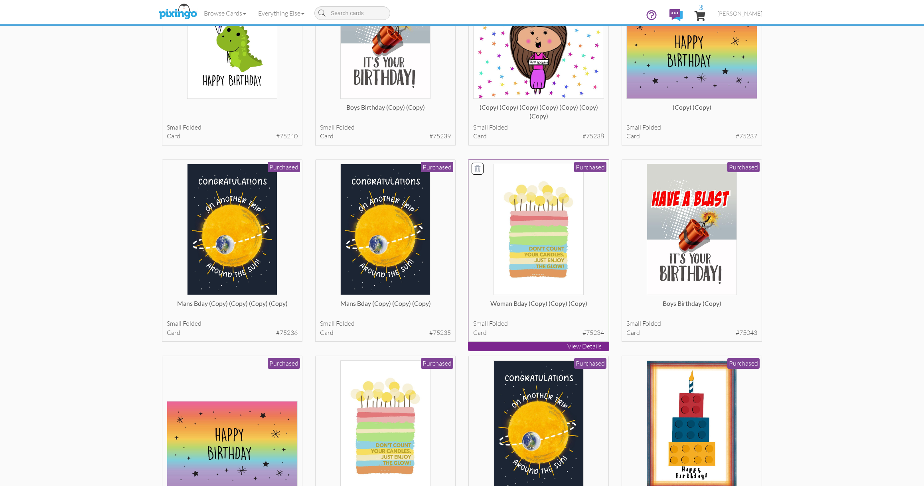
click at [557, 209] on img at bounding box center [539, 229] width 91 height 131
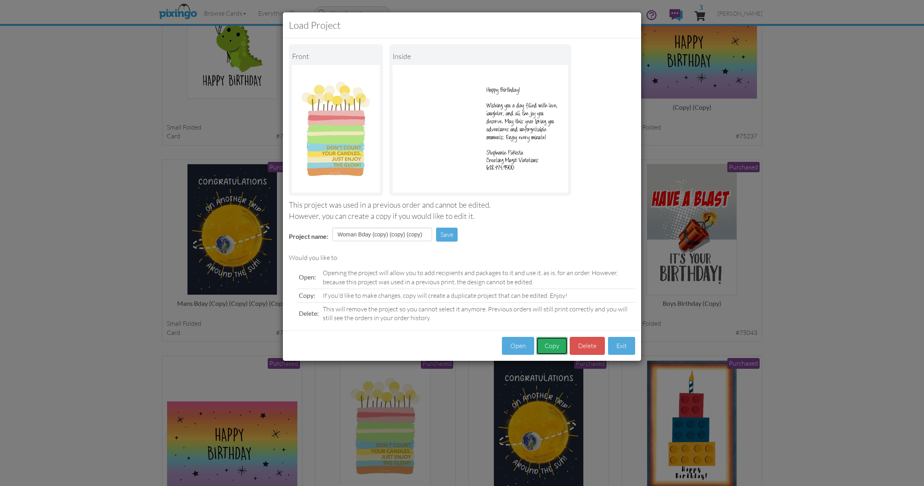
click at [561, 350] on button "Copy" at bounding box center [552, 346] width 32 height 18
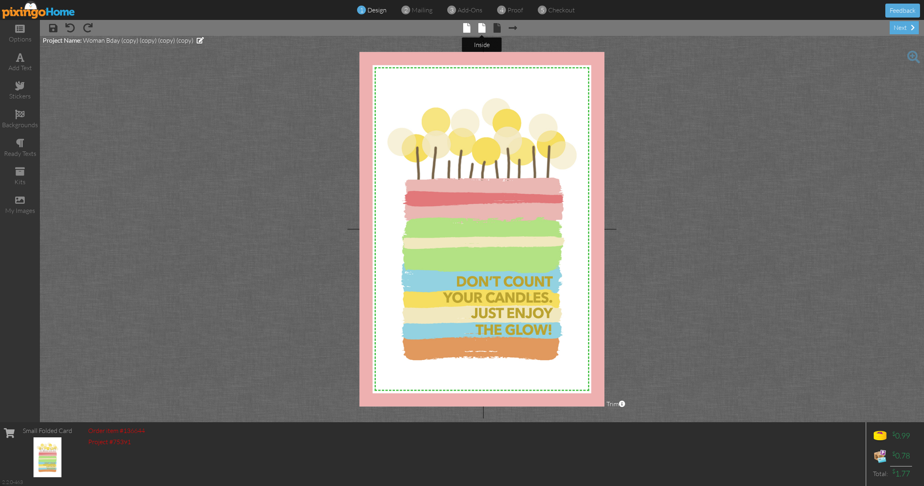
click at [481, 27] on span at bounding box center [481, 28] width 7 height 10
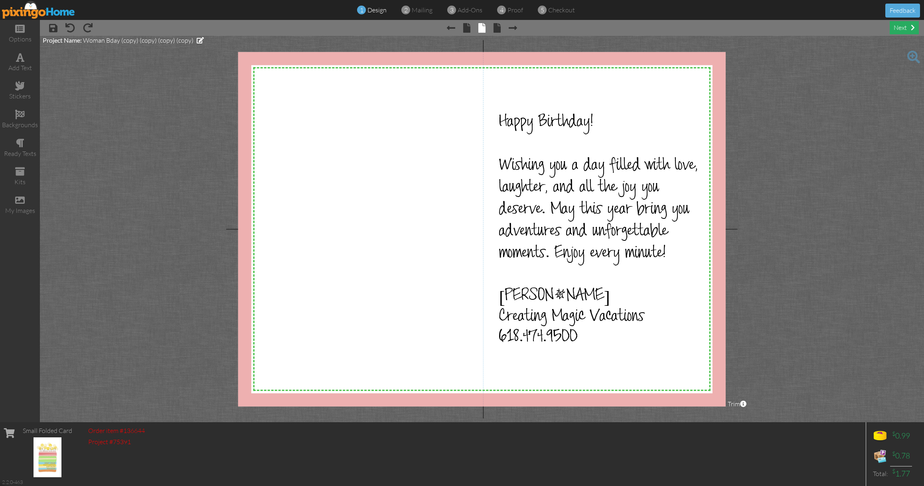
click at [908, 22] on div "next" at bounding box center [904, 27] width 29 height 13
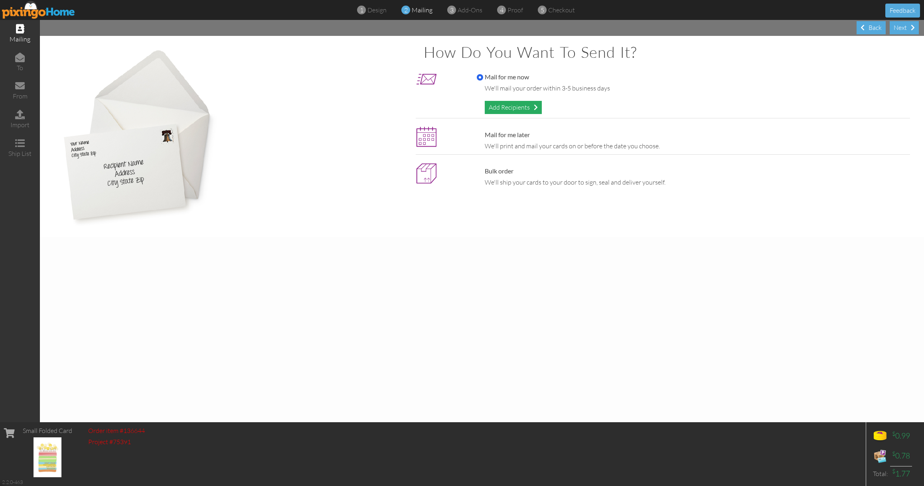
click at [512, 107] on div "Add Recipients" at bounding box center [513, 107] width 57 height 13
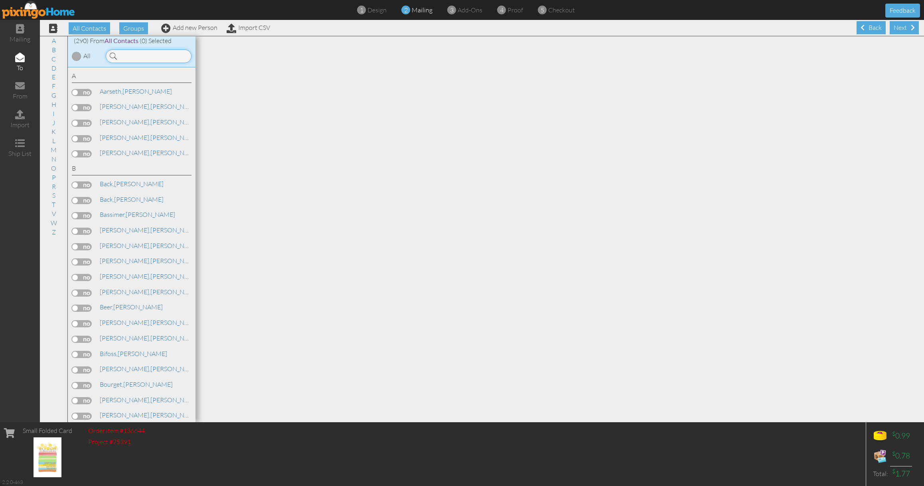
click at [171, 57] on input at bounding box center [149, 56] width 86 height 14
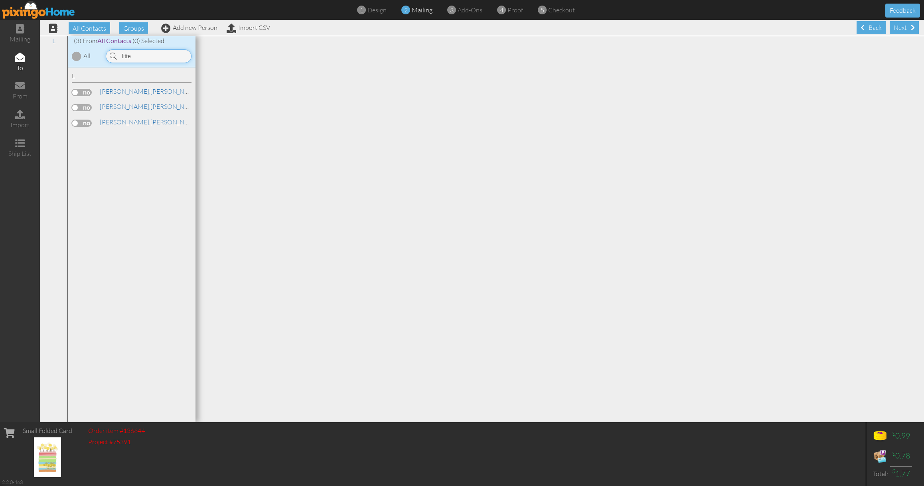
type input "litte"
drag, startPoint x: 89, startPoint y: 123, endPoint x: 95, endPoint y: 123, distance: 6.0
click at [89, 123] on label at bounding box center [82, 123] width 20 height 7
click at [0, 0] on input "checkbox" at bounding box center [0, 0] width 0 height 0
click at [113, 121] on span "[PERSON_NAME]," at bounding box center [125, 122] width 51 height 8
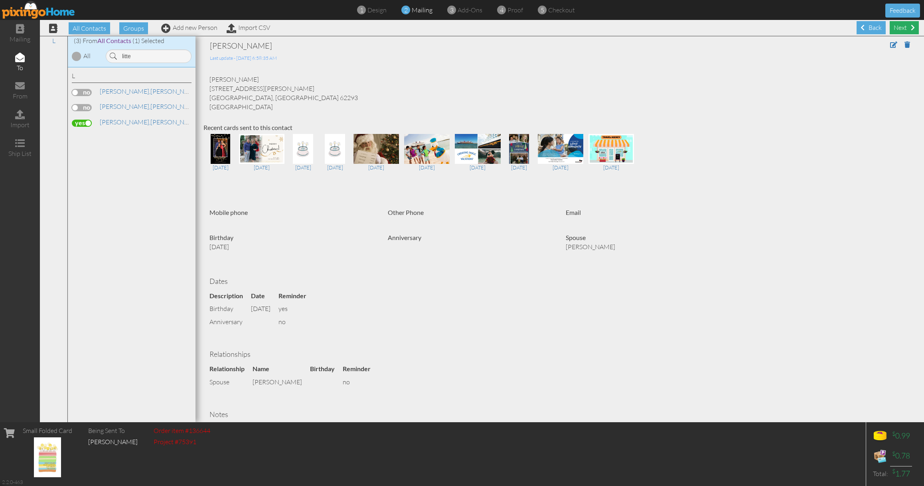
click at [907, 28] on div "Next" at bounding box center [904, 27] width 29 height 13
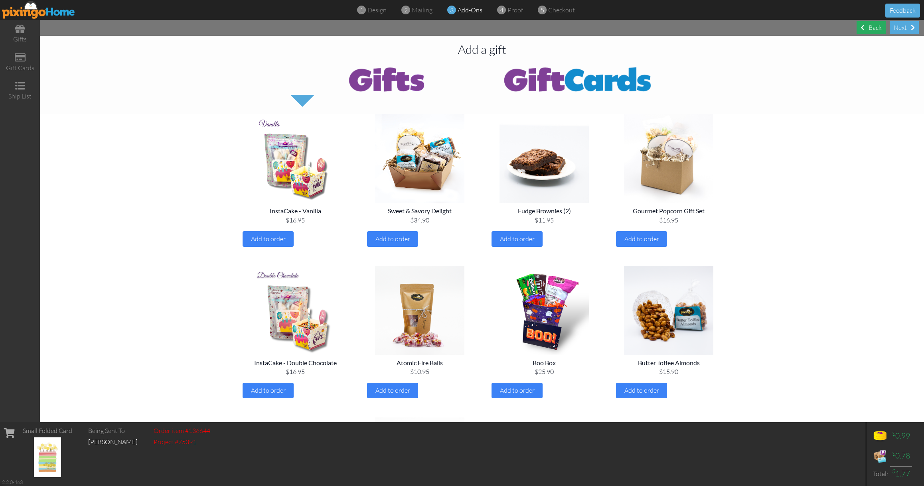
click at [874, 32] on div "Back" at bounding box center [871, 27] width 29 height 13
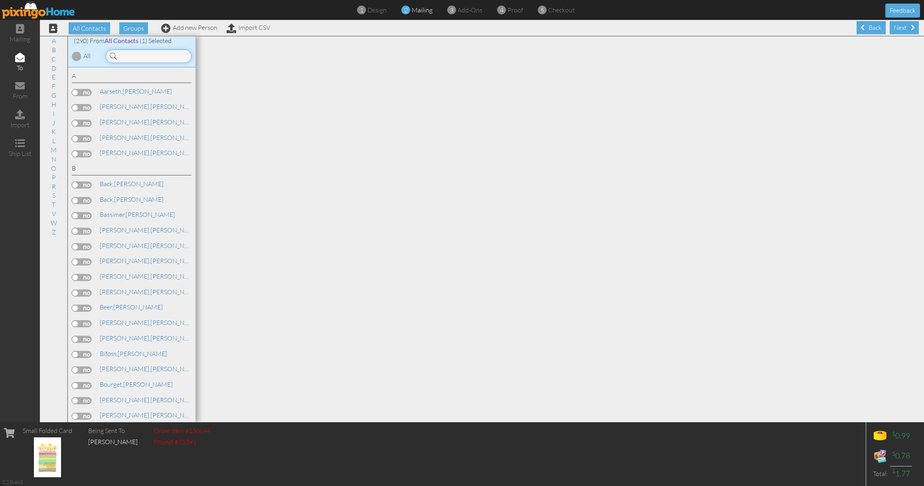
click at [151, 54] on input at bounding box center [149, 56] width 86 height 14
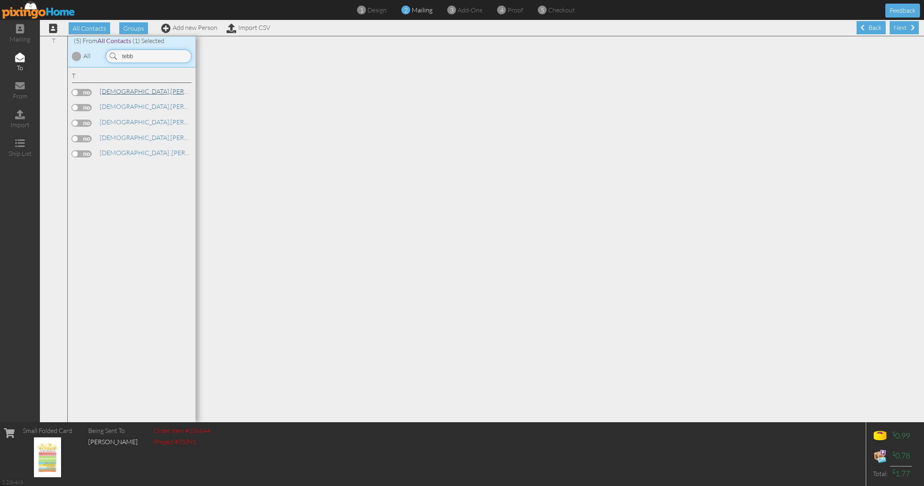
type input "tebb"
click at [107, 91] on span "[DEMOGRAPHIC_DATA]," at bounding box center [135, 91] width 71 height 8
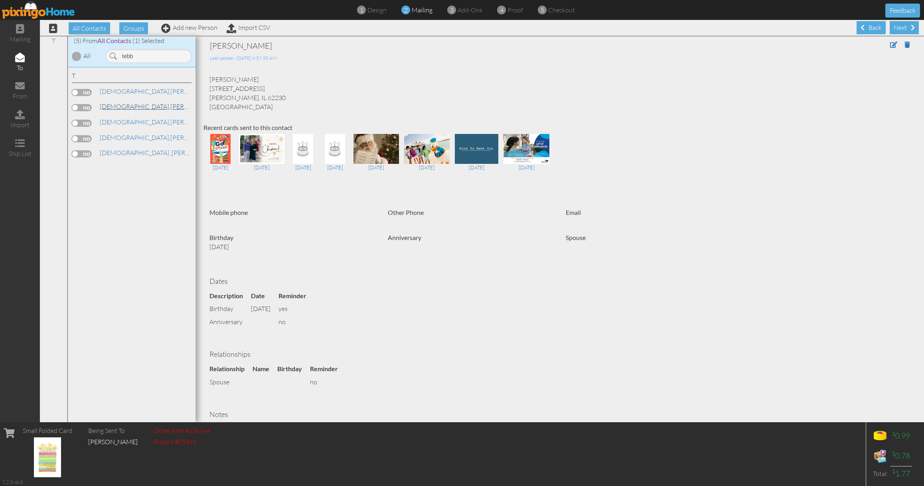
click at [116, 106] on span "[DEMOGRAPHIC_DATA]," at bounding box center [135, 107] width 71 height 8
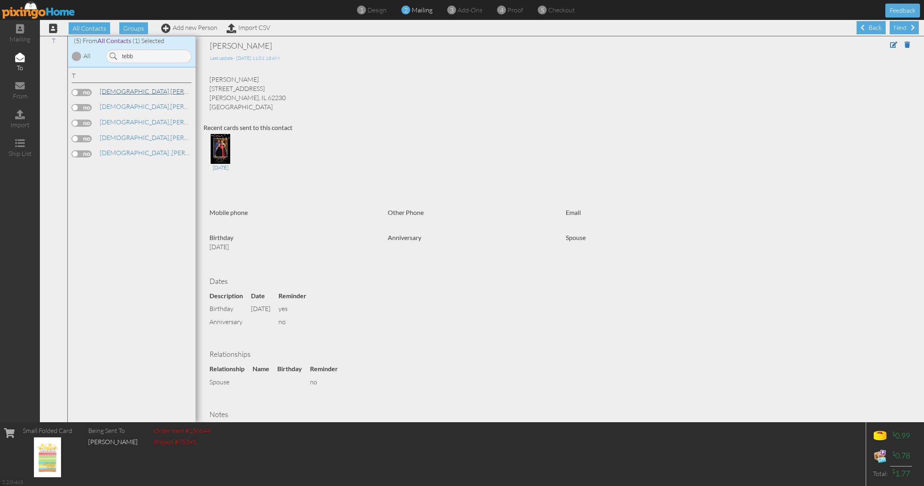
click at [117, 95] on link "Tebbe, Erica" at bounding box center [160, 92] width 122 height 10
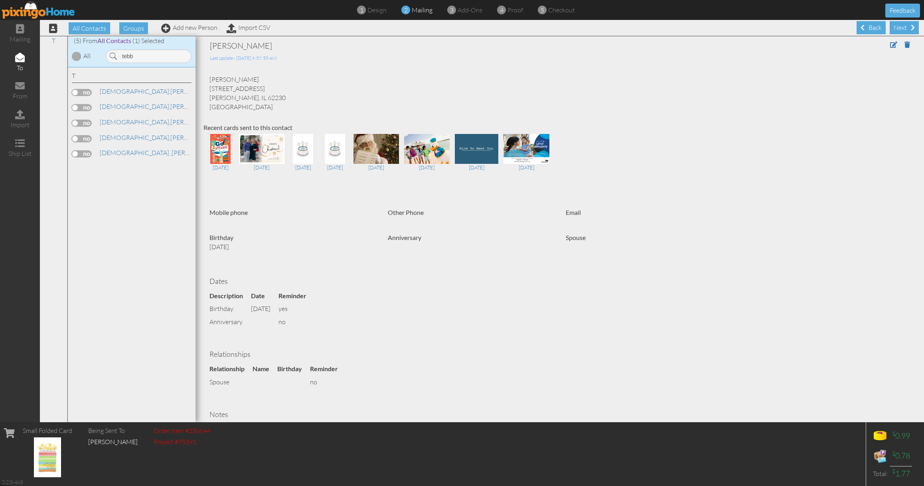
click at [84, 94] on label at bounding box center [82, 92] width 20 height 7
click at [0, 0] on input "checkbox" at bounding box center [0, 0] width 0 height 0
click at [907, 26] on div "Next" at bounding box center [904, 27] width 29 height 13
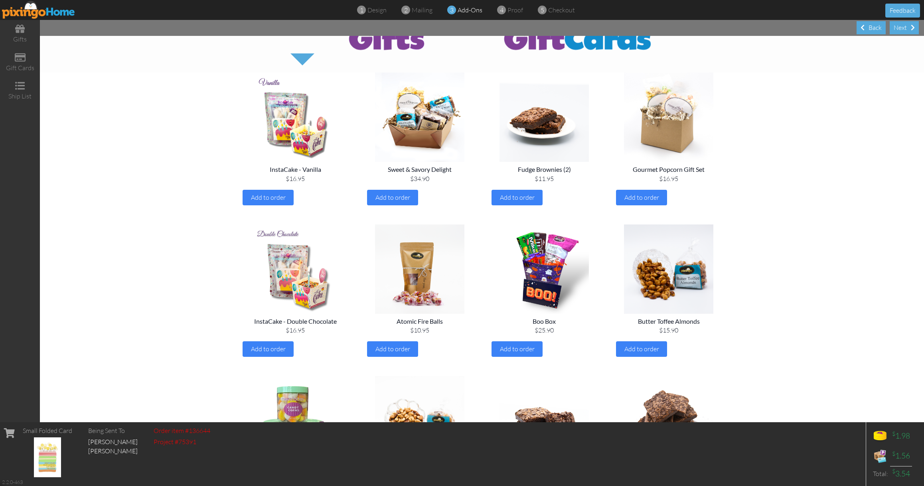
scroll to position [37, 0]
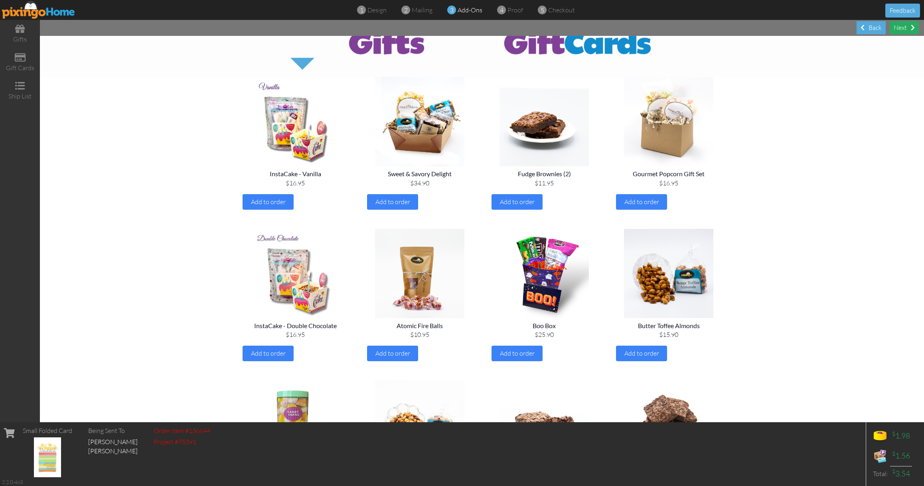
click at [905, 28] on div "Next" at bounding box center [904, 27] width 29 height 13
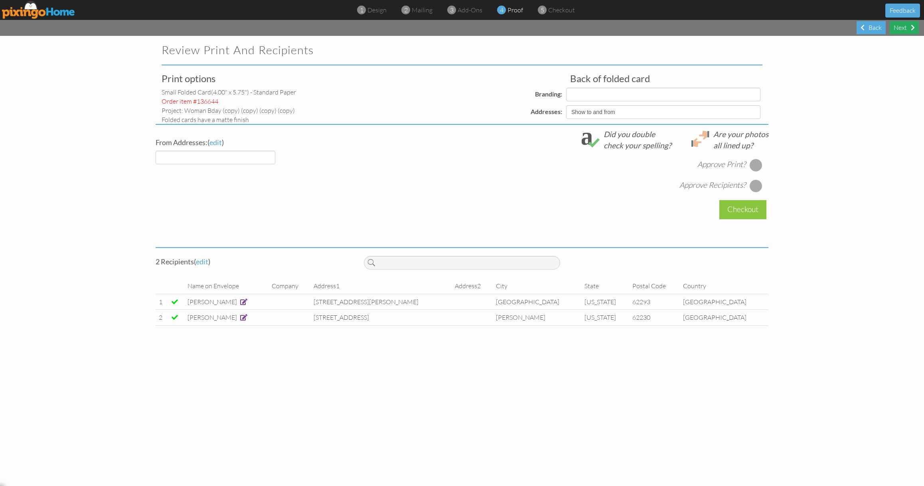
select select "object:12492"
select select "object:12490"
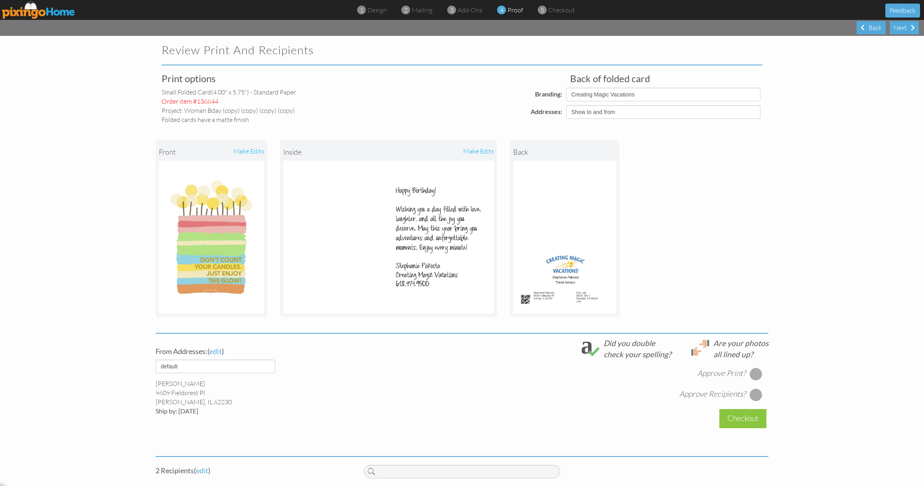
scroll to position [65, 0]
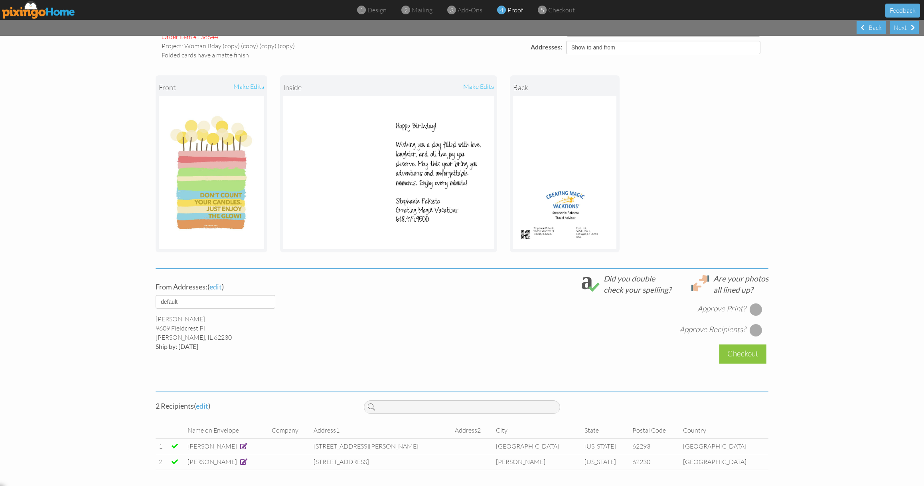
click at [761, 310] on div at bounding box center [756, 309] width 13 height 13
click at [763, 330] on div "Oct 10 2025 @ 7:31:07 PM Approve Print? Approve Recipients?" at bounding box center [566, 316] width 405 height 42
drag, startPoint x: 760, startPoint y: 333, endPoint x: 762, endPoint y: 341, distance: 8.2
click at [760, 334] on div at bounding box center [756, 330] width 13 height 13
click at [761, 348] on div "Checkout" at bounding box center [743, 354] width 47 height 19
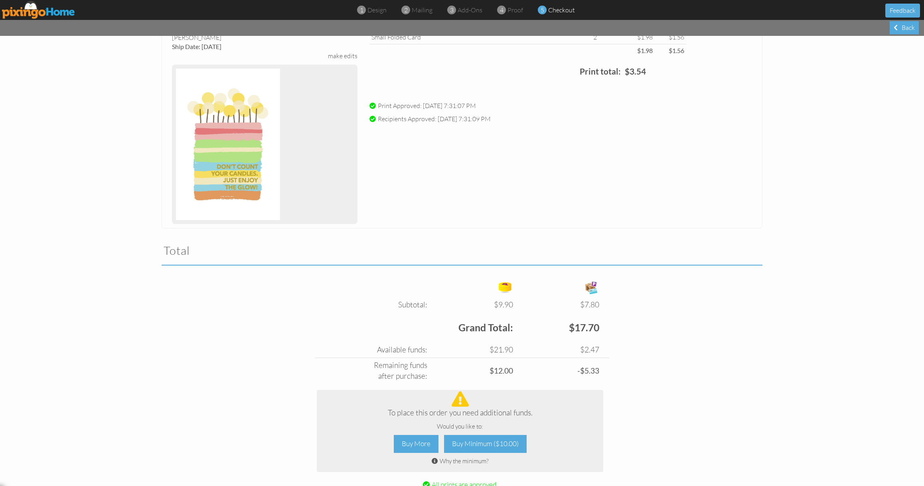
scroll to position [796, 0]
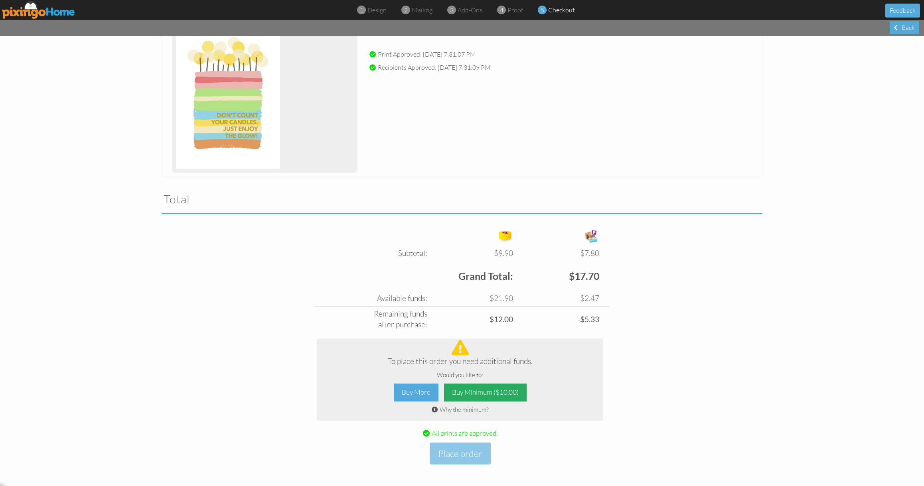
click at [466, 393] on div "Buy Minimum ($10.00)" at bounding box center [485, 393] width 83 height 18
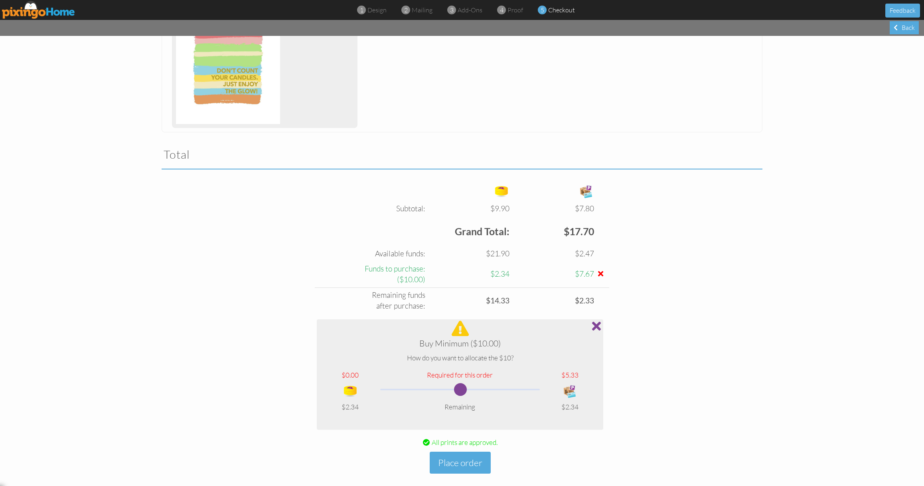
scroll to position [850, 0]
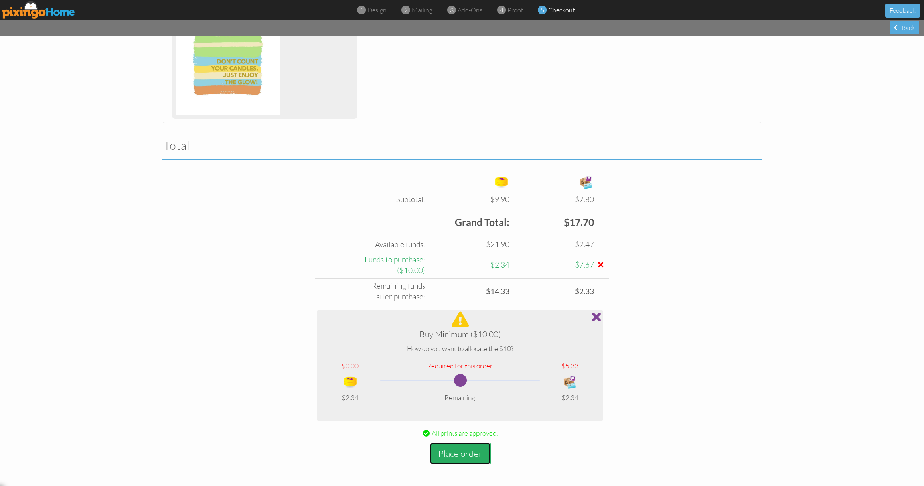
click at [471, 447] on button "Place order" at bounding box center [460, 454] width 61 height 22
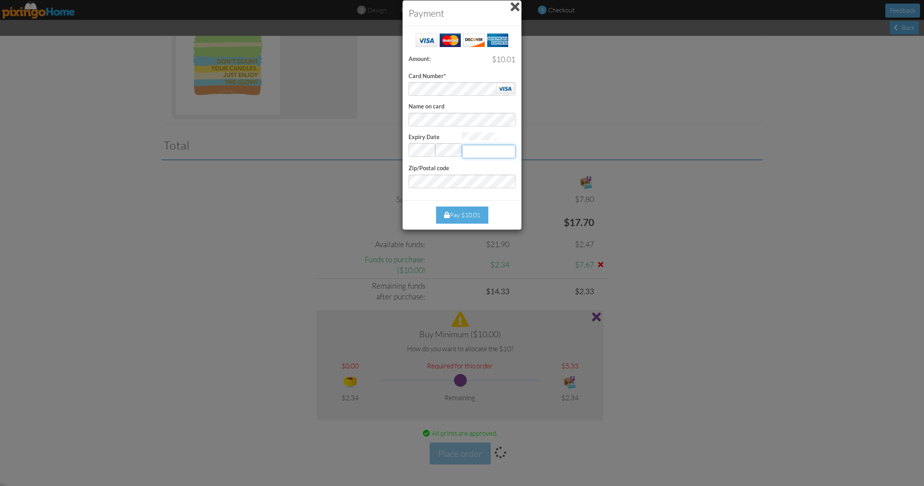
click at [494, 151] on input "Expiry Date" at bounding box center [488, 152] width 53 height 14
type input "704"
click at [475, 210] on div "Pay $10.01" at bounding box center [462, 215] width 52 height 17
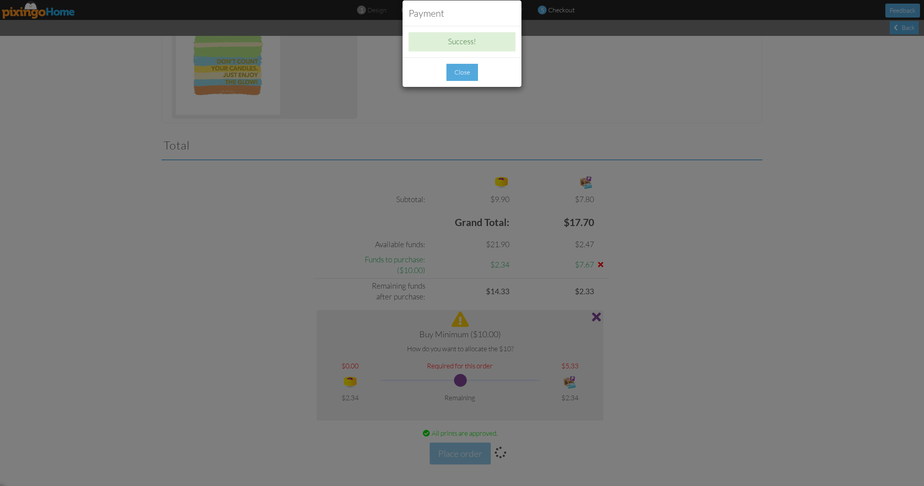
click at [468, 73] on div "Close" at bounding box center [463, 72] width 32 height 17
